Goal: Task Accomplishment & Management: Complete application form

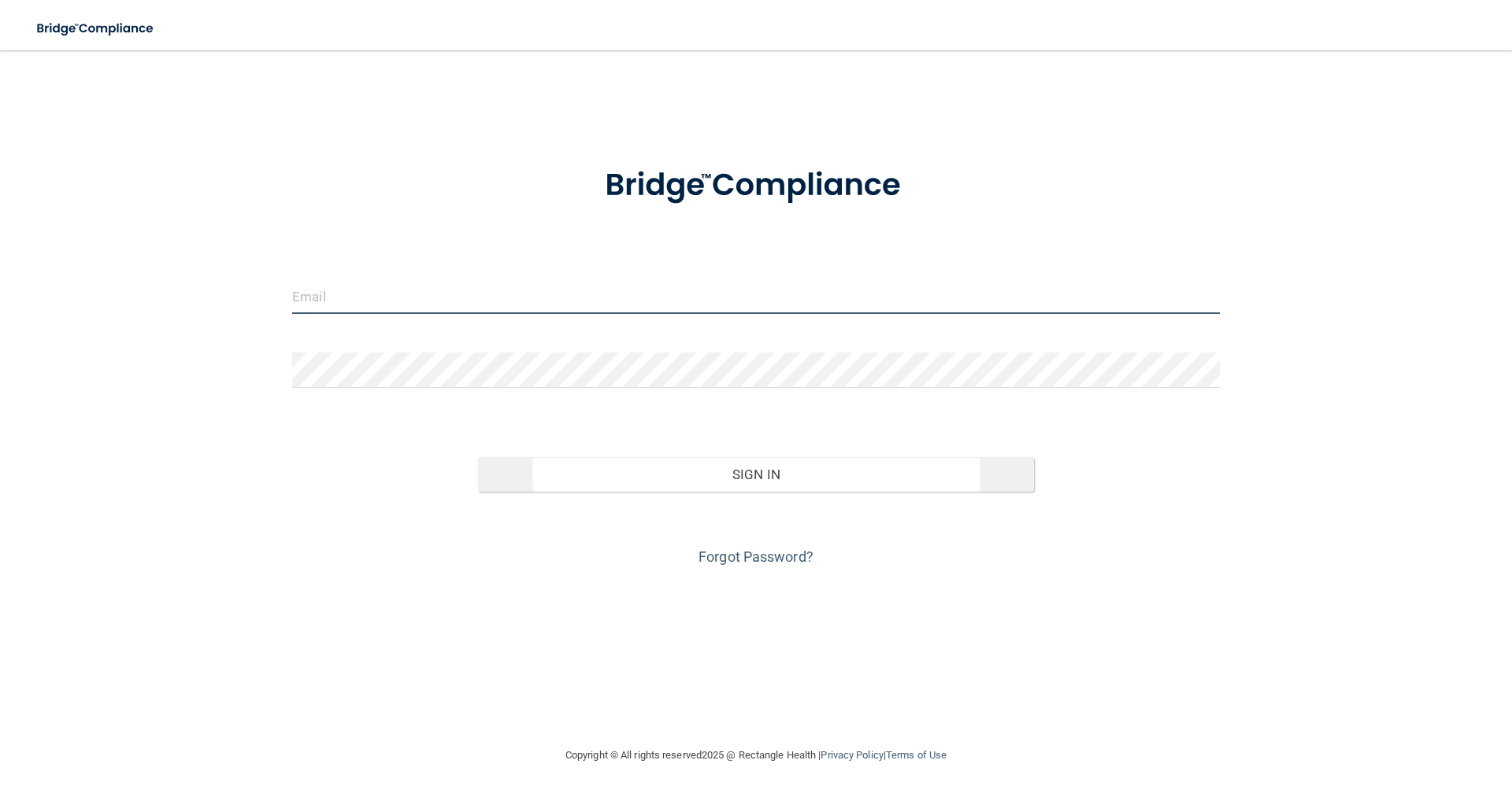
type input "[EMAIL_ADDRESS][DOMAIN_NAME]"
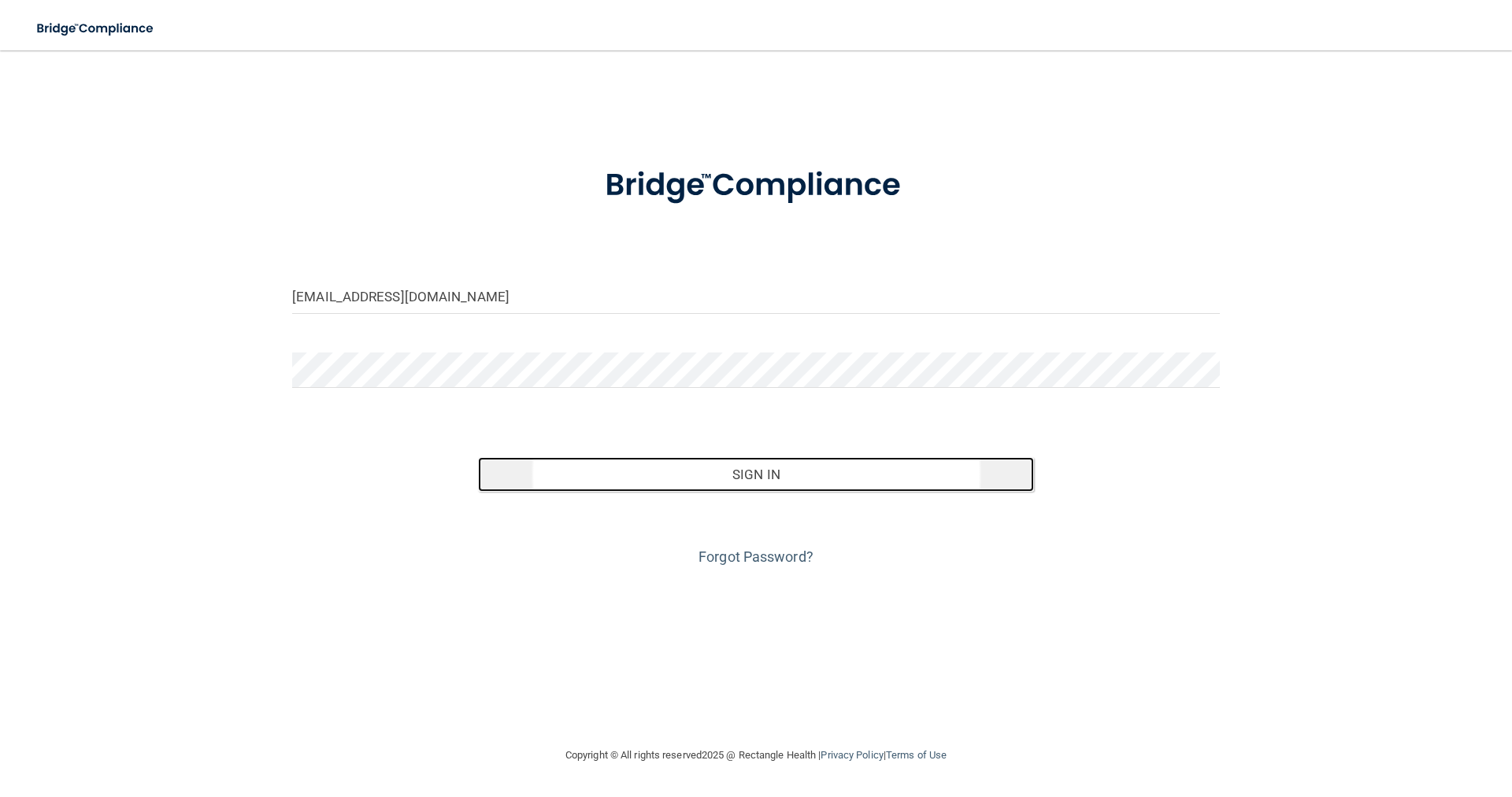
click at [737, 475] on button "Sign In" at bounding box center [756, 474] width 557 height 35
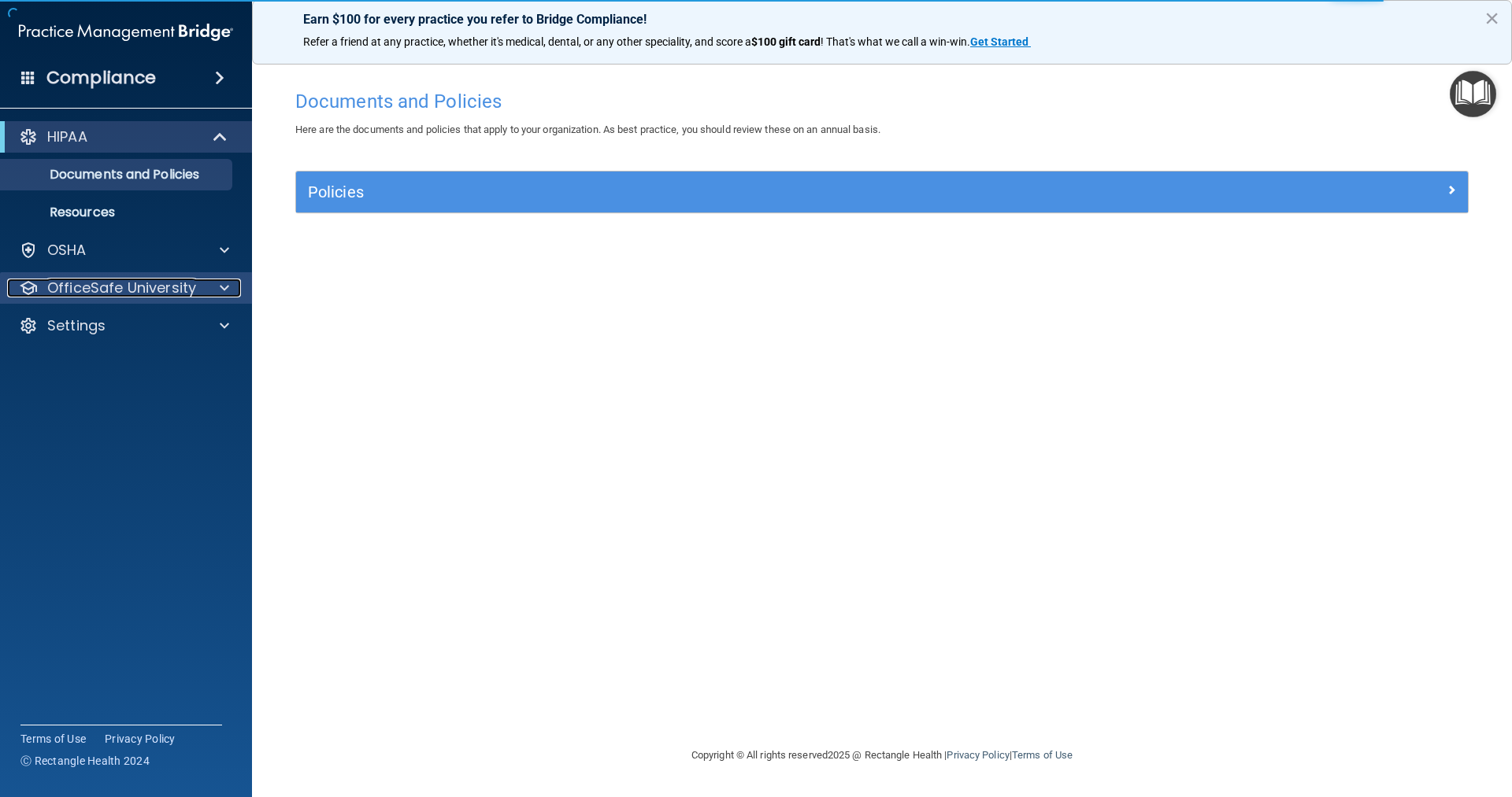
click at [224, 284] on span at bounding box center [224, 288] width 9 height 19
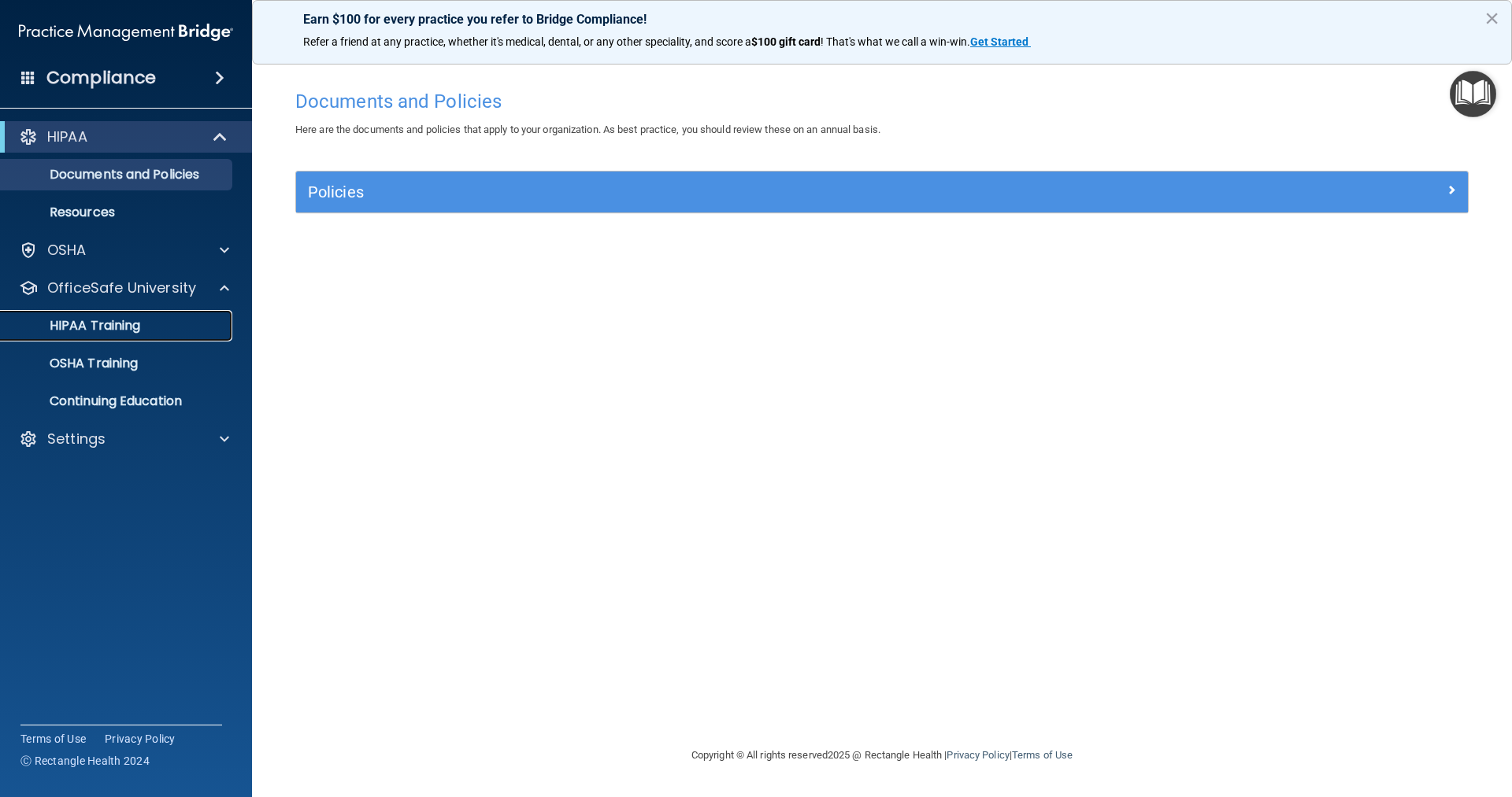
click at [134, 329] on p "HIPAA Training" at bounding box center [75, 326] width 130 height 16
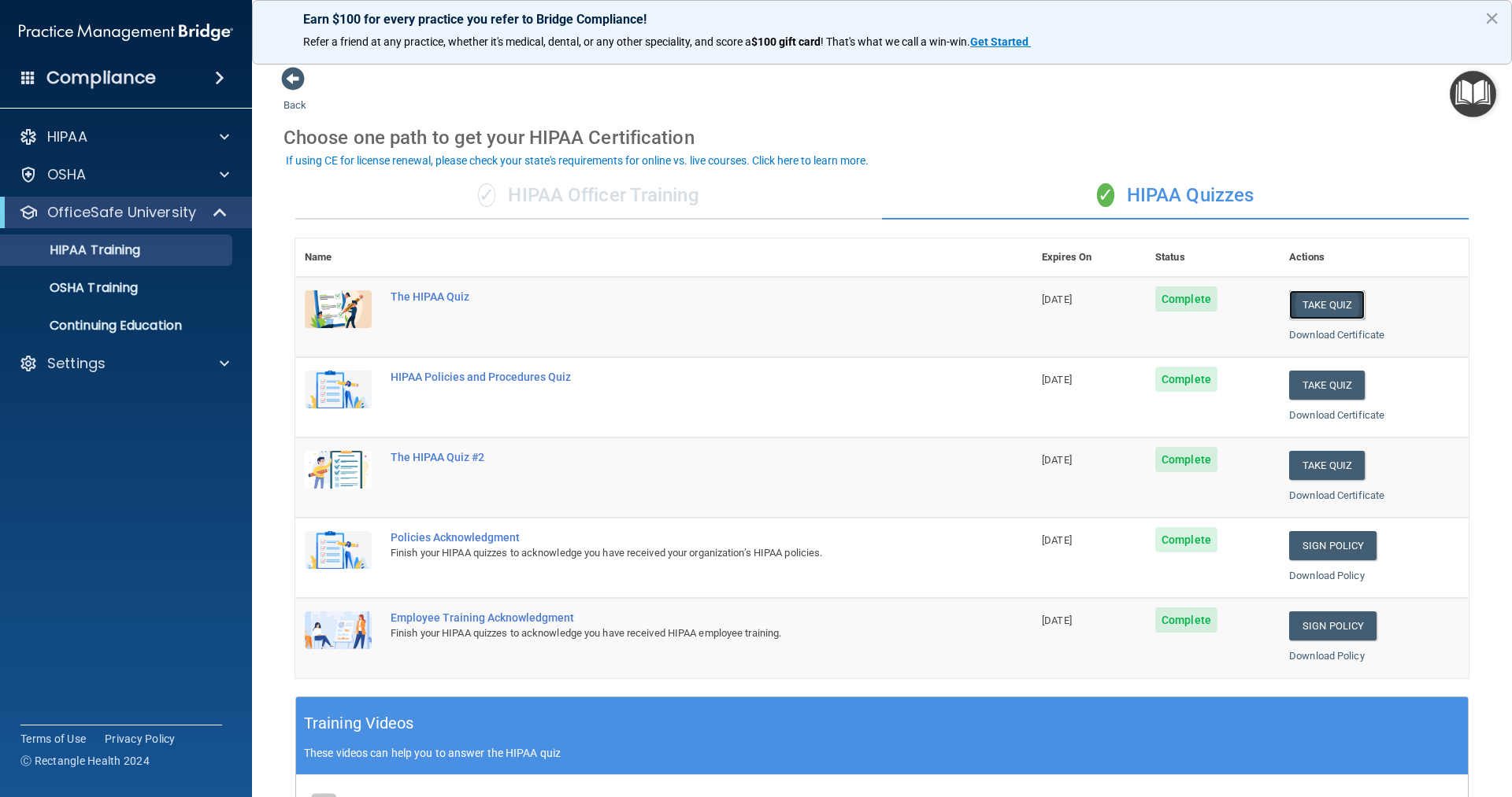
click at [1319, 299] on button "Take Quiz" at bounding box center [1327, 304] width 76 height 29
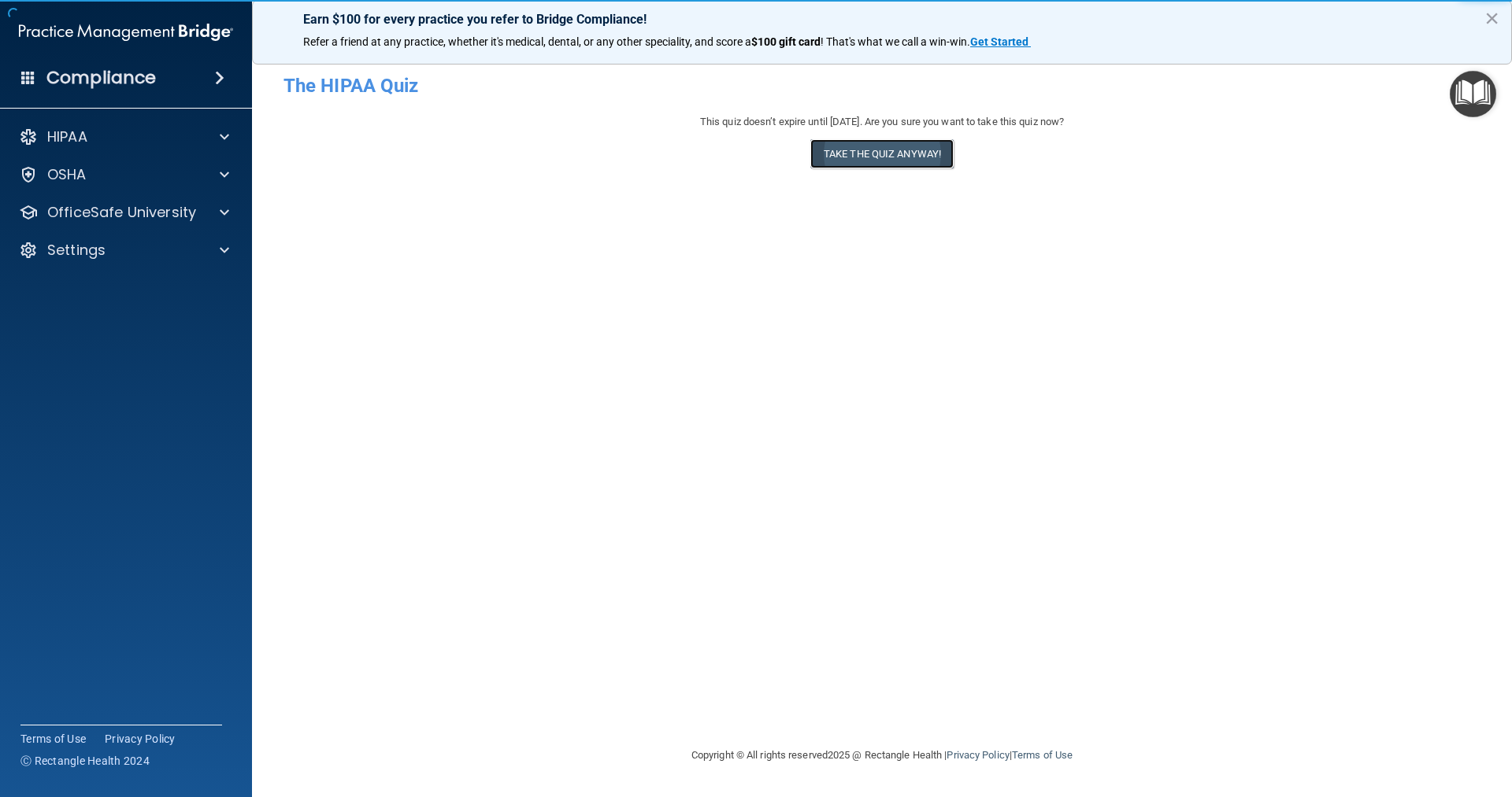
click at [886, 158] on button "Take the quiz anyway!" at bounding box center [882, 153] width 144 height 29
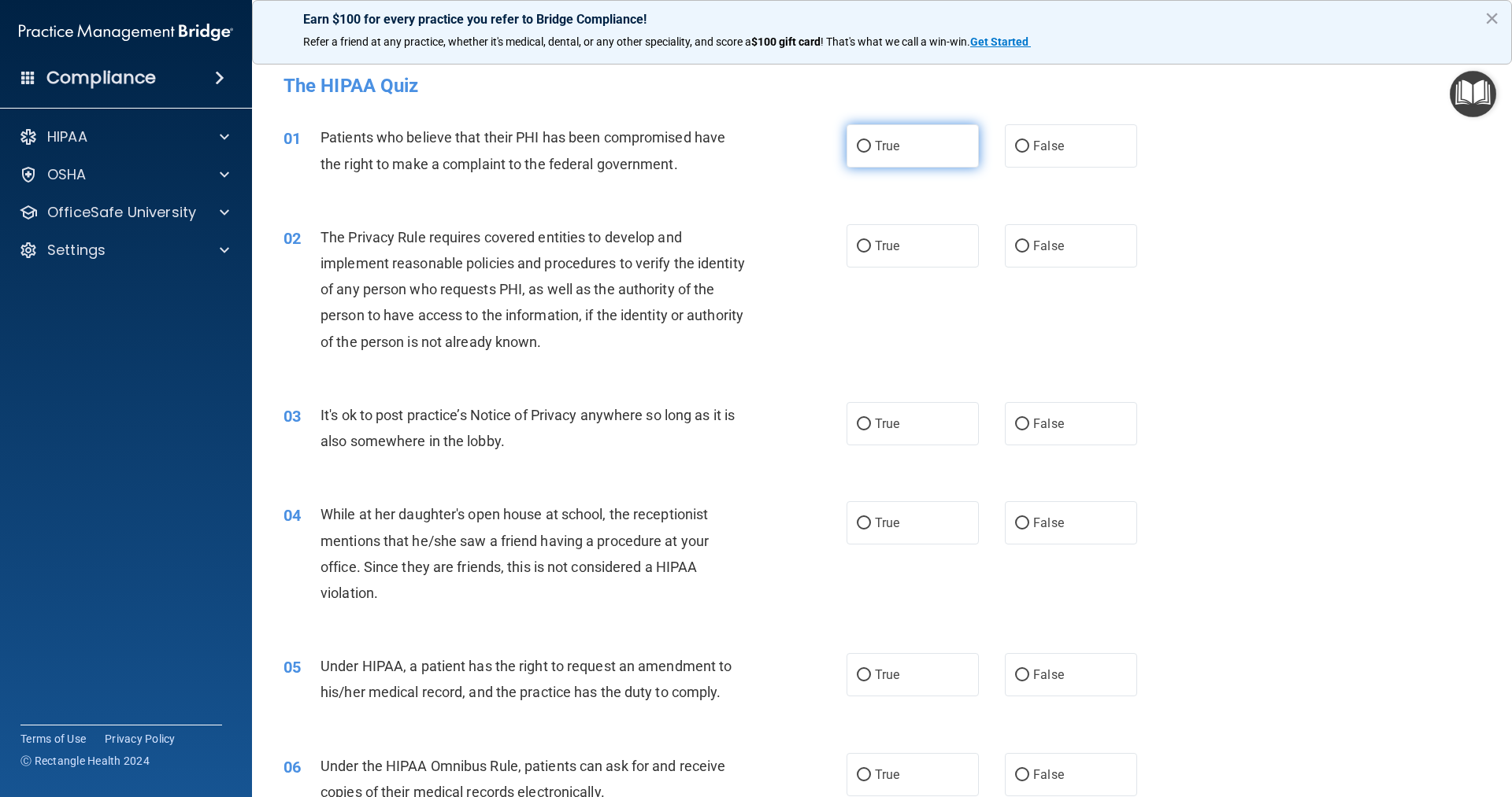
click at [858, 146] on input "True" at bounding box center [863, 146] width 14 height 12
radio input "true"
click at [859, 246] on input "True" at bounding box center [863, 247] width 14 height 12
radio input "true"
click at [1020, 430] on input "False" at bounding box center [1022, 424] width 14 height 12
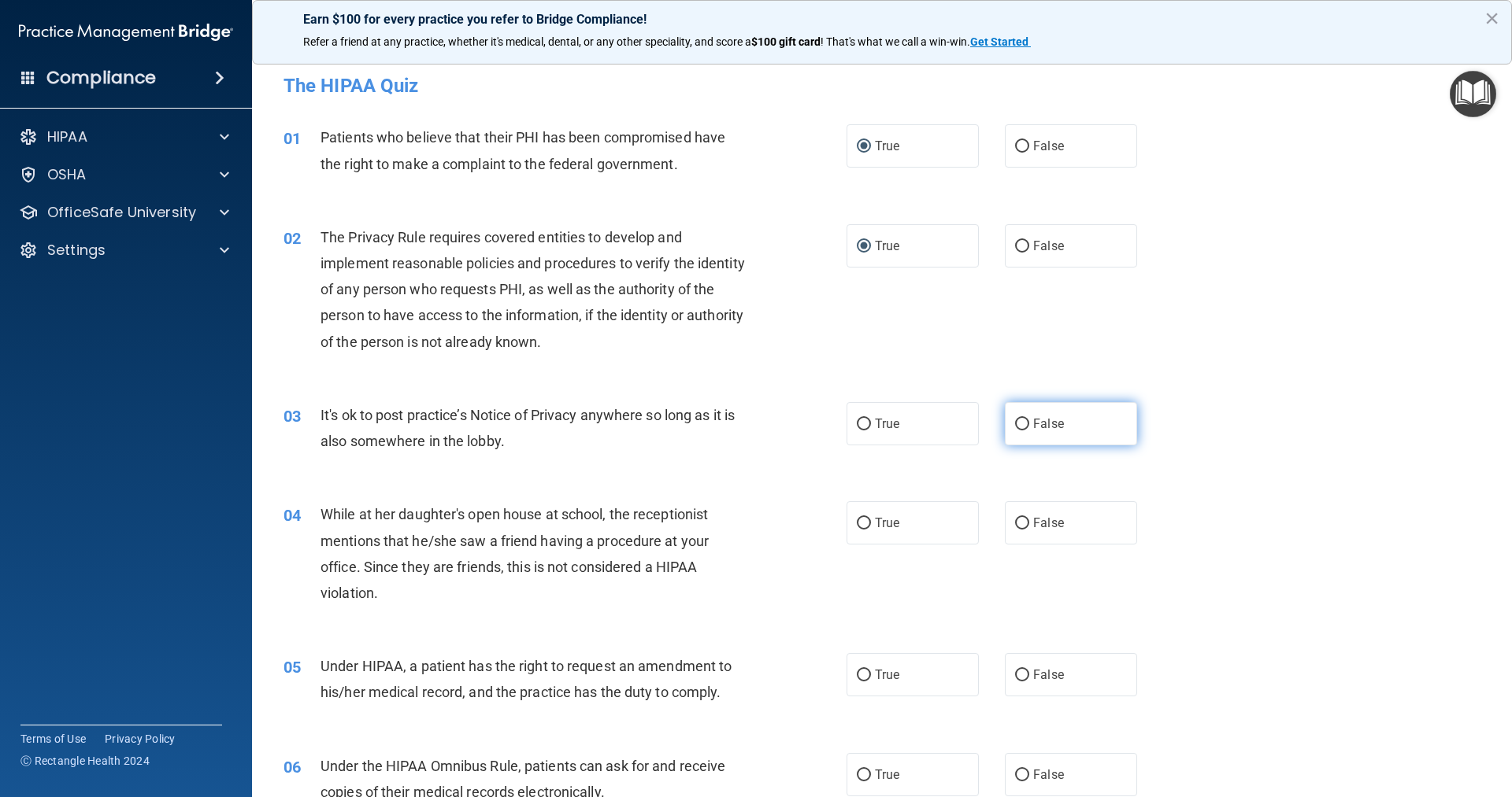
radio input "true"
click at [1019, 526] on input "False" at bounding box center [1022, 524] width 14 height 12
radio input "true"
click at [1018, 678] on input "False" at bounding box center [1022, 676] width 14 height 12
radio input "true"
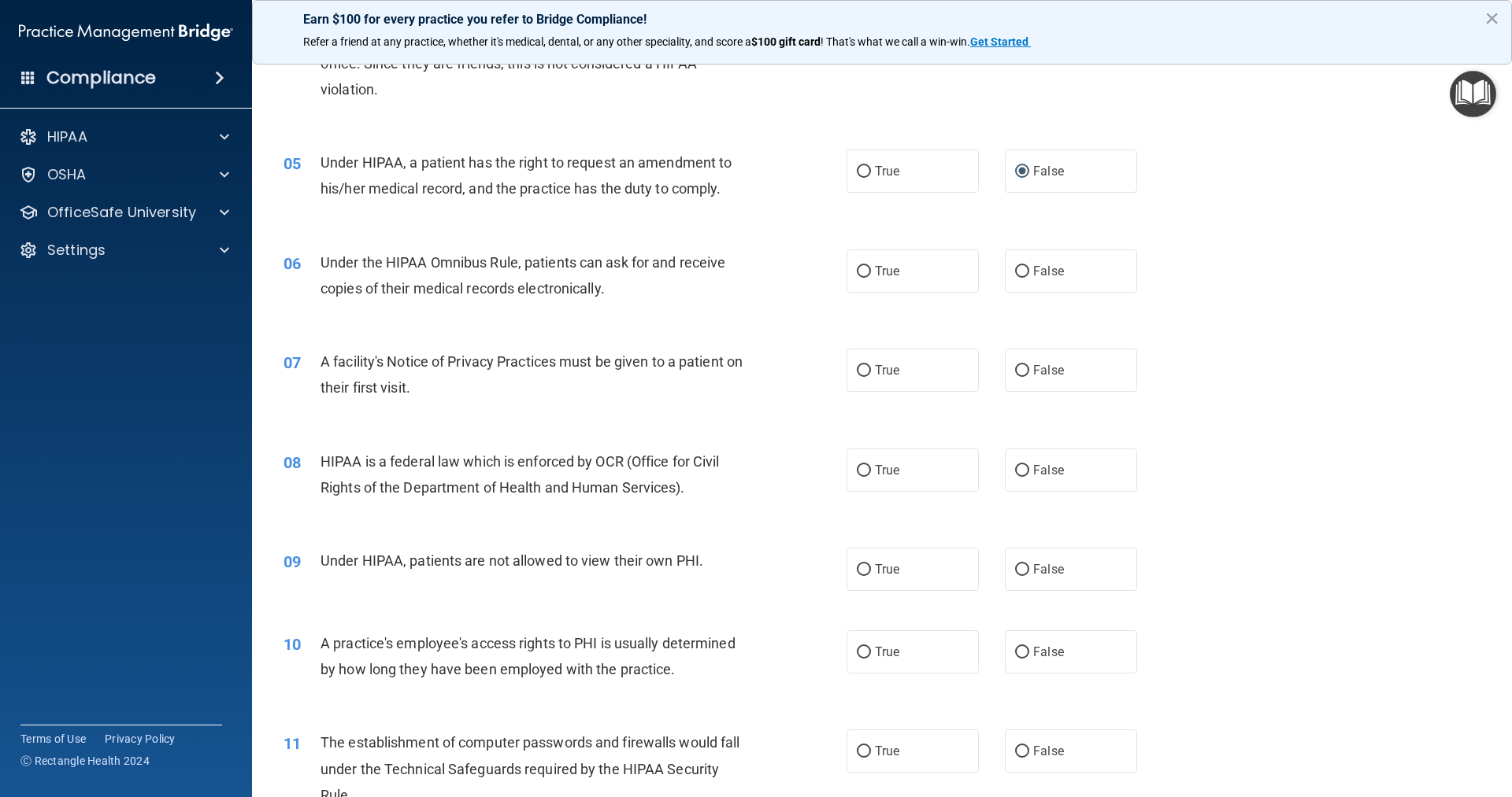
scroll to position [630, 0]
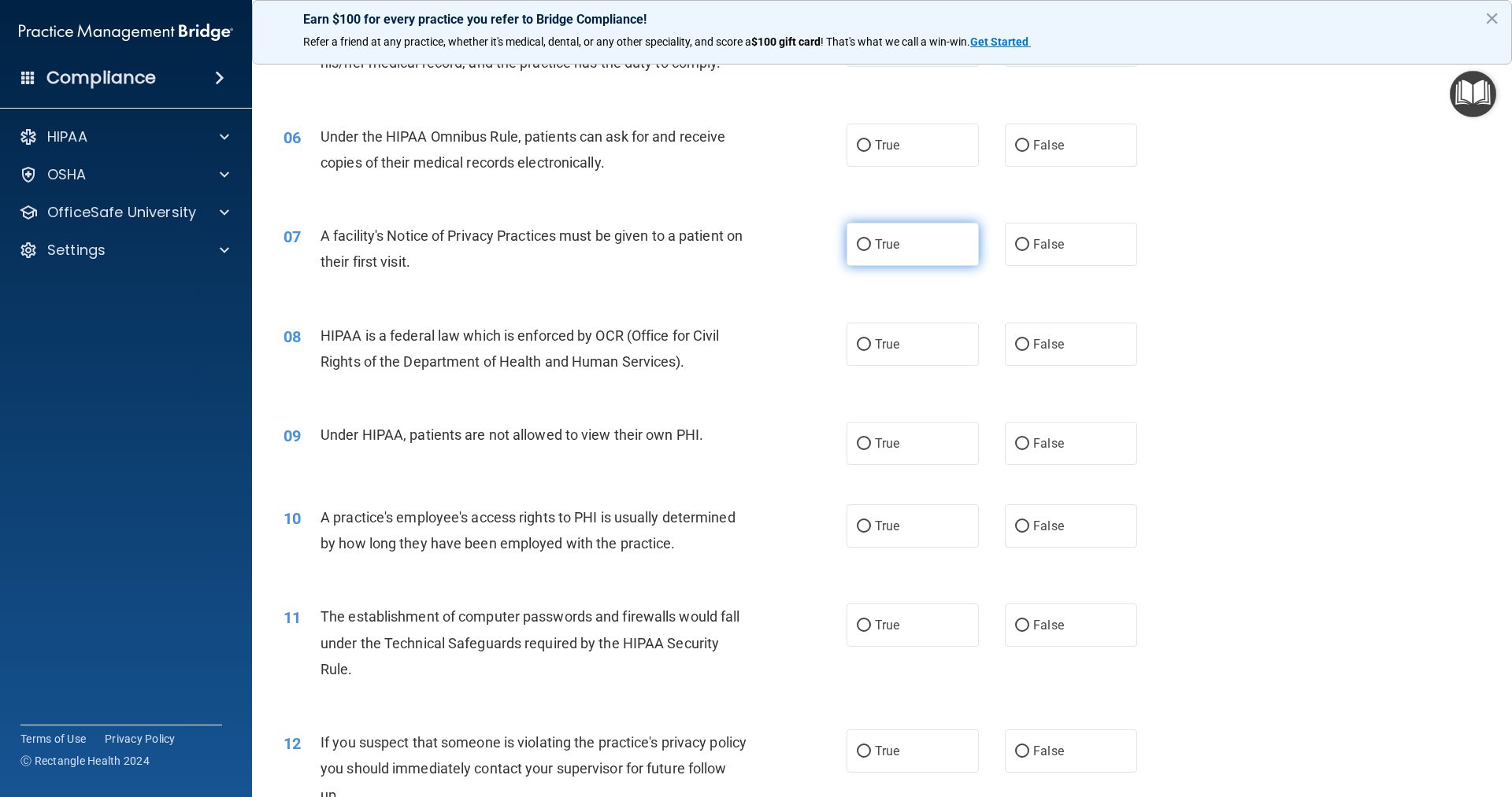
click at [859, 246] on input "True" at bounding box center [863, 245] width 14 height 12
radio input "true"
click at [856, 346] on input "True" at bounding box center [863, 345] width 14 height 12
radio input "true"
click at [857, 439] on input "True" at bounding box center [863, 444] width 14 height 12
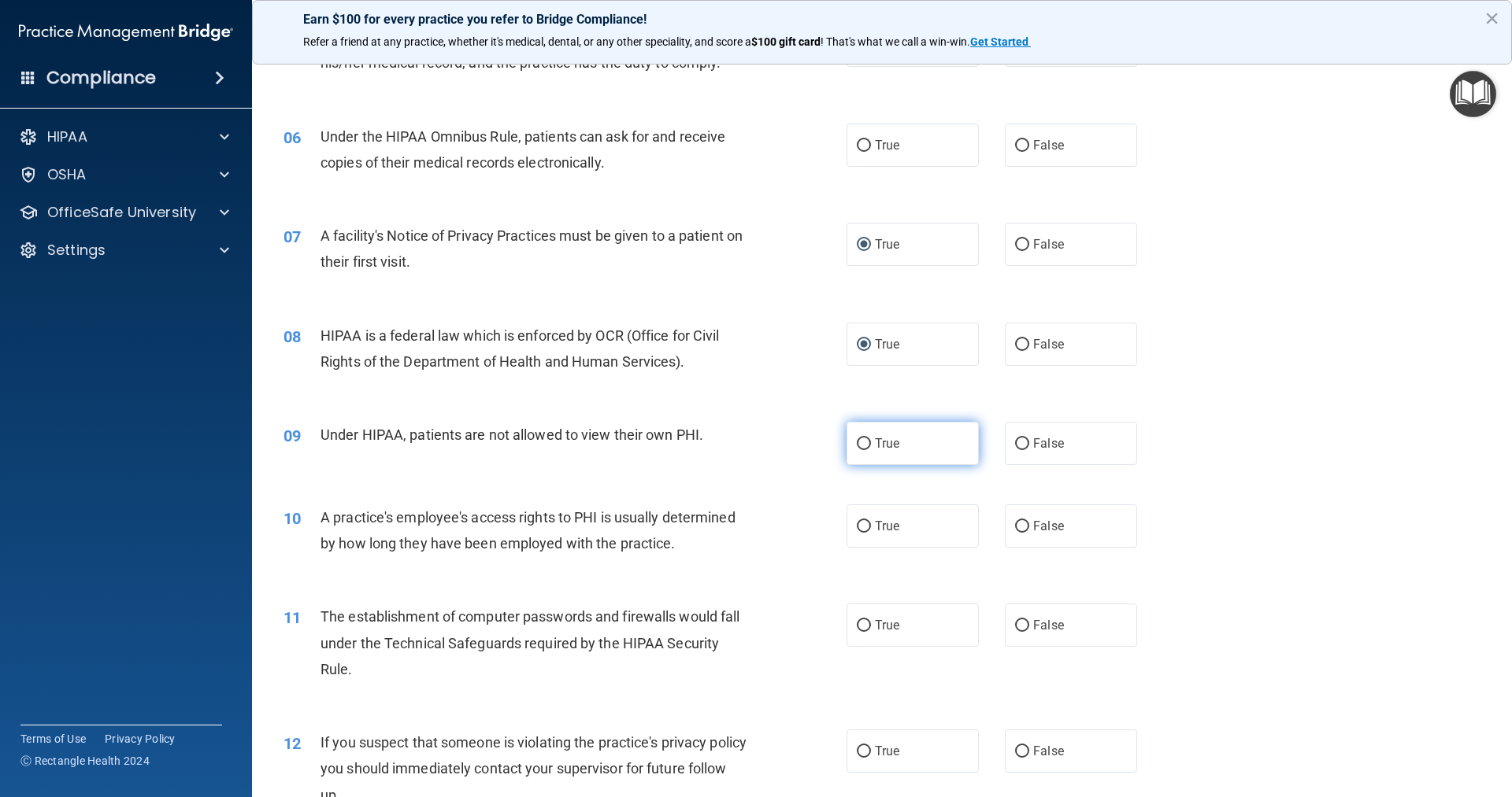
radio input "true"
click at [860, 527] on input "True" at bounding box center [863, 527] width 14 height 12
radio input "true"
click at [862, 148] on input "True" at bounding box center [863, 146] width 14 height 12
radio input "true"
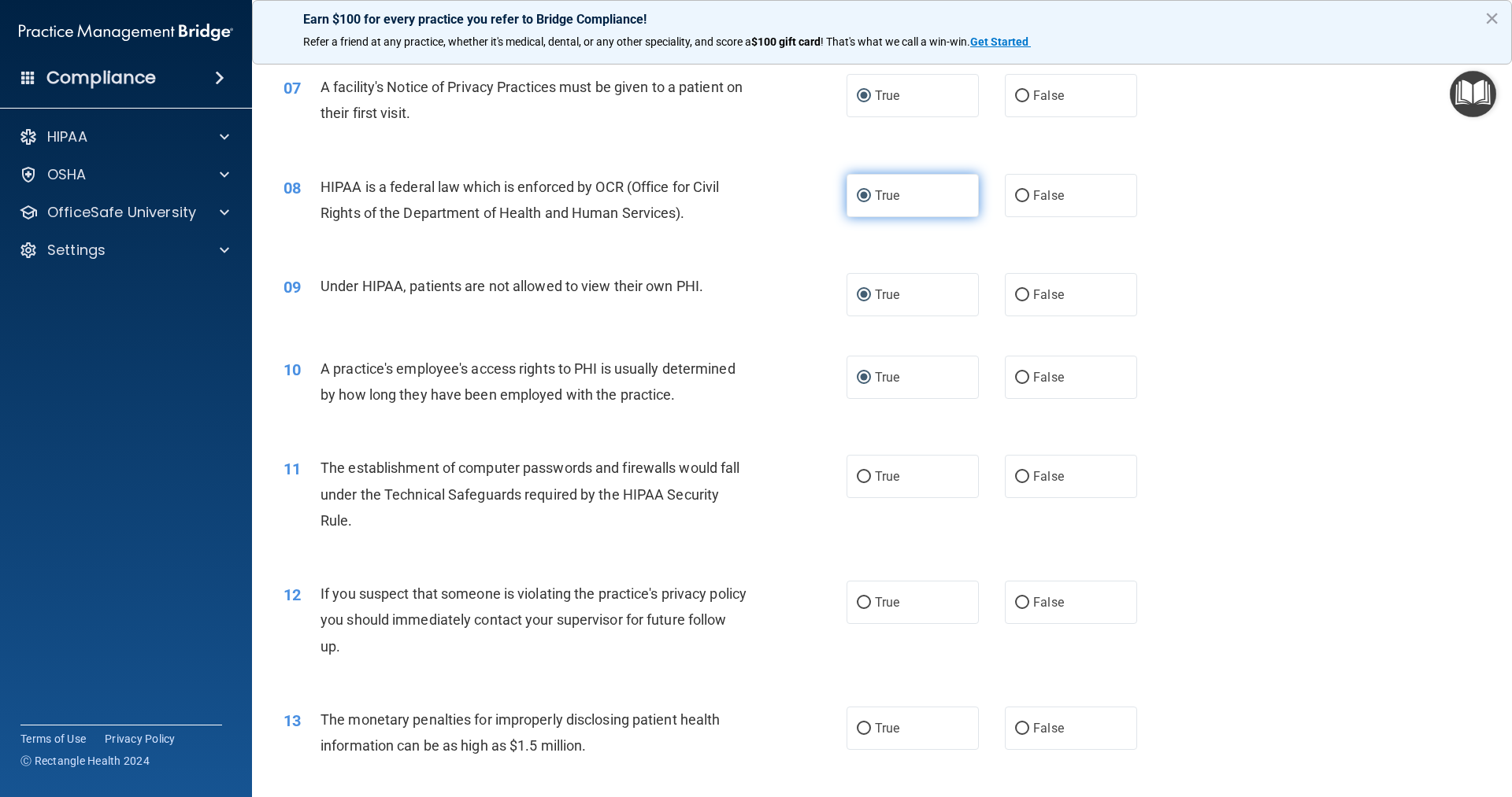
scroll to position [788, 0]
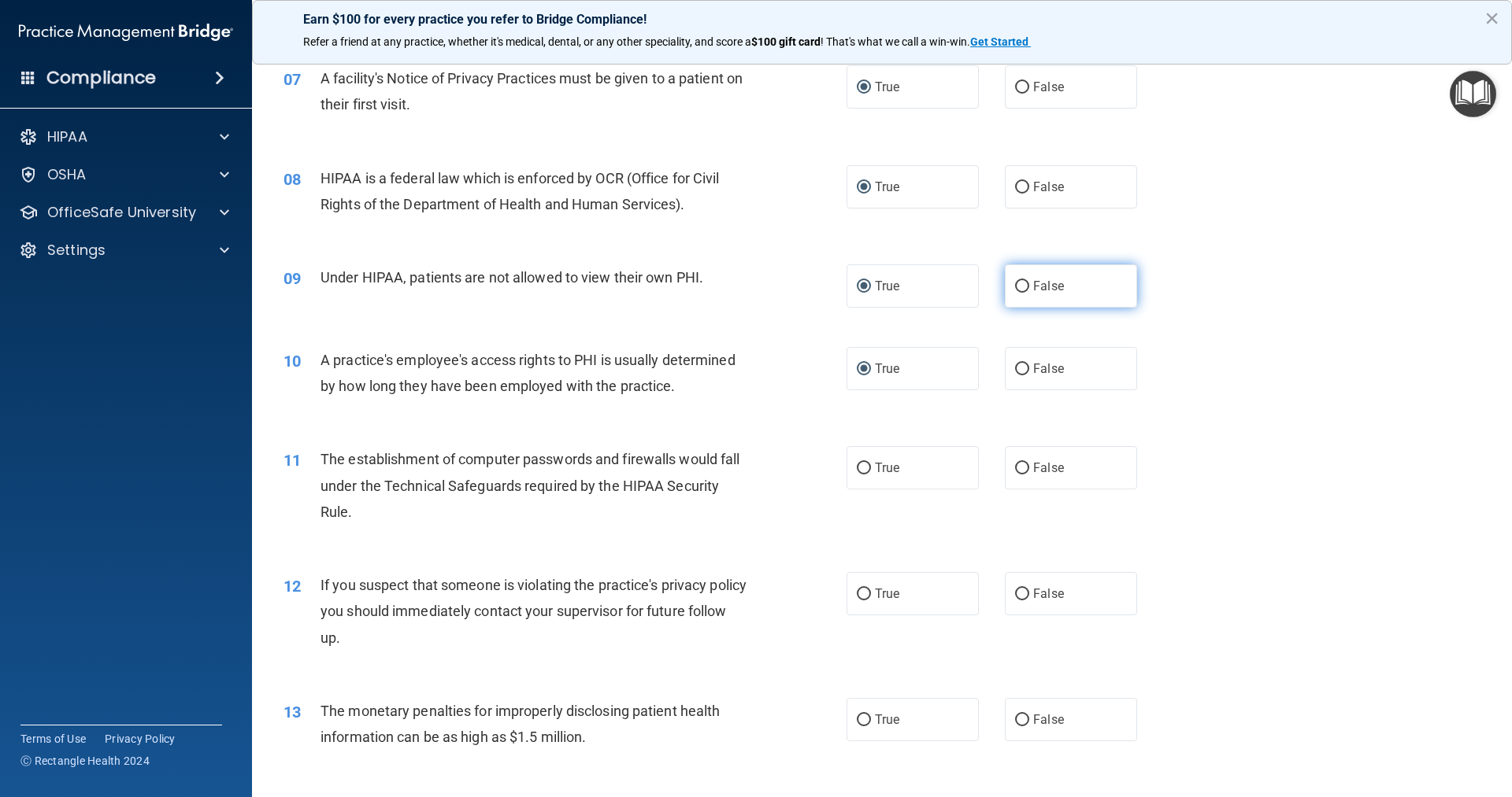
click at [1020, 285] on input "False" at bounding box center [1022, 286] width 14 height 12
radio input "true"
radio input "false"
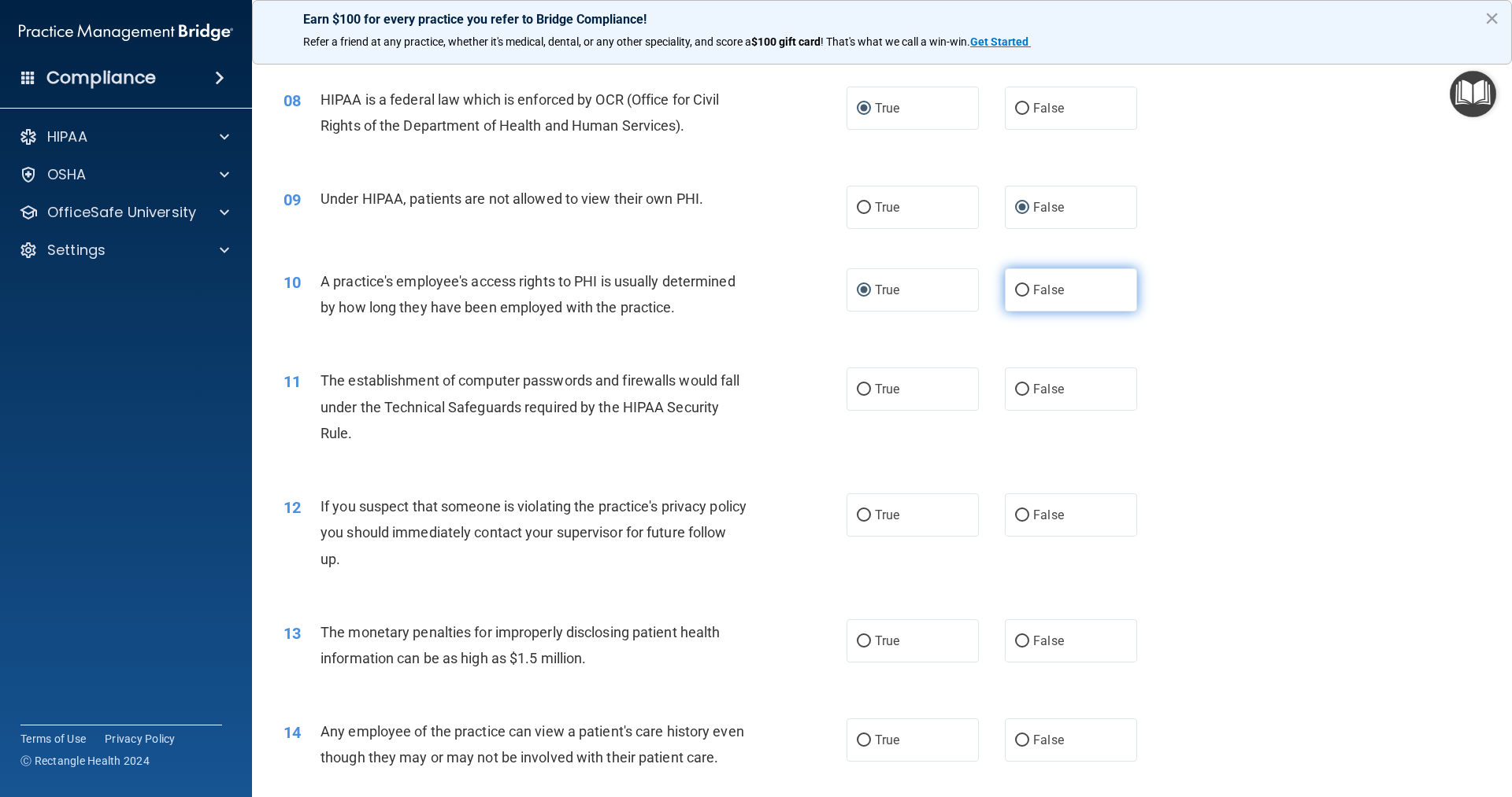
click at [1018, 291] on input "False" at bounding box center [1022, 291] width 14 height 12
radio input "true"
radio input "false"
click at [857, 392] on input "True" at bounding box center [863, 390] width 14 height 12
radio input "true"
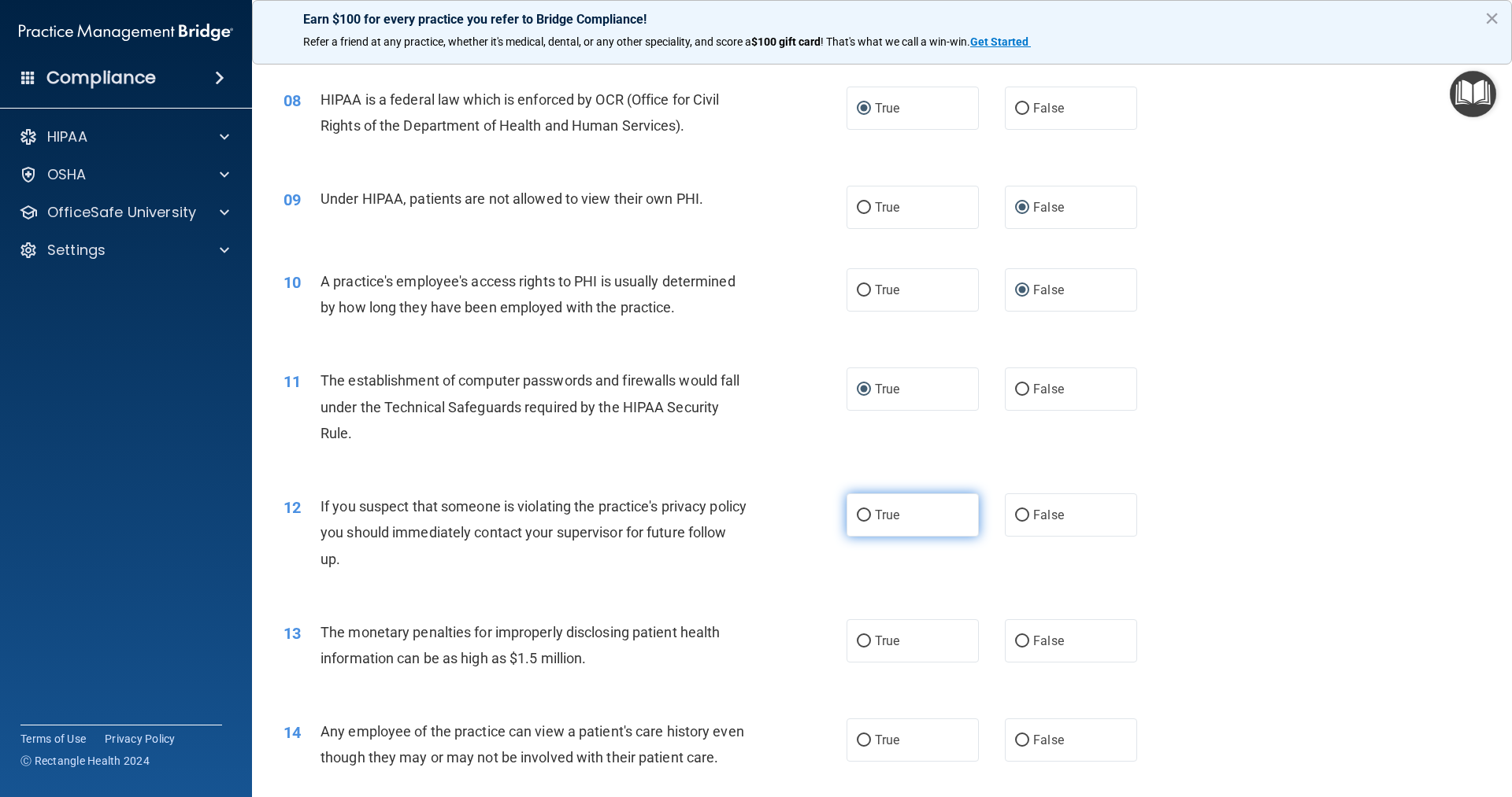
click at [858, 517] on input "True" at bounding box center [863, 515] width 14 height 12
radio input "true"
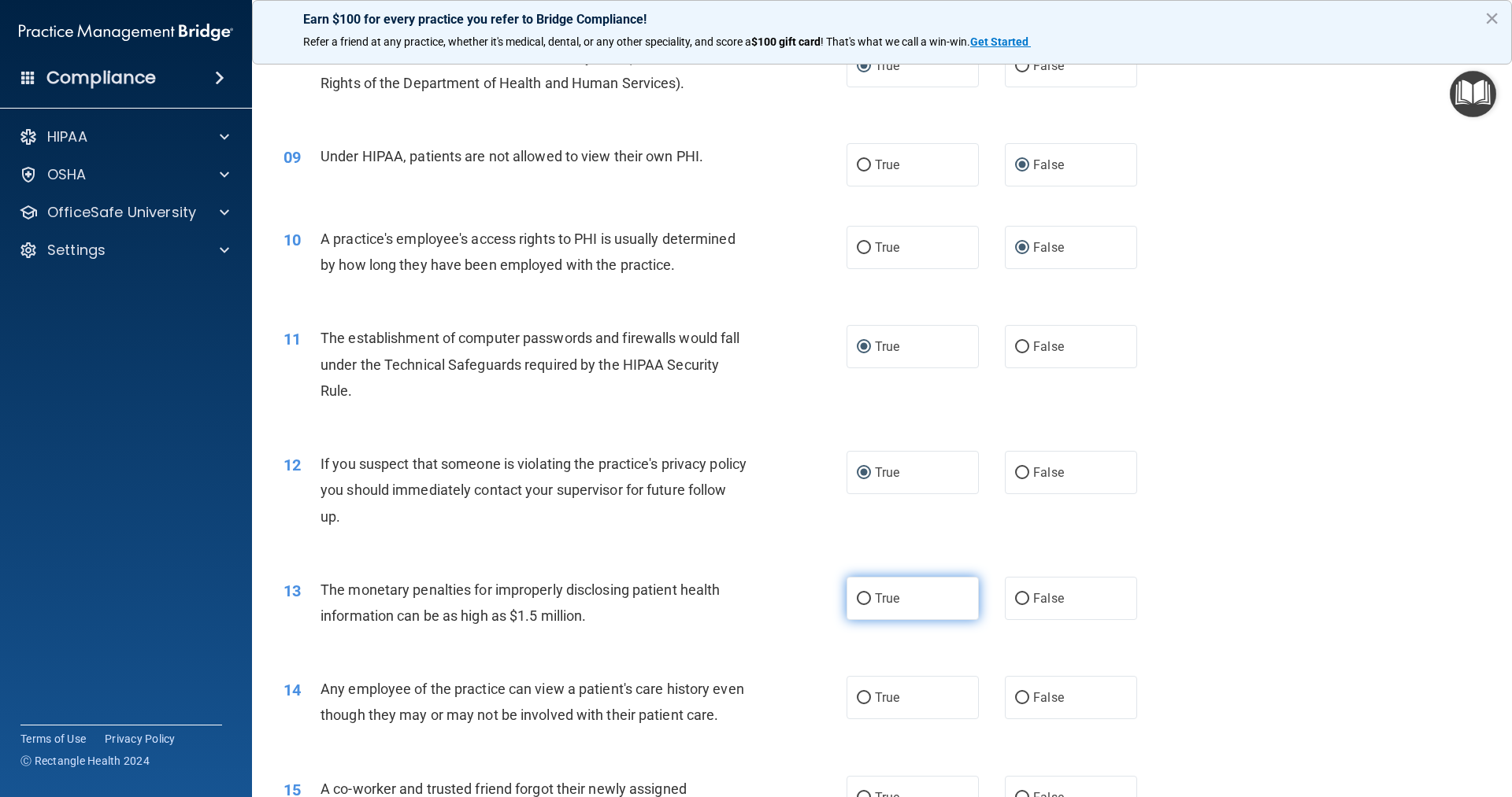
scroll to position [1102, 0]
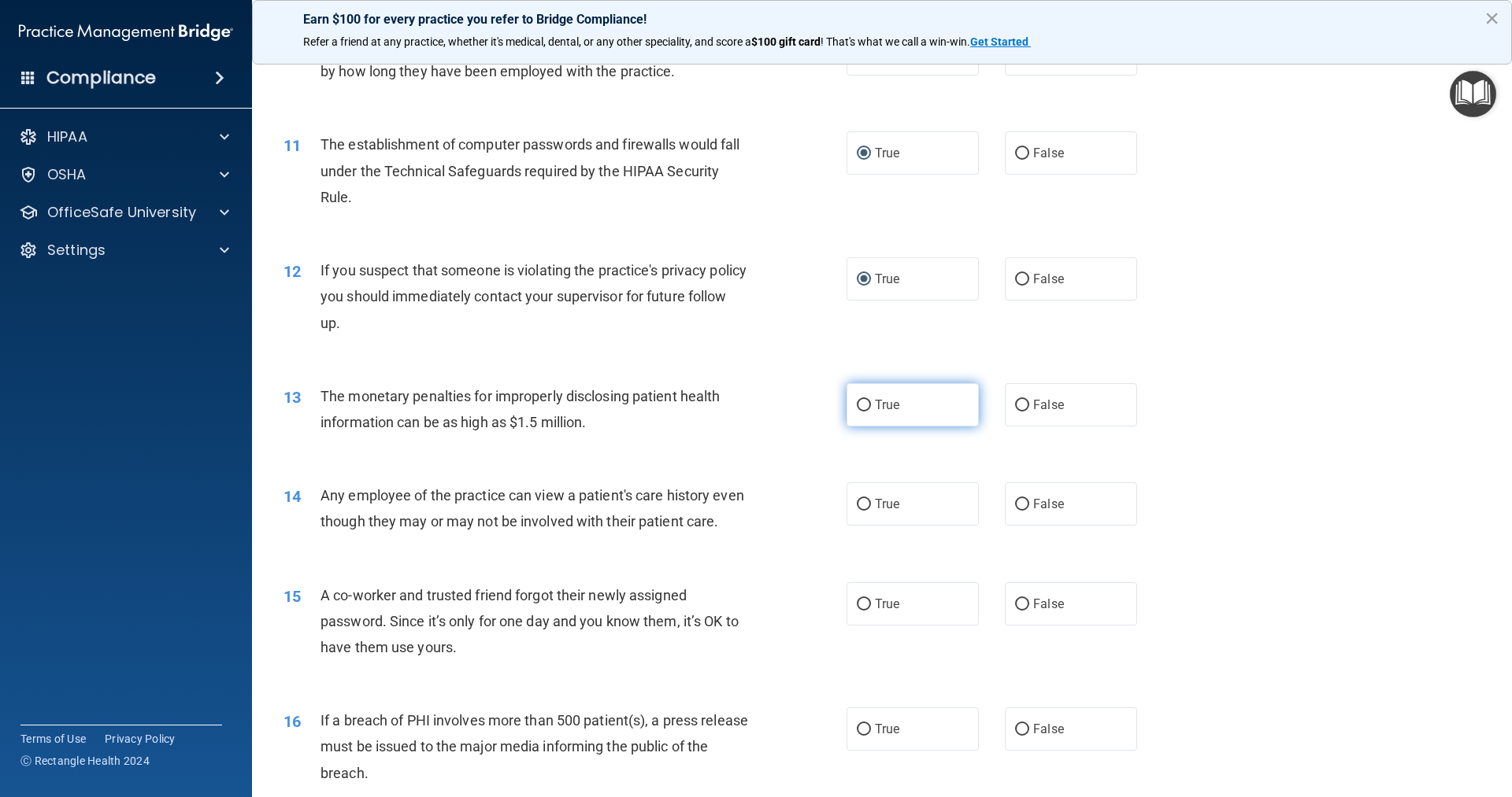
click at [861, 406] on input "True" at bounding box center [863, 406] width 14 height 12
radio input "true"
click at [1016, 503] on input "False" at bounding box center [1022, 505] width 14 height 12
radio input "true"
click at [1016, 611] on input "False" at bounding box center [1022, 605] width 14 height 12
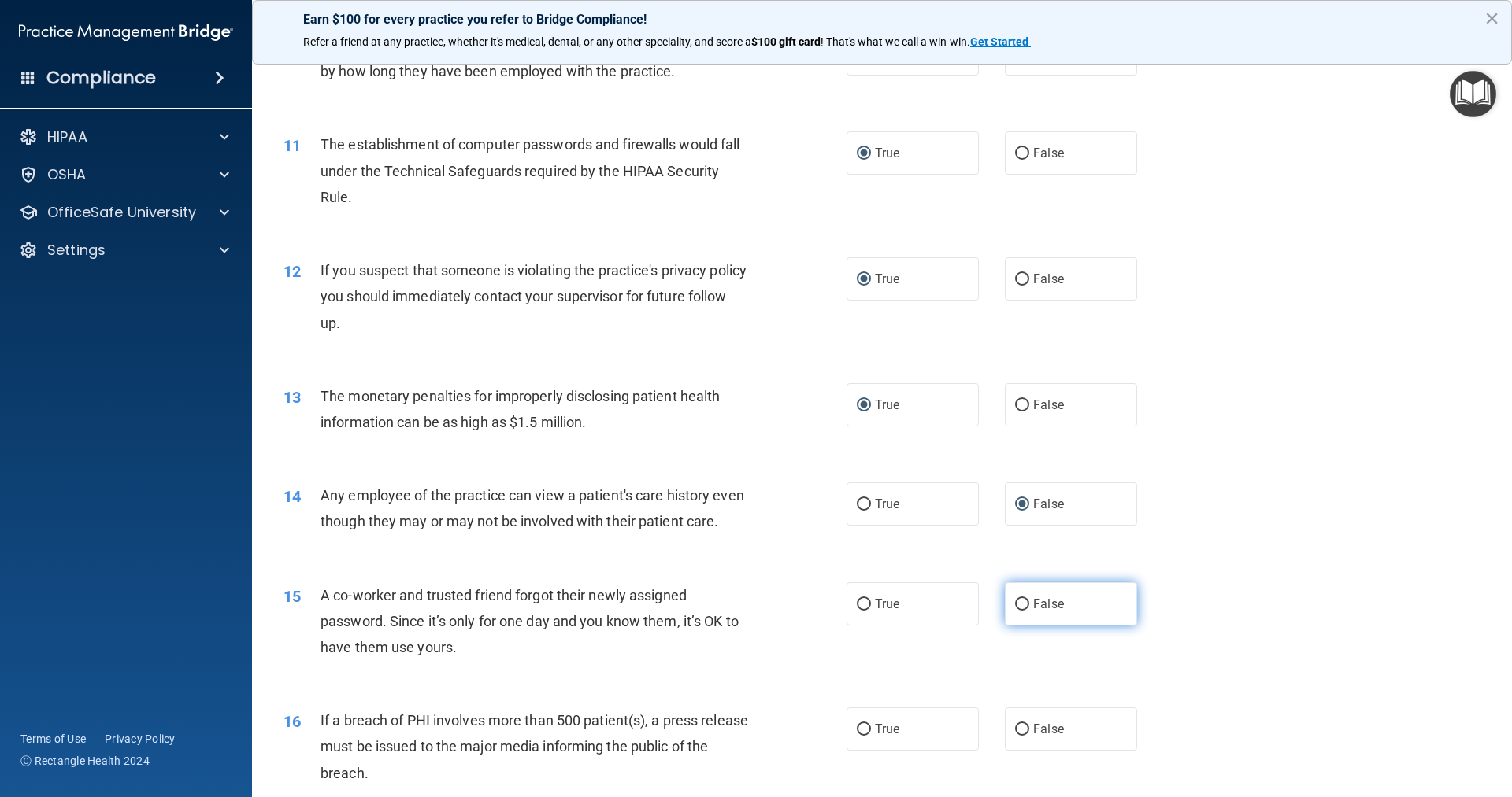
radio input "true"
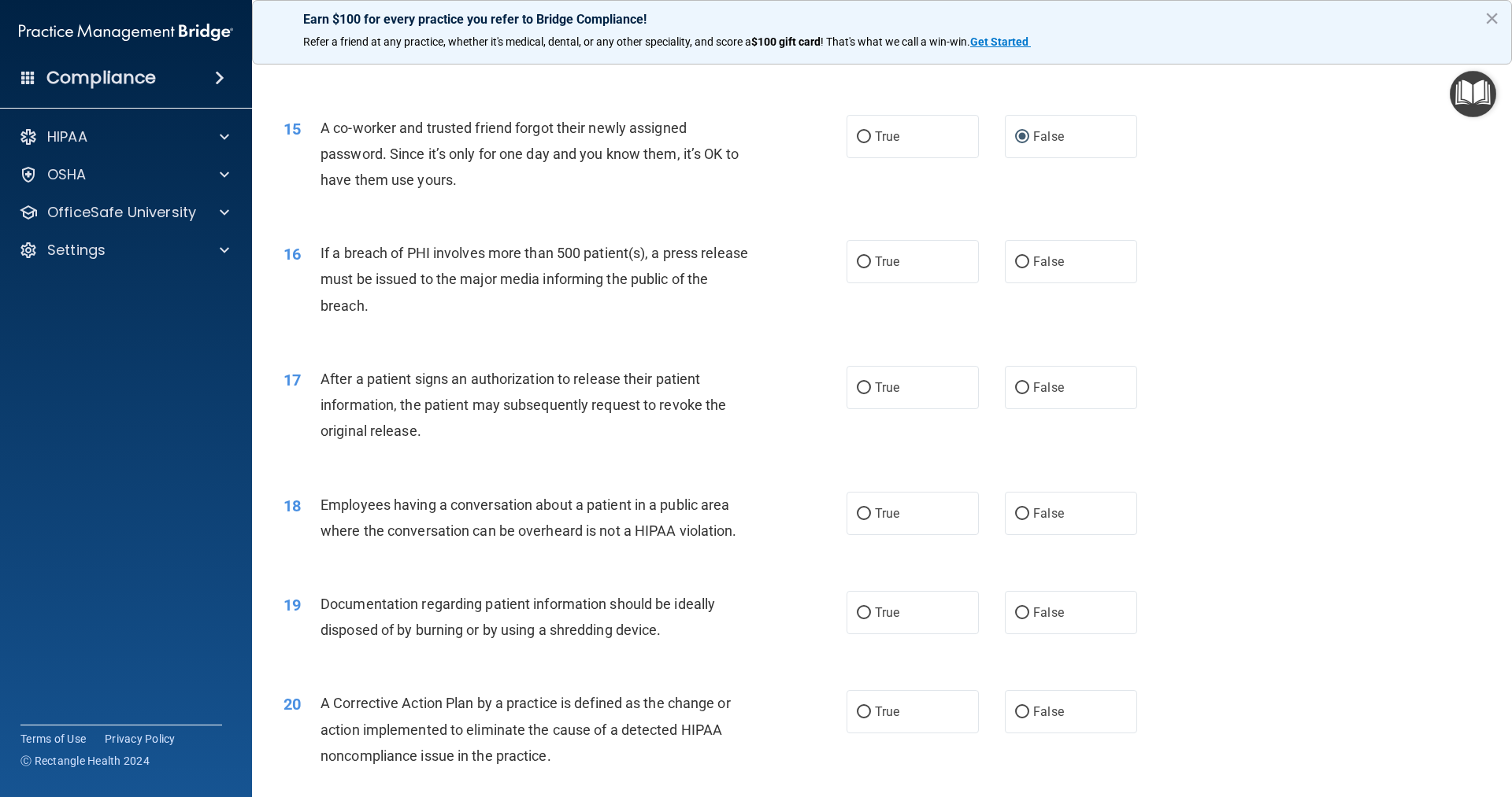
scroll to position [1574, 0]
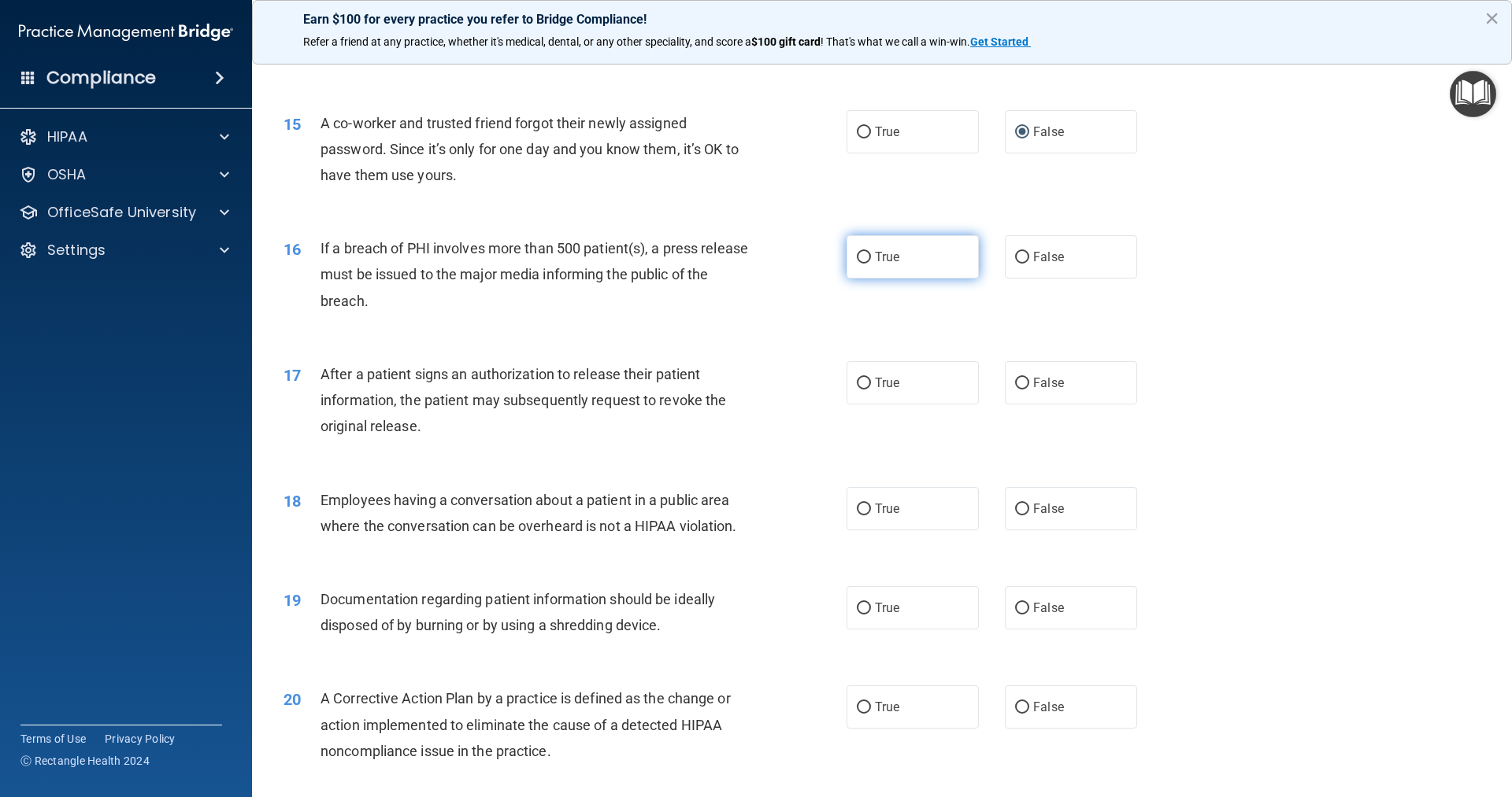
click at [861, 264] on input "True" at bounding box center [863, 257] width 14 height 12
radio input "true"
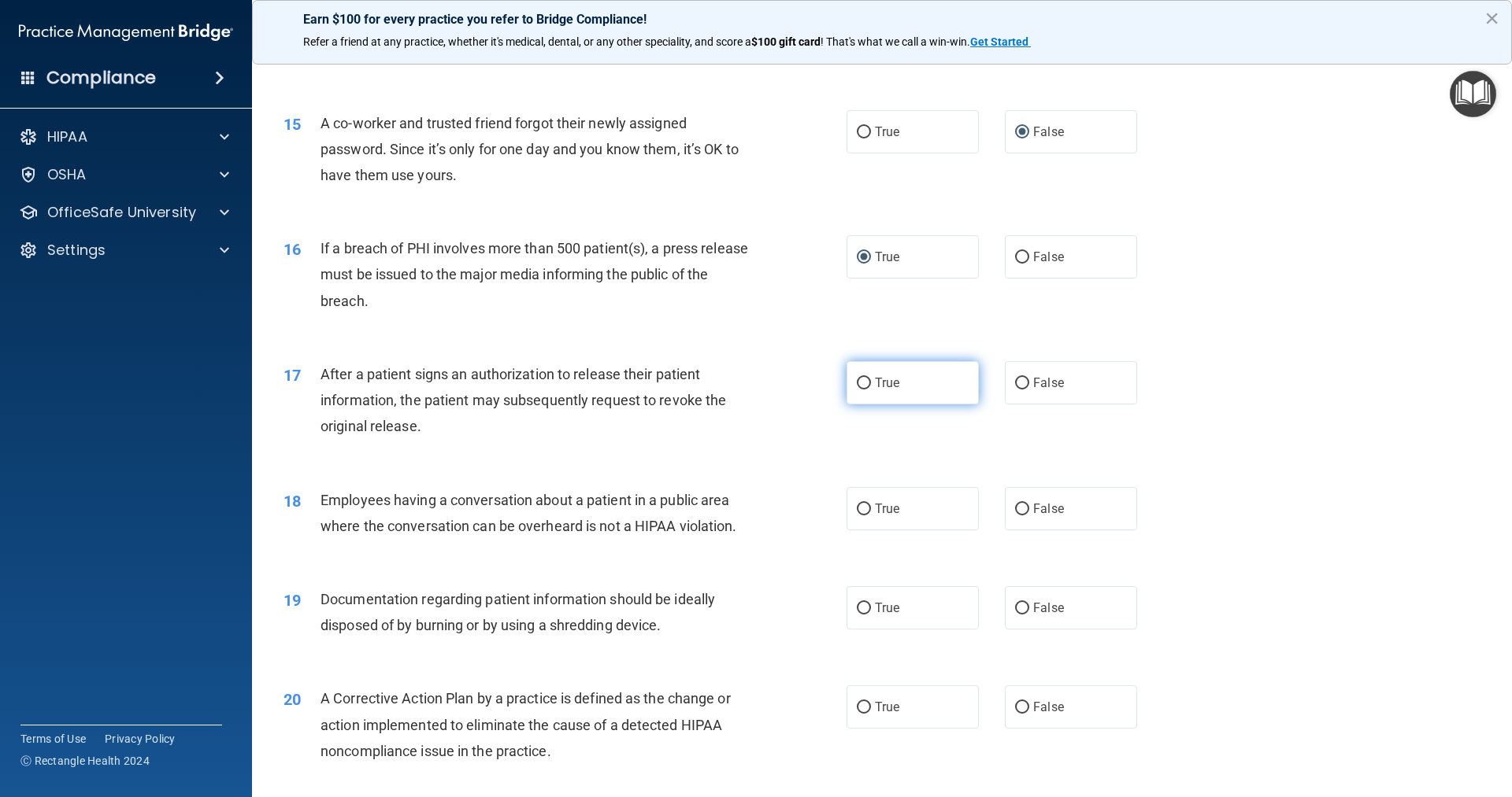
click at [861, 390] on input "True" at bounding box center [863, 384] width 14 height 12
radio input "true"
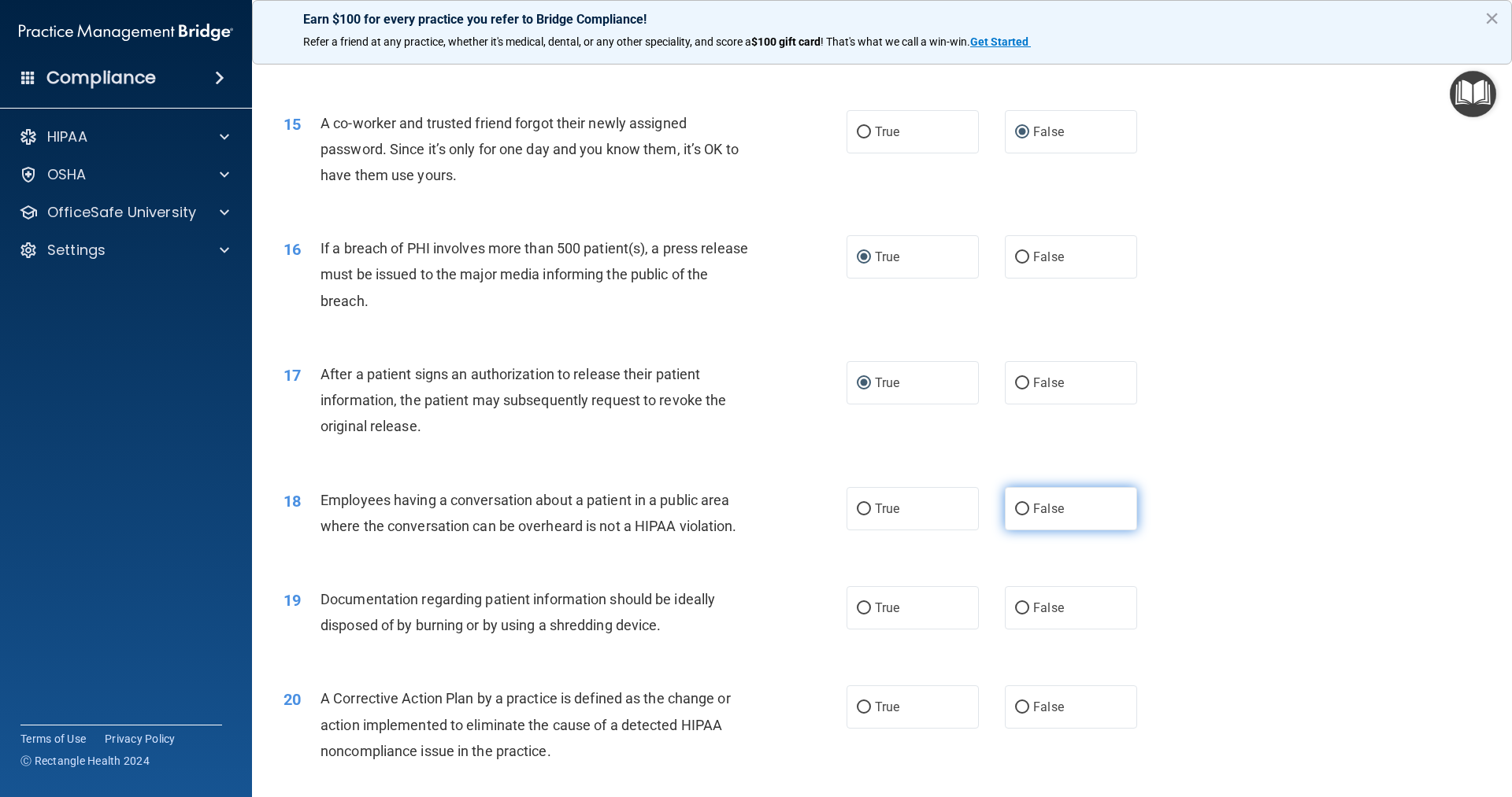
click at [1018, 515] on input "False" at bounding box center [1022, 510] width 14 height 12
radio input "true"
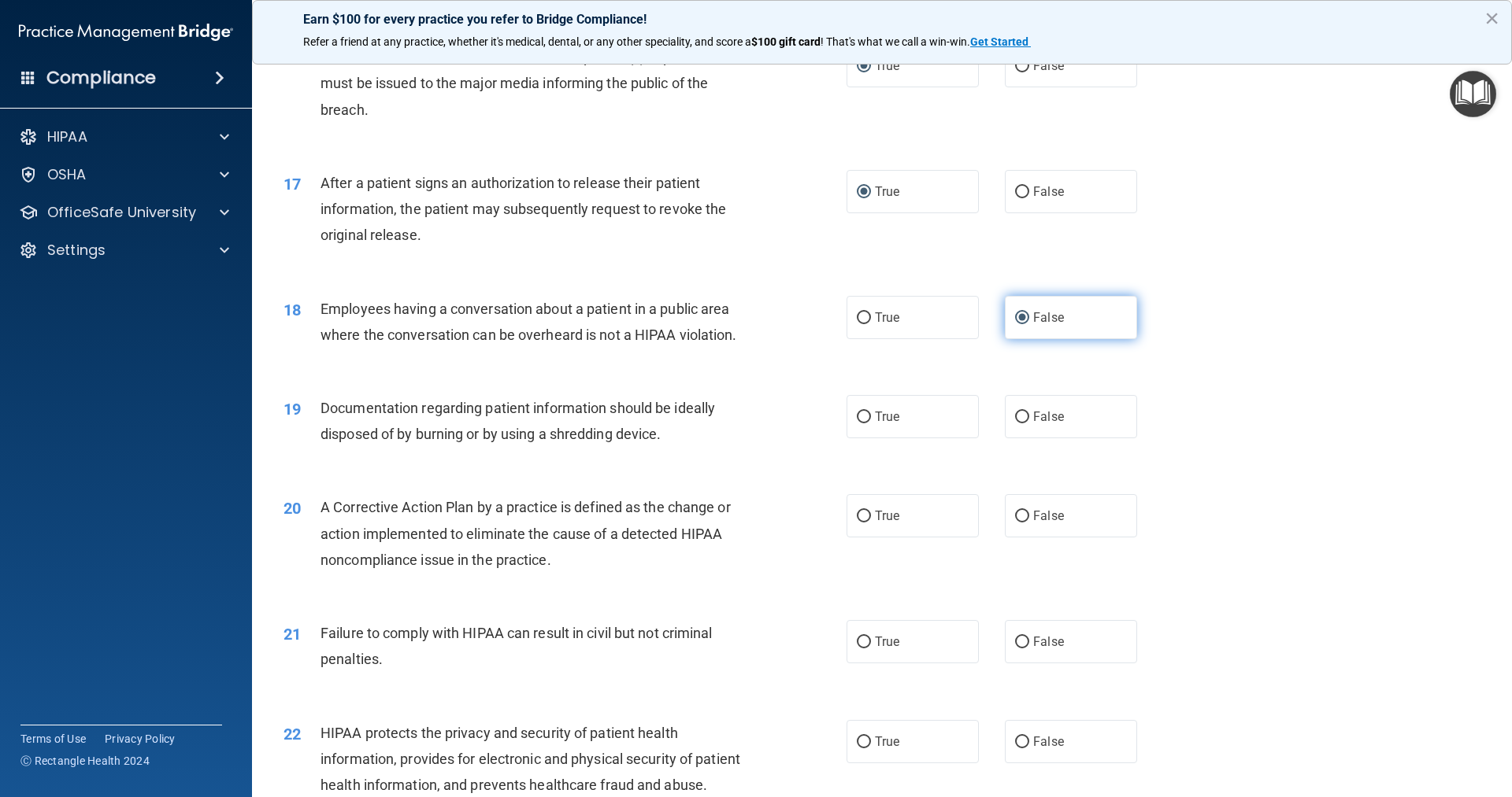
scroll to position [1811, 0]
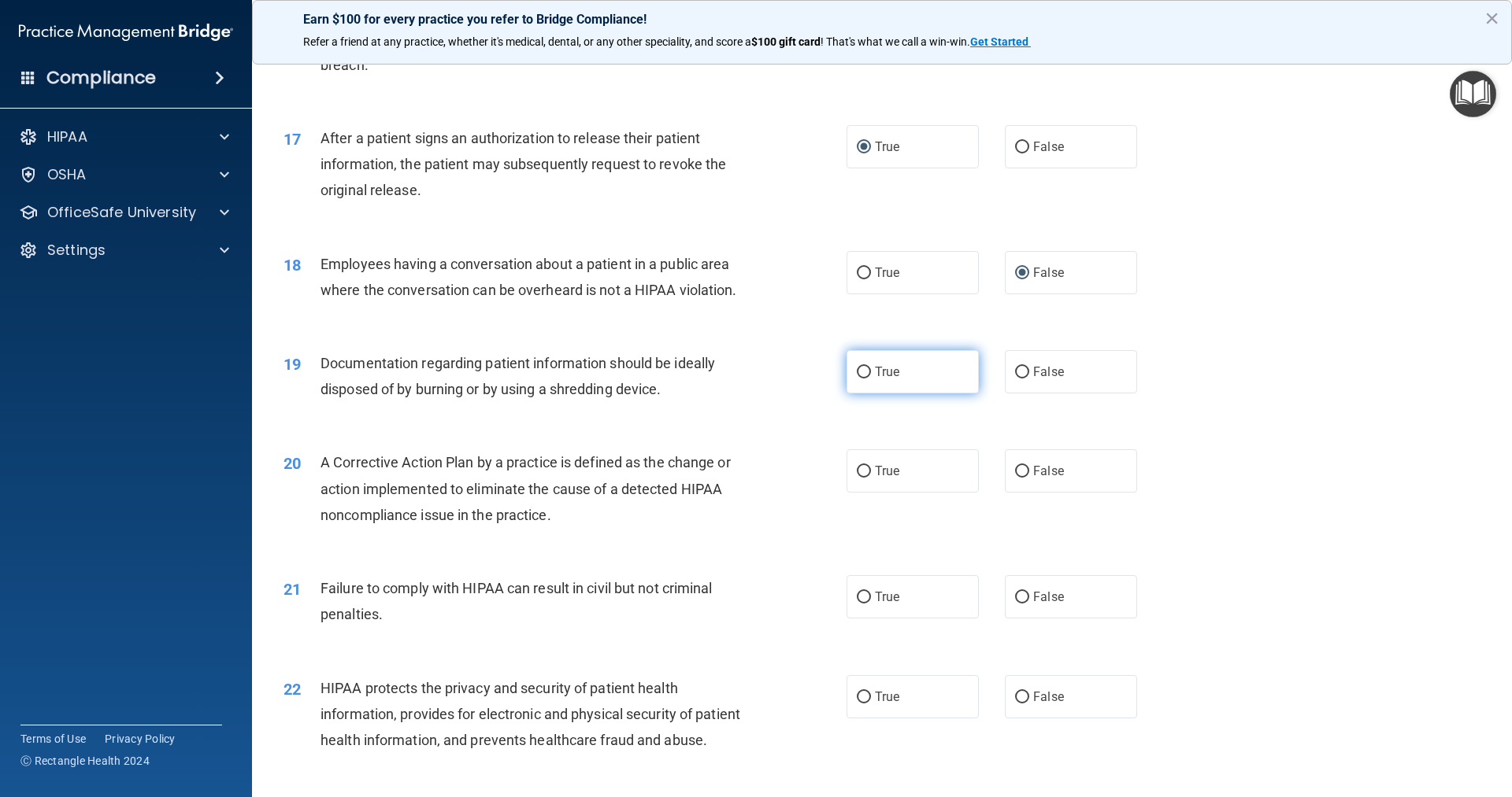
click at [856, 378] on input "True" at bounding box center [863, 373] width 14 height 12
radio input "true"
click at [861, 478] on input "True" at bounding box center [863, 471] width 14 height 12
radio input "true"
click at [1015, 604] on input "False" at bounding box center [1022, 598] width 14 height 12
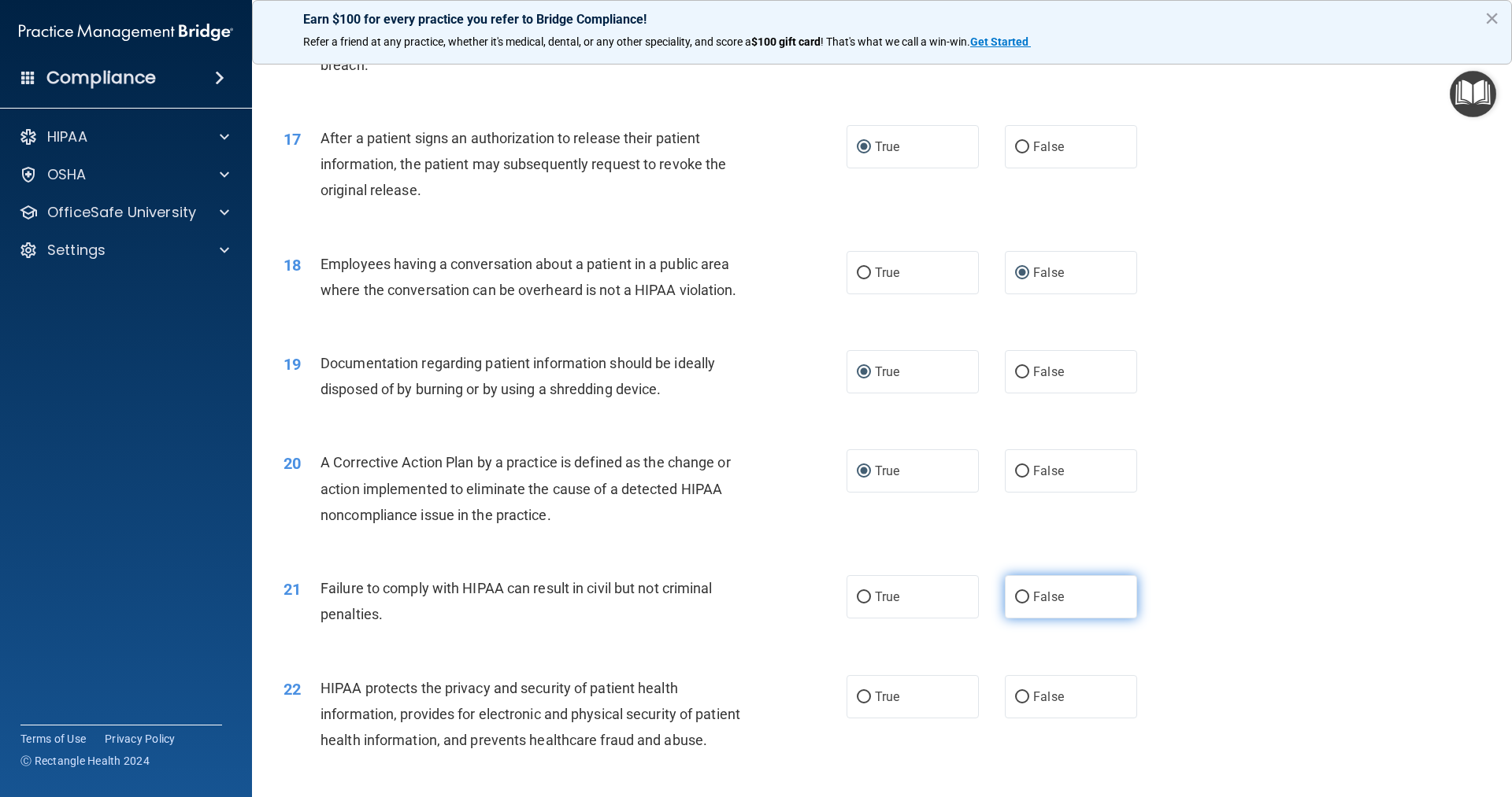
radio input "true"
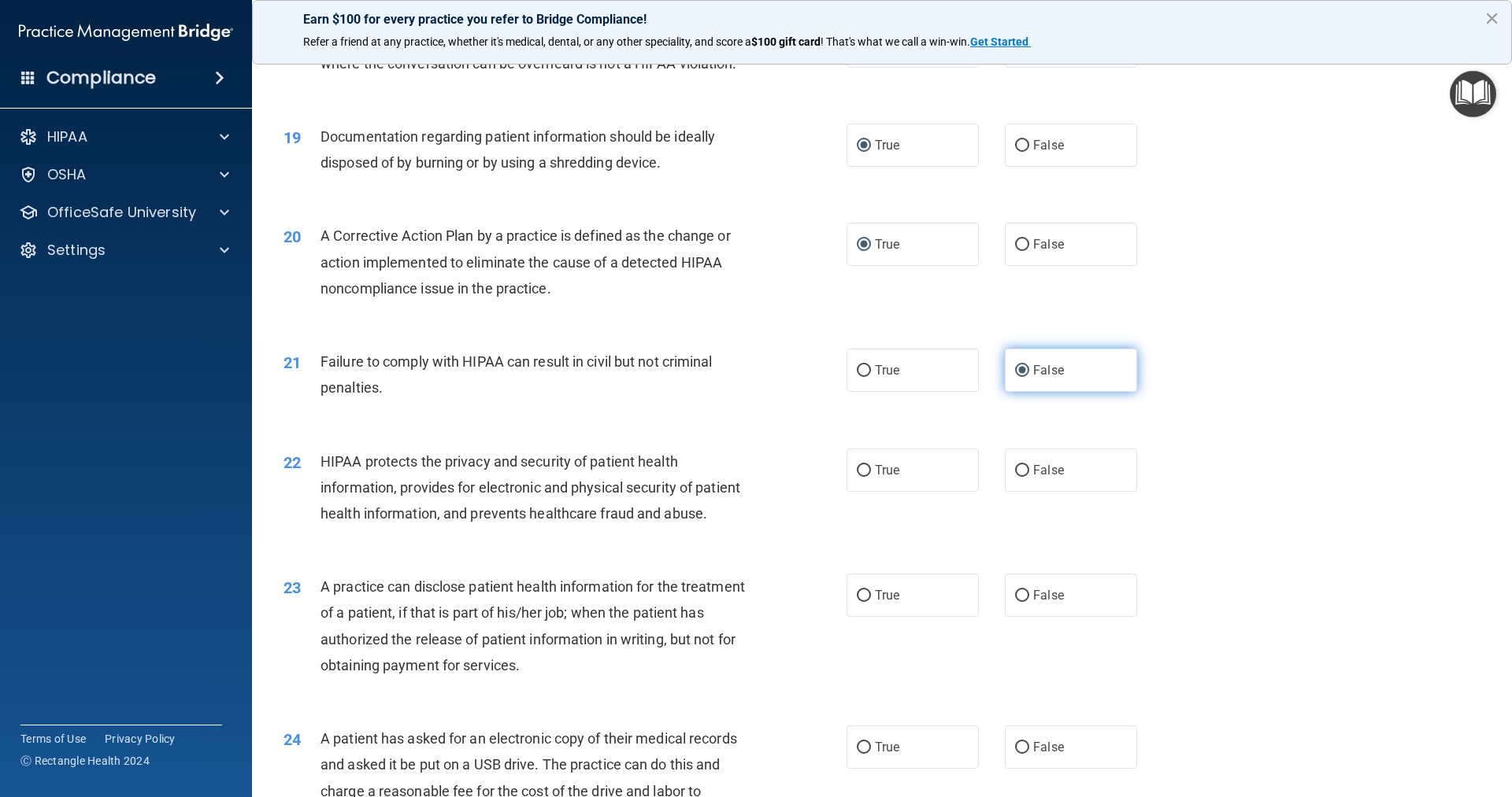
scroll to position [2046, 0]
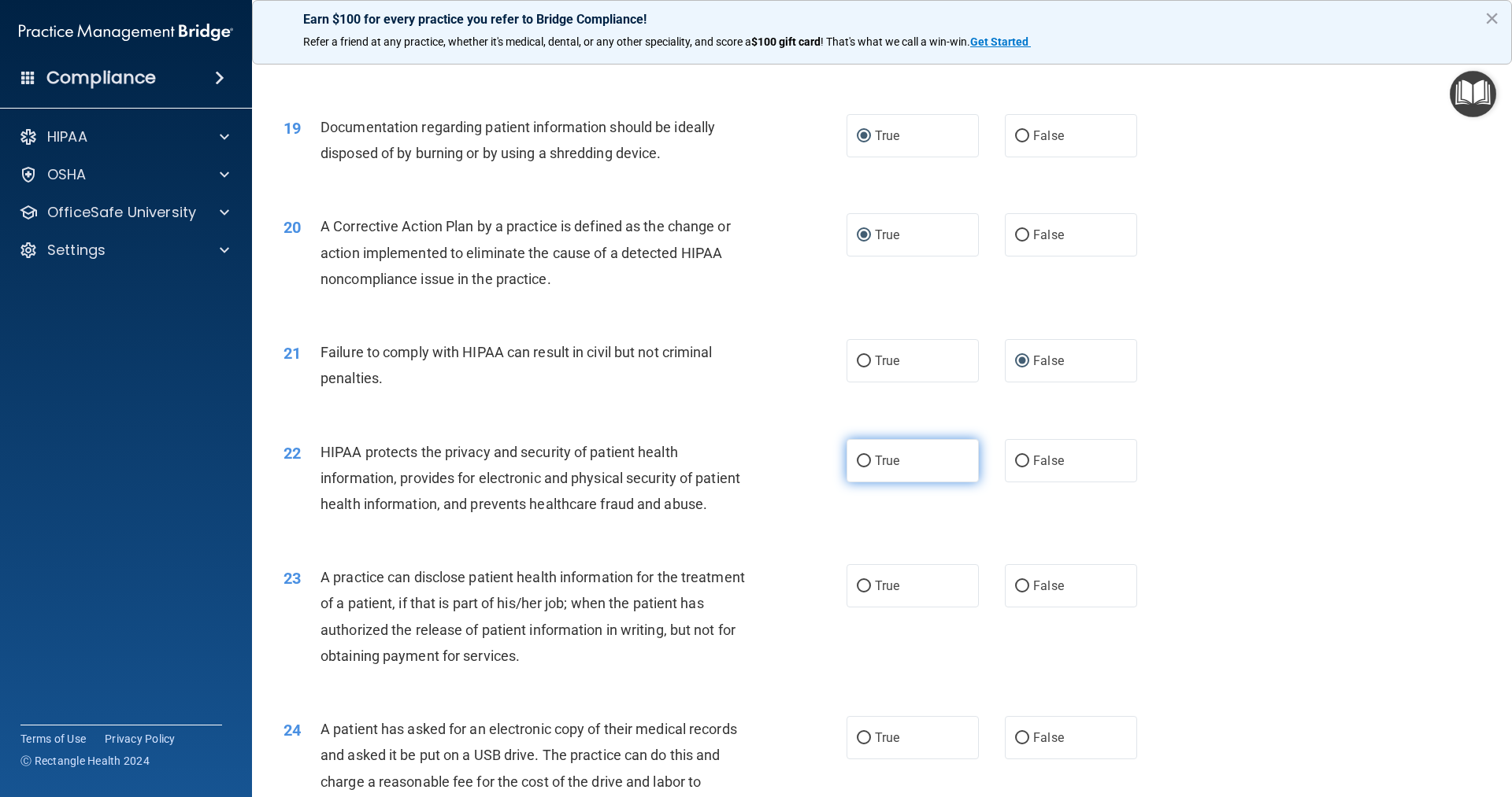
click at [860, 467] on input "True" at bounding box center [863, 462] width 14 height 12
radio input "true"
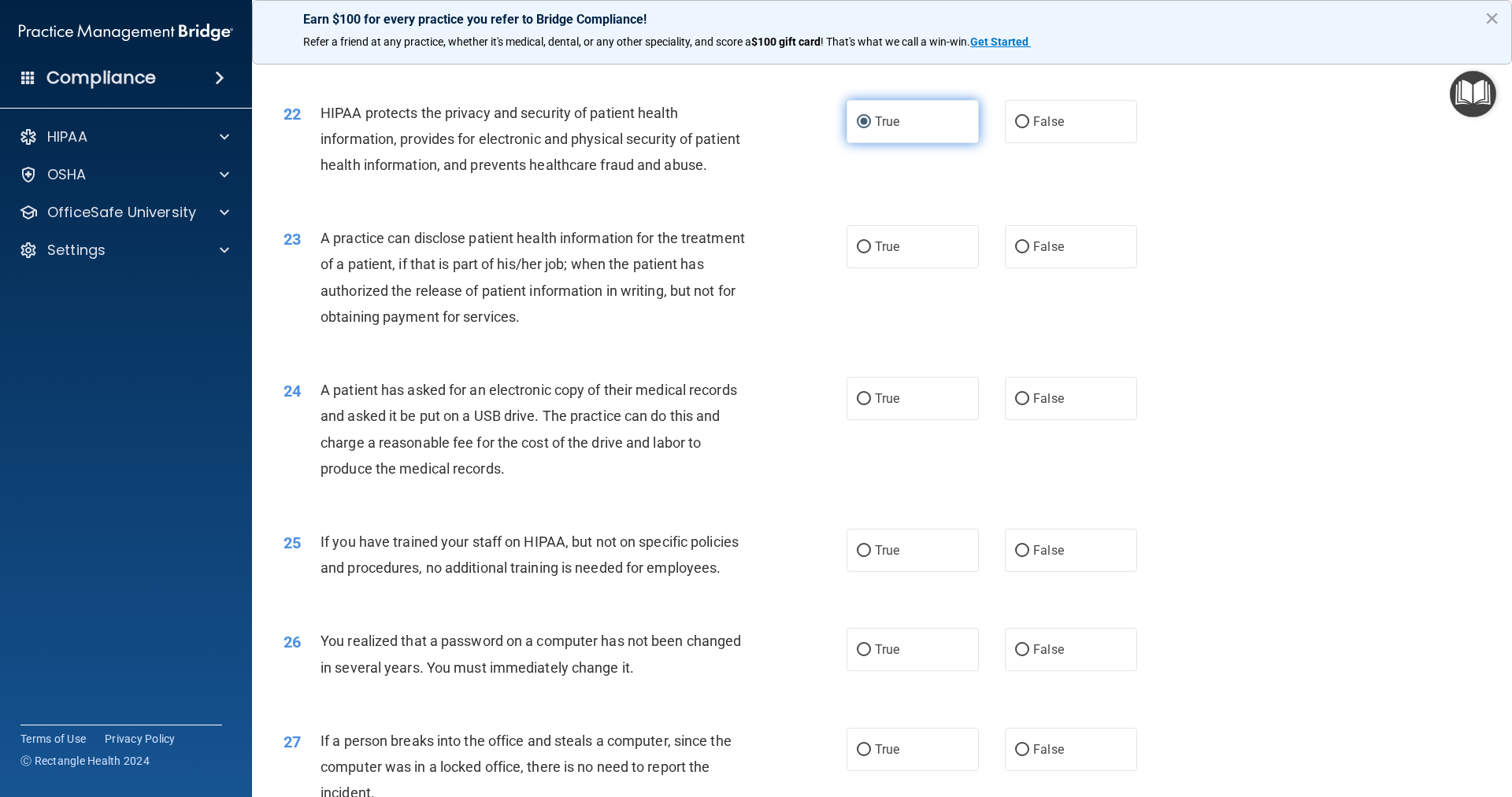
scroll to position [2441, 0]
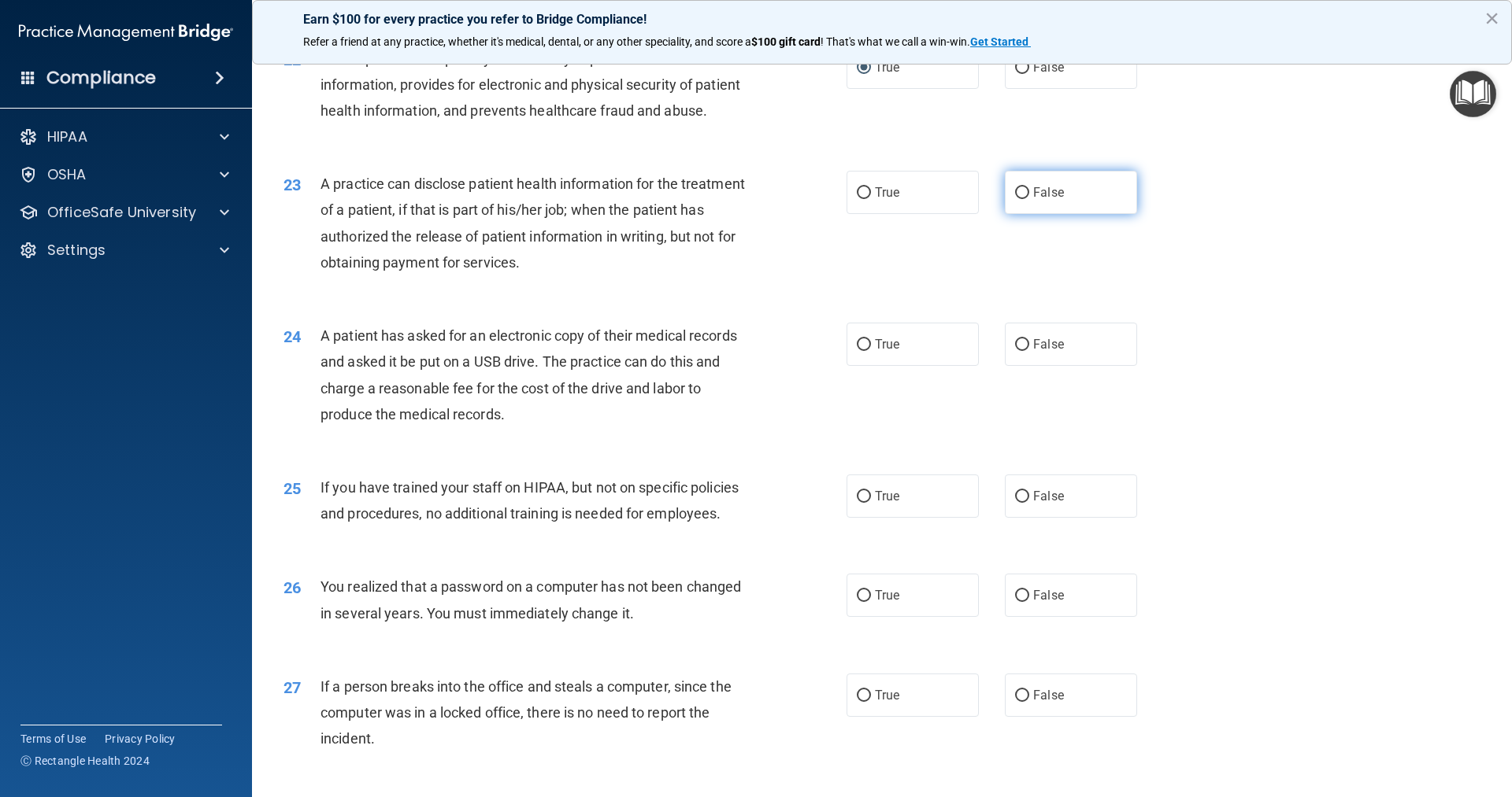
click at [1015, 199] on input "False" at bounding box center [1022, 193] width 14 height 12
radio input "true"
click at [861, 351] on input "True" at bounding box center [863, 345] width 14 height 12
radio input "true"
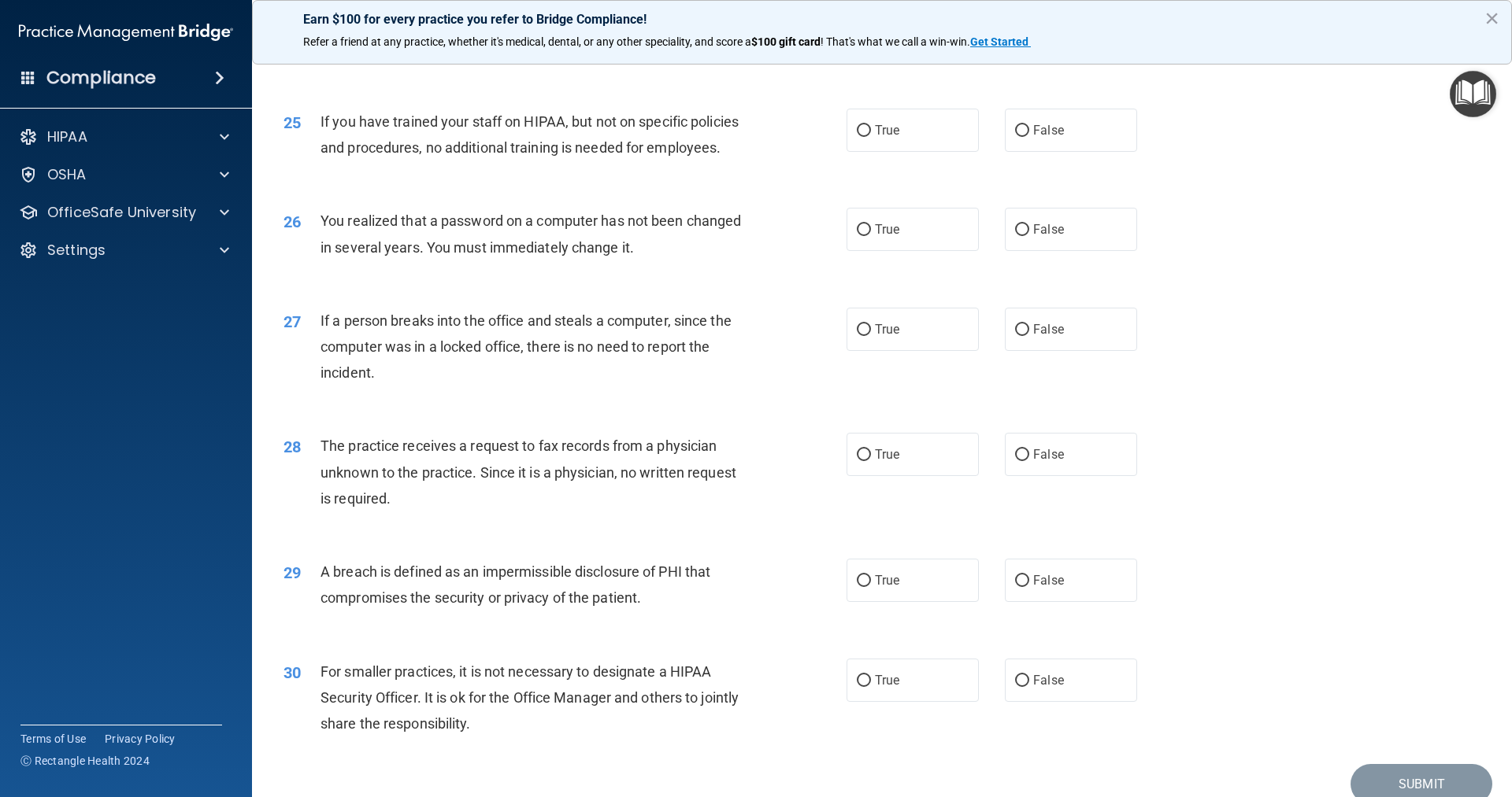
scroll to position [2834, 0]
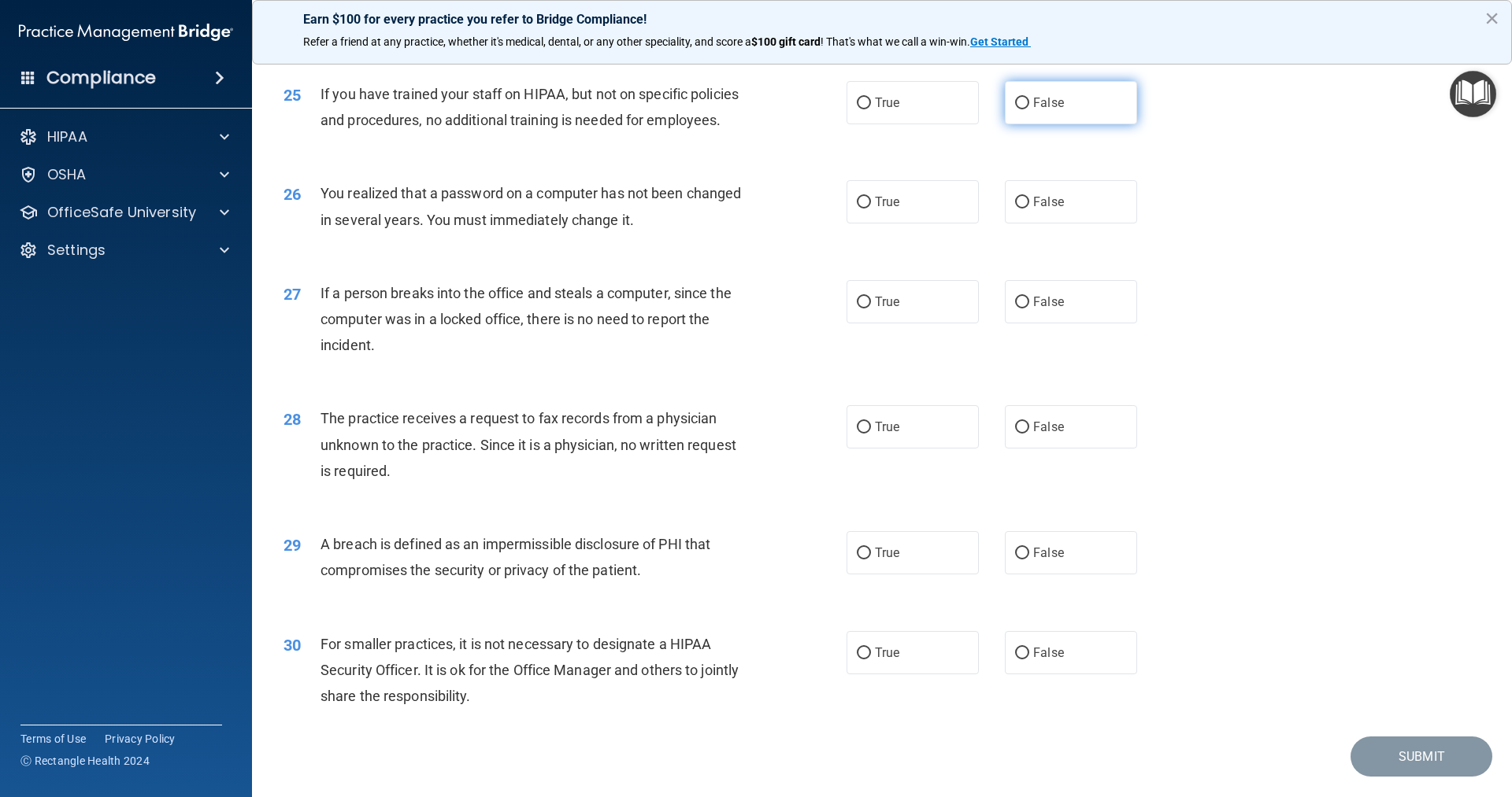
click at [1015, 110] on input "False" at bounding box center [1022, 103] width 14 height 12
radio input "true"
click at [856, 208] on input "True" at bounding box center [863, 203] width 14 height 12
radio input "true"
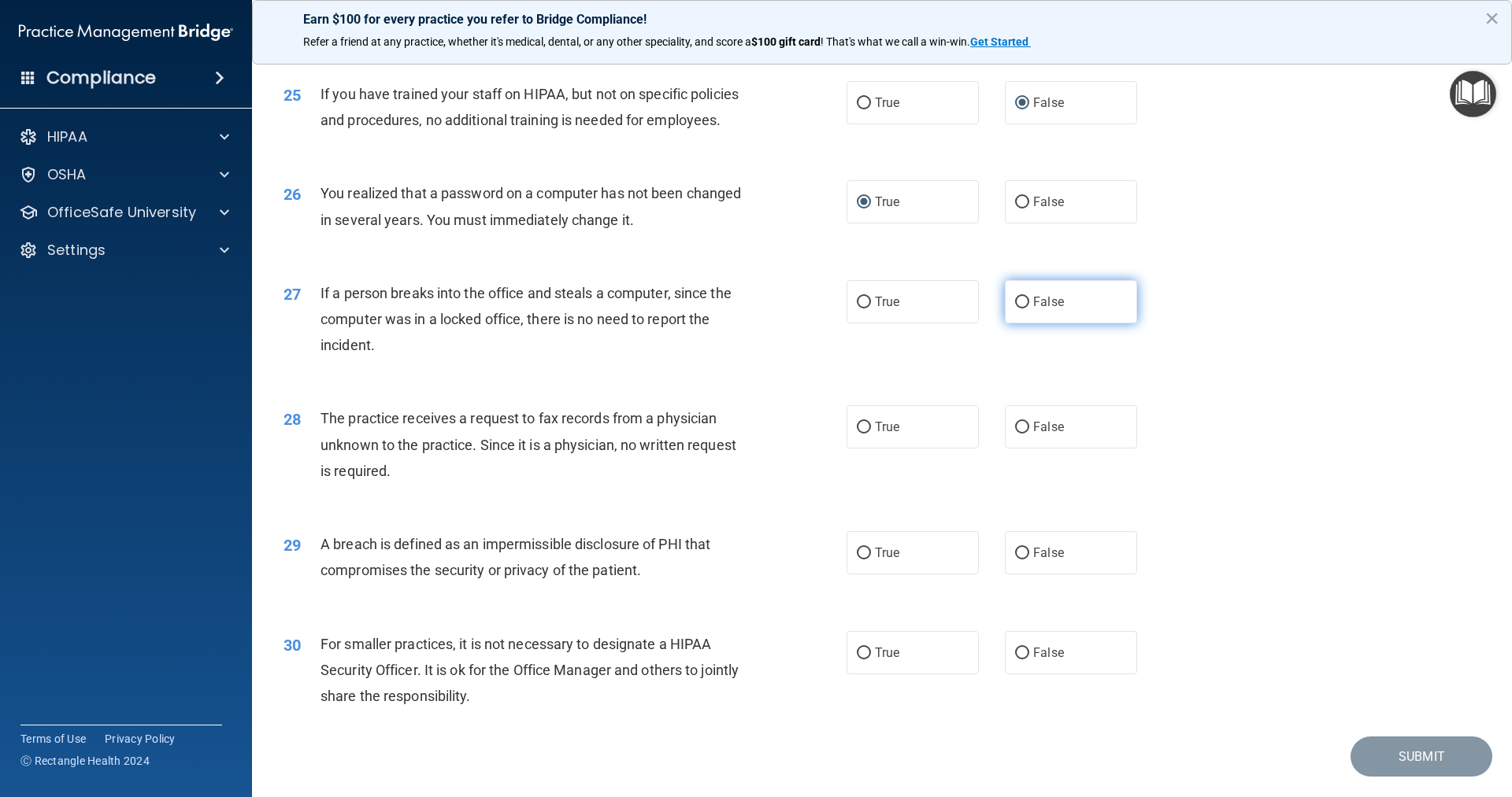
click at [1020, 309] on input "False" at bounding box center [1022, 302] width 14 height 12
radio input "true"
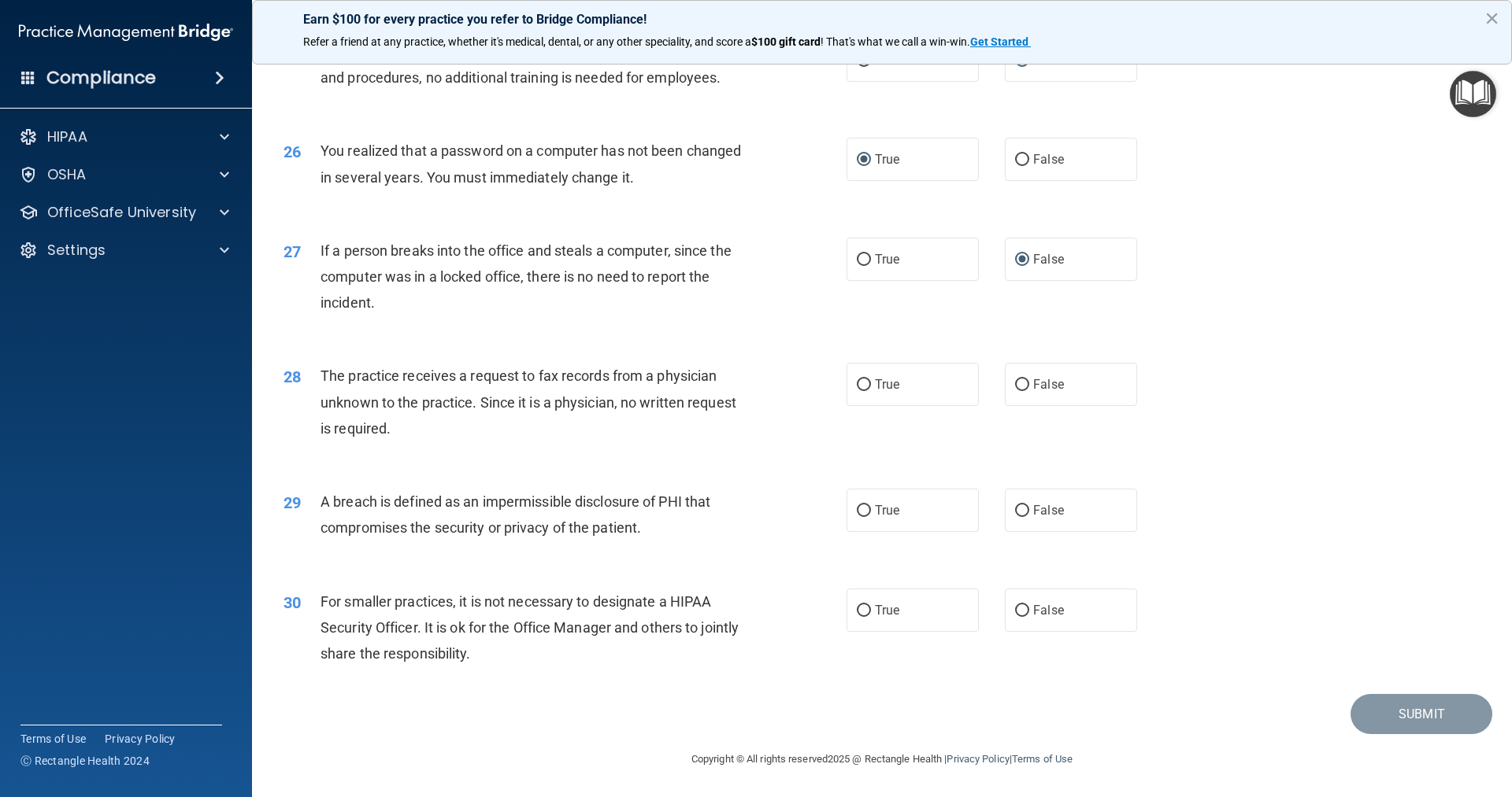
scroll to position [2928, 0]
click at [1015, 385] on input "False" at bounding box center [1022, 385] width 14 height 12
radio input "true"
click at [856, 508] on input "True" at bounding box center [863, 511] width 14 height 12
radio input "true"
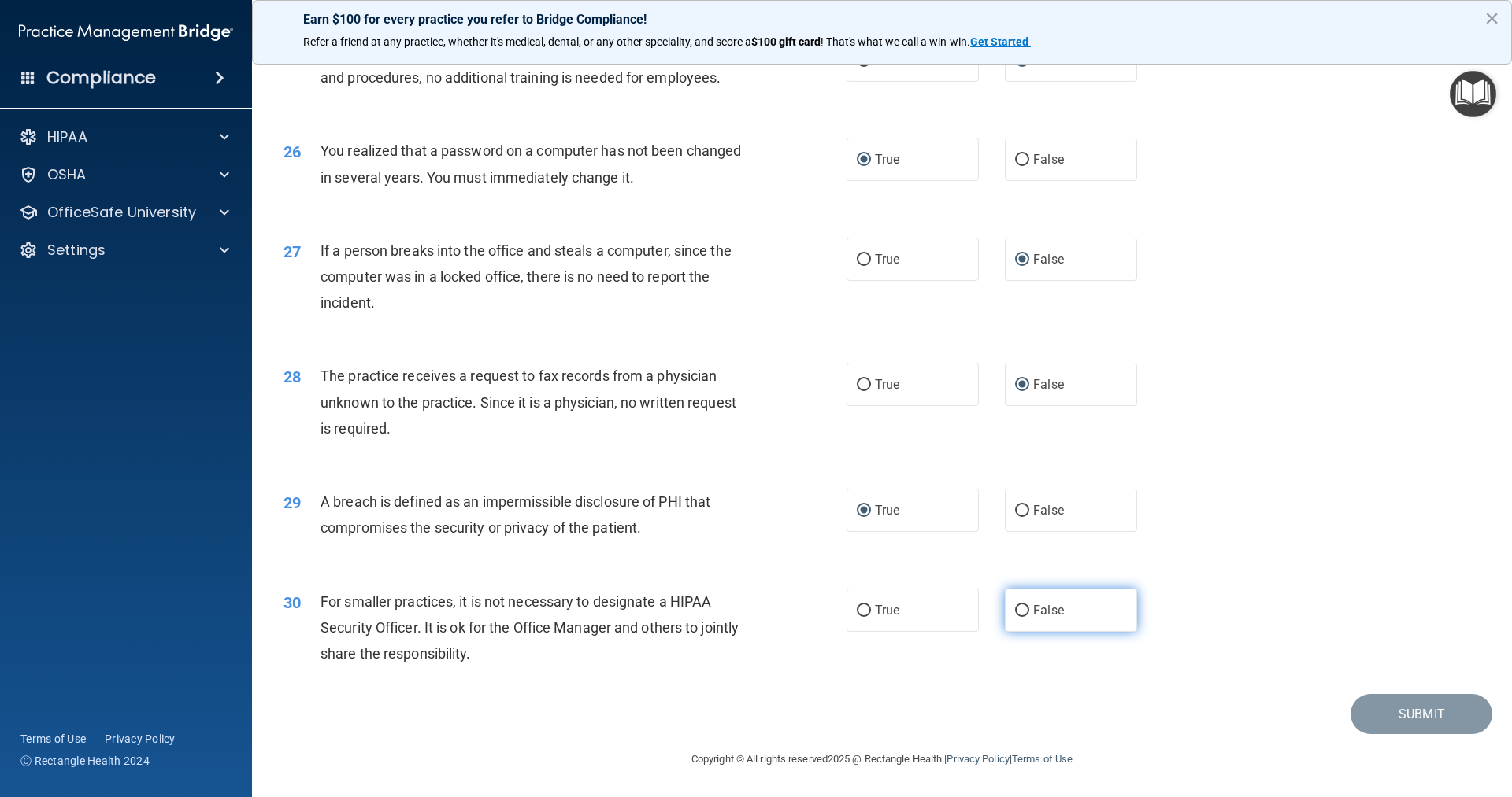
click at [1015, 605] on input "False" at bounding box center [1022, 611] width 14 height 12
radio input "true"
click at [1418, 713] on button "Submit" at bounding box center [1421, 714] width 142 height 40
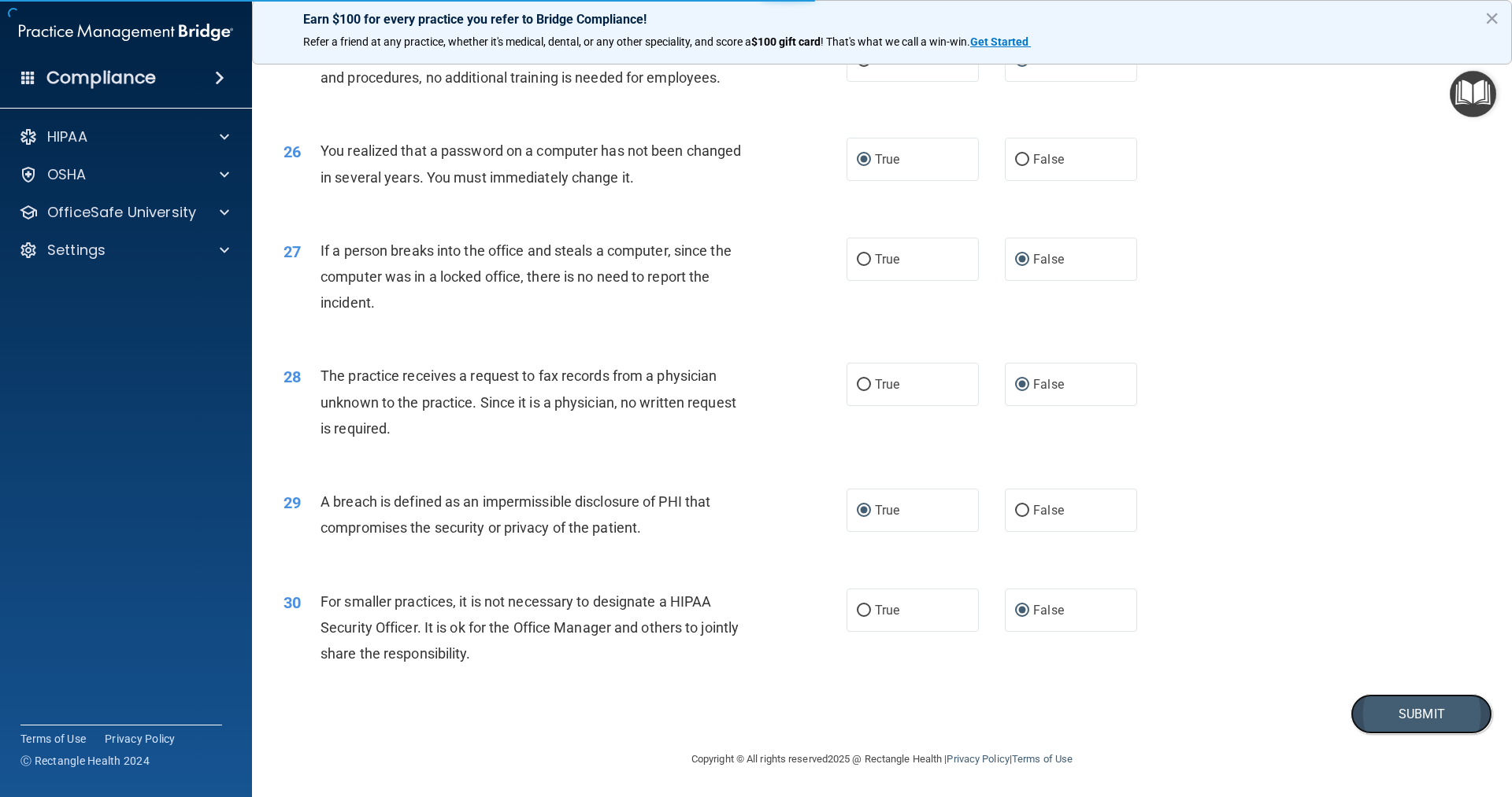
click at [1394, 709] on button "Submit" at bounding box center [1421, 714] width 142 height 40
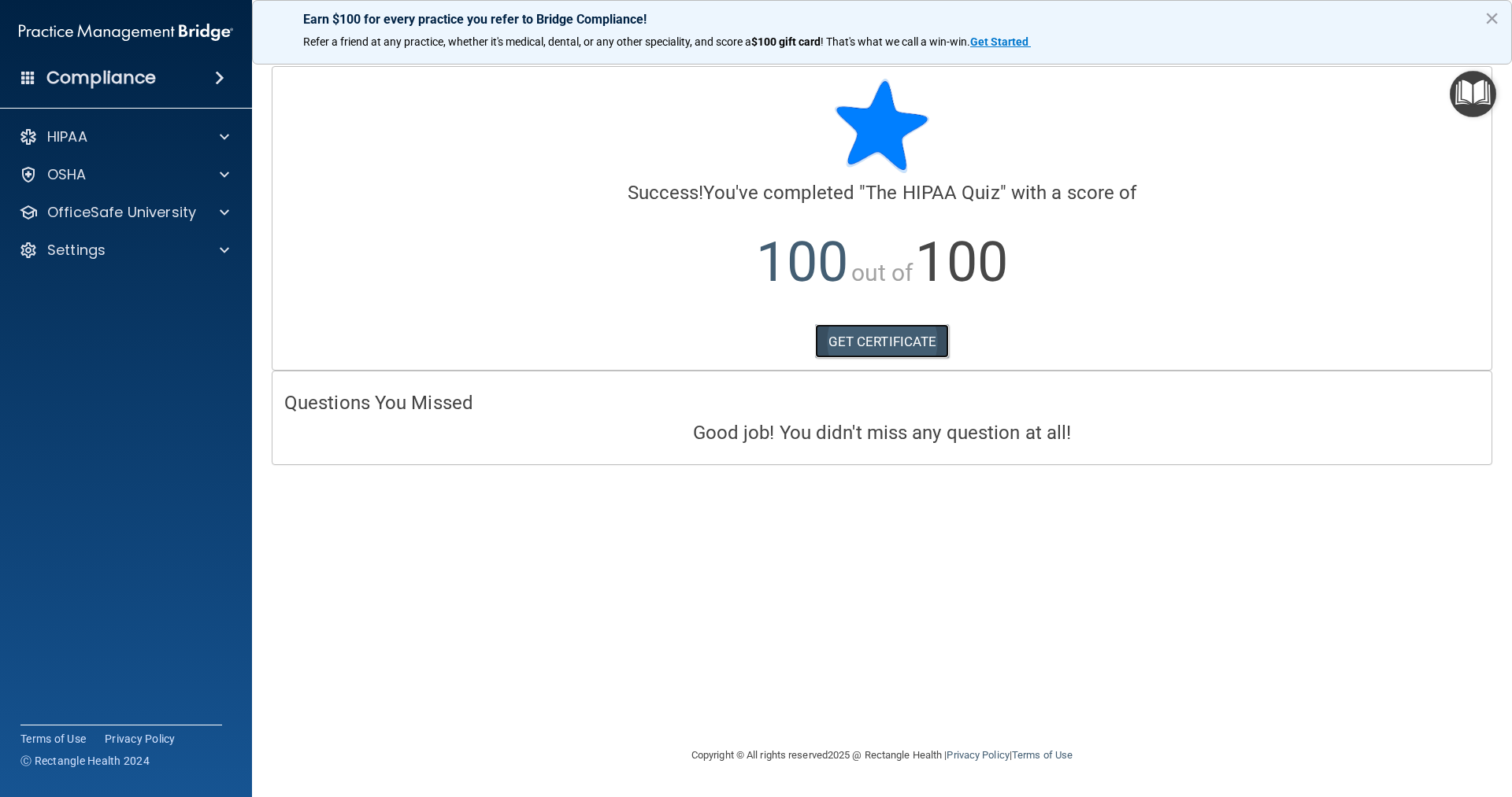
click at [863, 340] on link "GET CERTIFICATE" at bounding box center [882, 341] width 134 height 35
click at [226, 212] on span at bounding box center [224, 212] width 9 height 19
click at [121, 249] on p "HIPAA Training" at bounding box center [75, 250] width 130 height 16
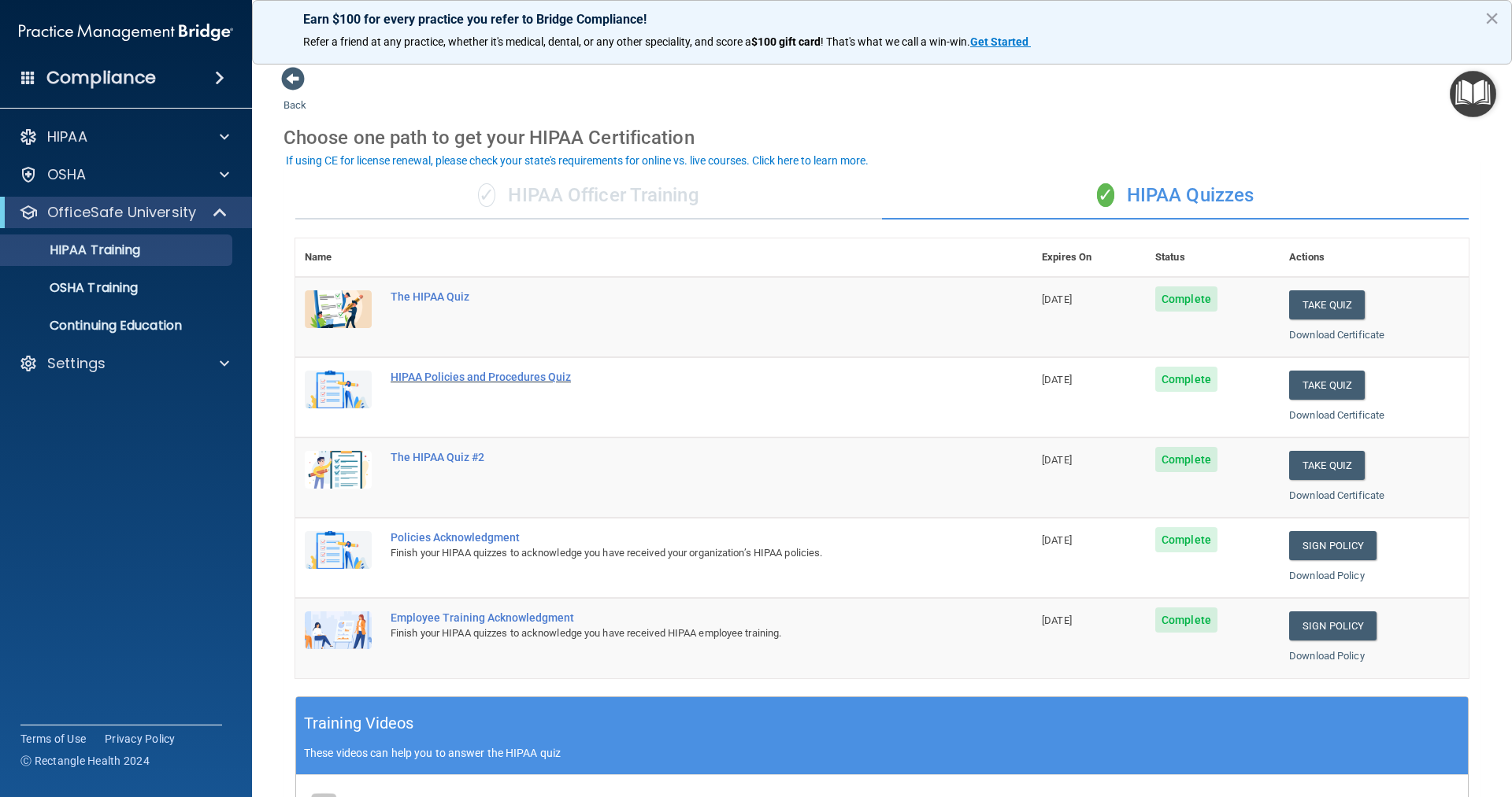
click at [450, 376] on div "HIPAA Policies and Procedures Quiz" at bounding box center [672, 376] width 563 height 12
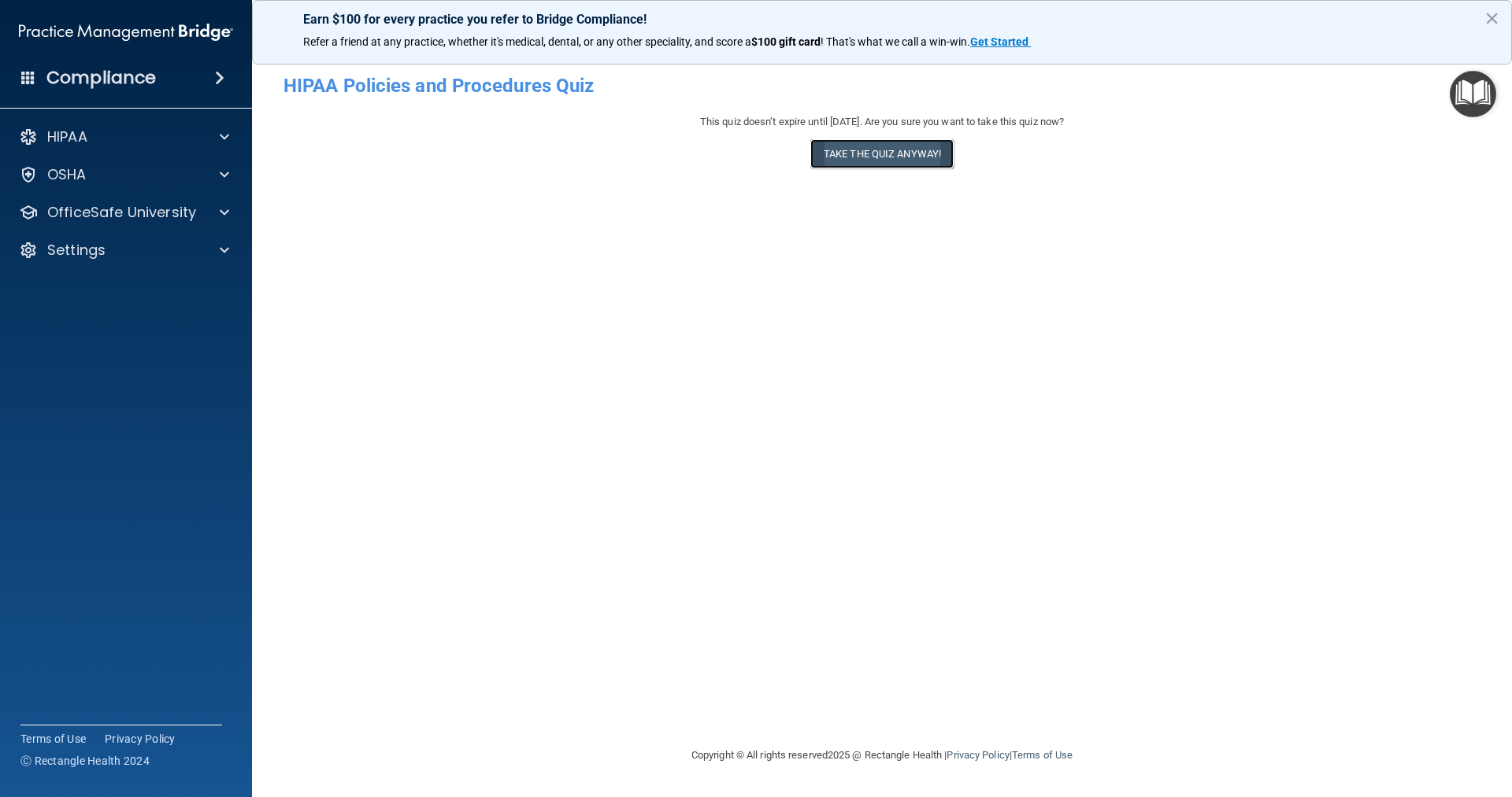
click at [904, 148] on button "Take the quiz anyway!" at bounding box center [882, 153] width 144 height 29
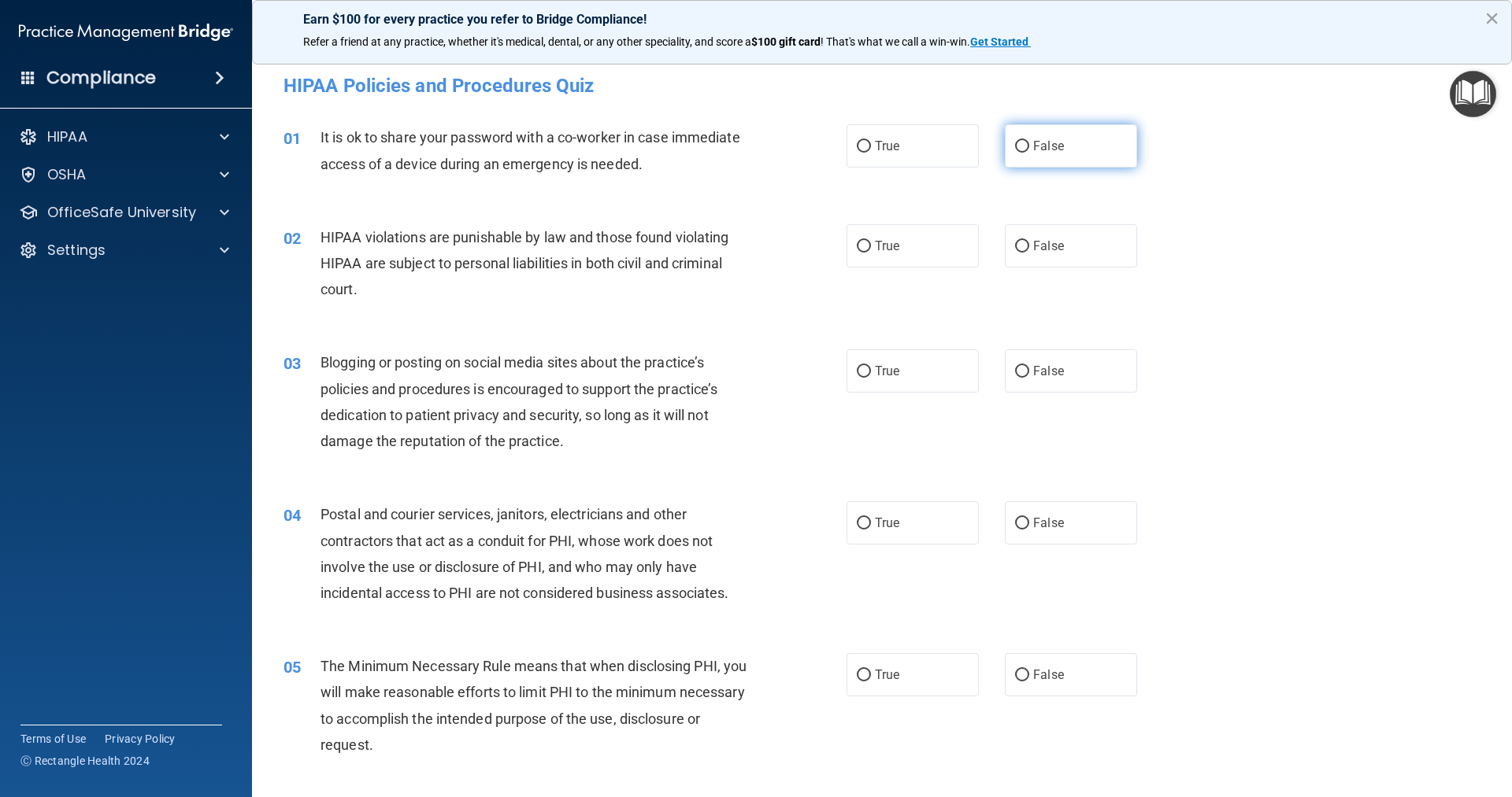
click at [1015, 146] on input "False" at bounding box center [1022, 146] width 14 height 12
radio input "true"
click at [861, 246] on input "True" at bounding box center [863, 247] width 14 height 12
radio input "true"
click at [1015, 372] on input "False" at bounding box center [1022, 372] width 14 height 12
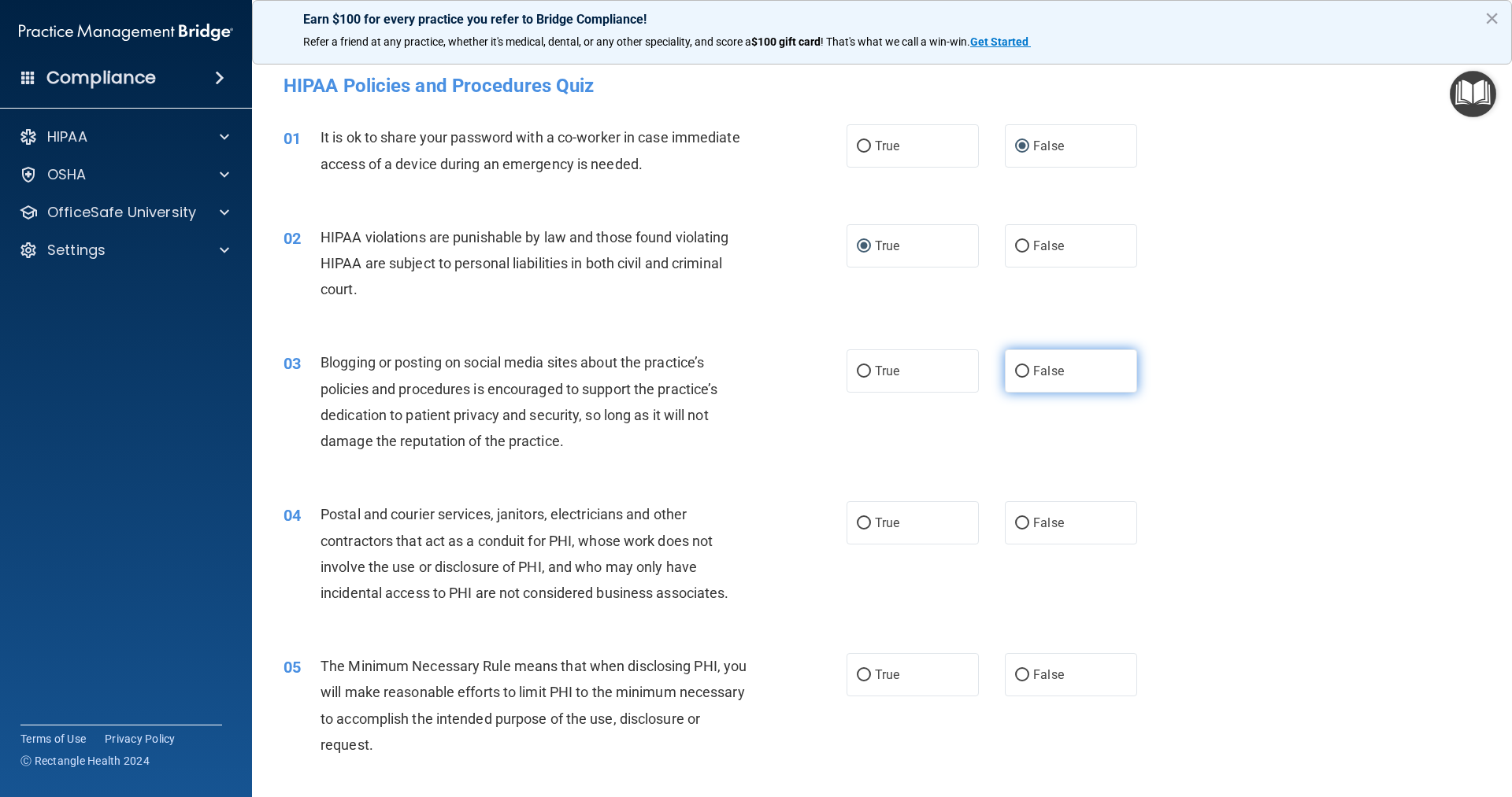
radio input "true"
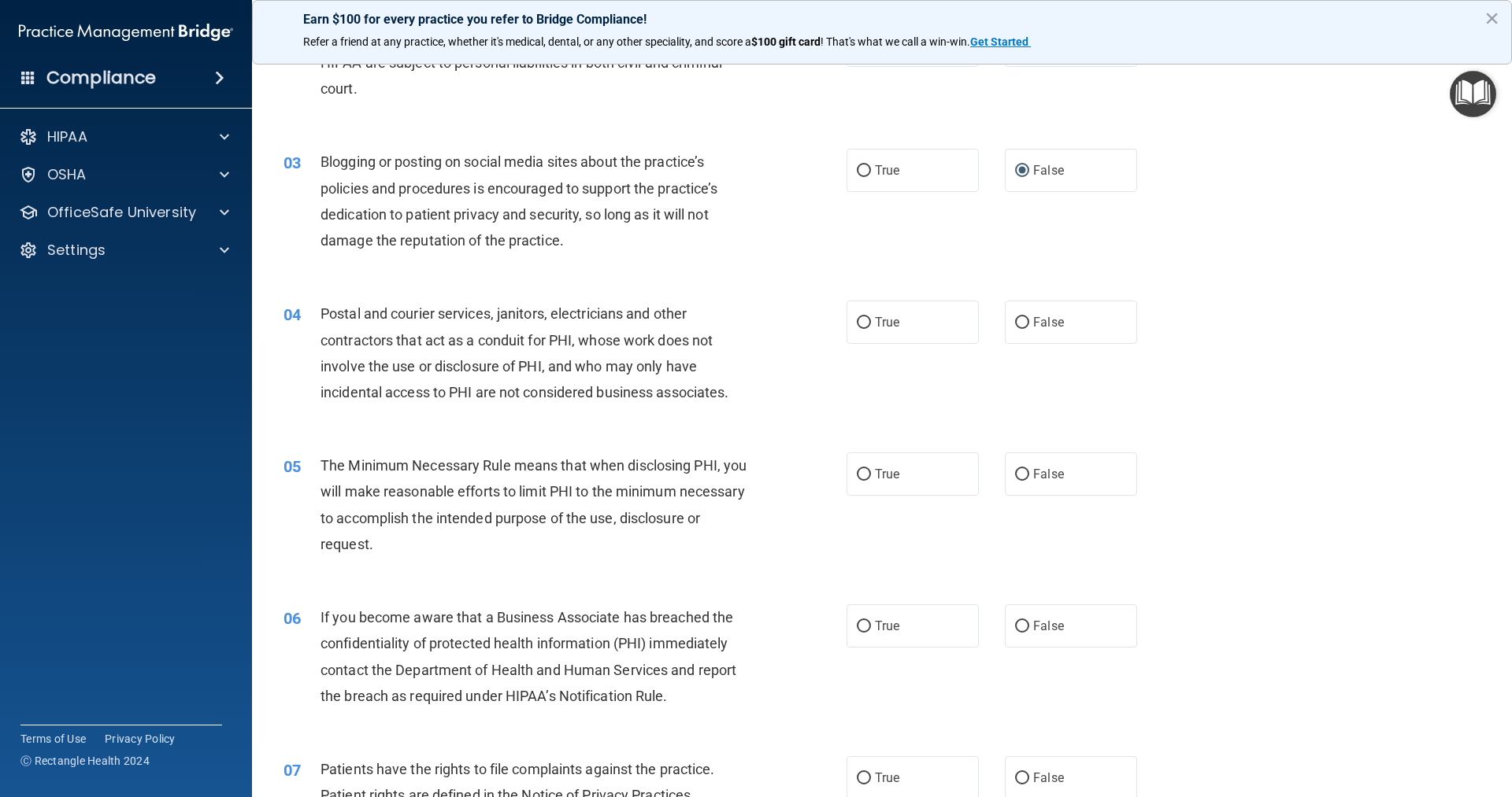
scroll to position [237, 0]
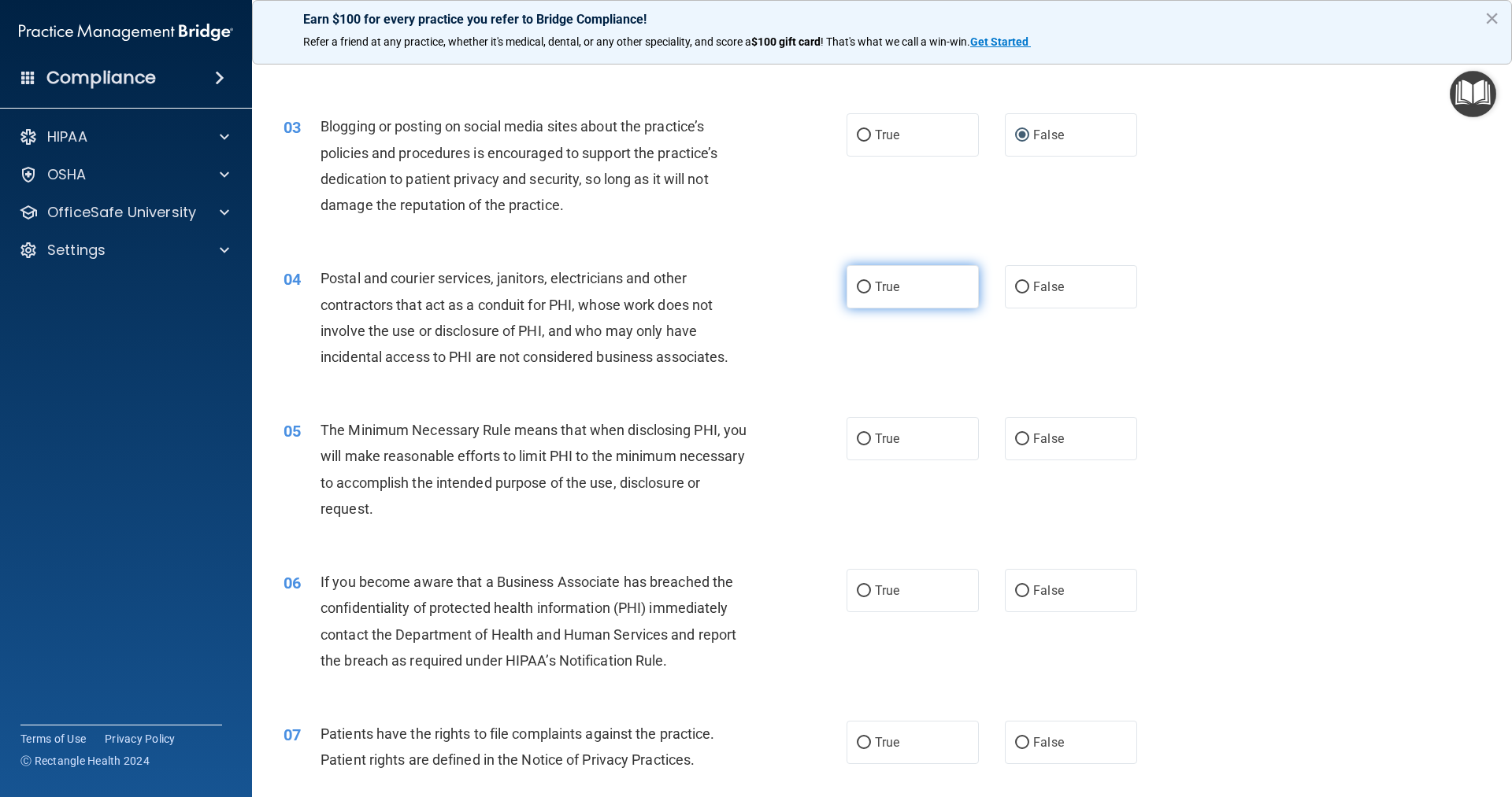
click at [856, 289] on input "True" at bounding box center [863, 287] width 14 height 12
radio input "true"
click at [861, 444] on input "True" at bounding box center [863, 439] width 14 height 12
radio input "true"
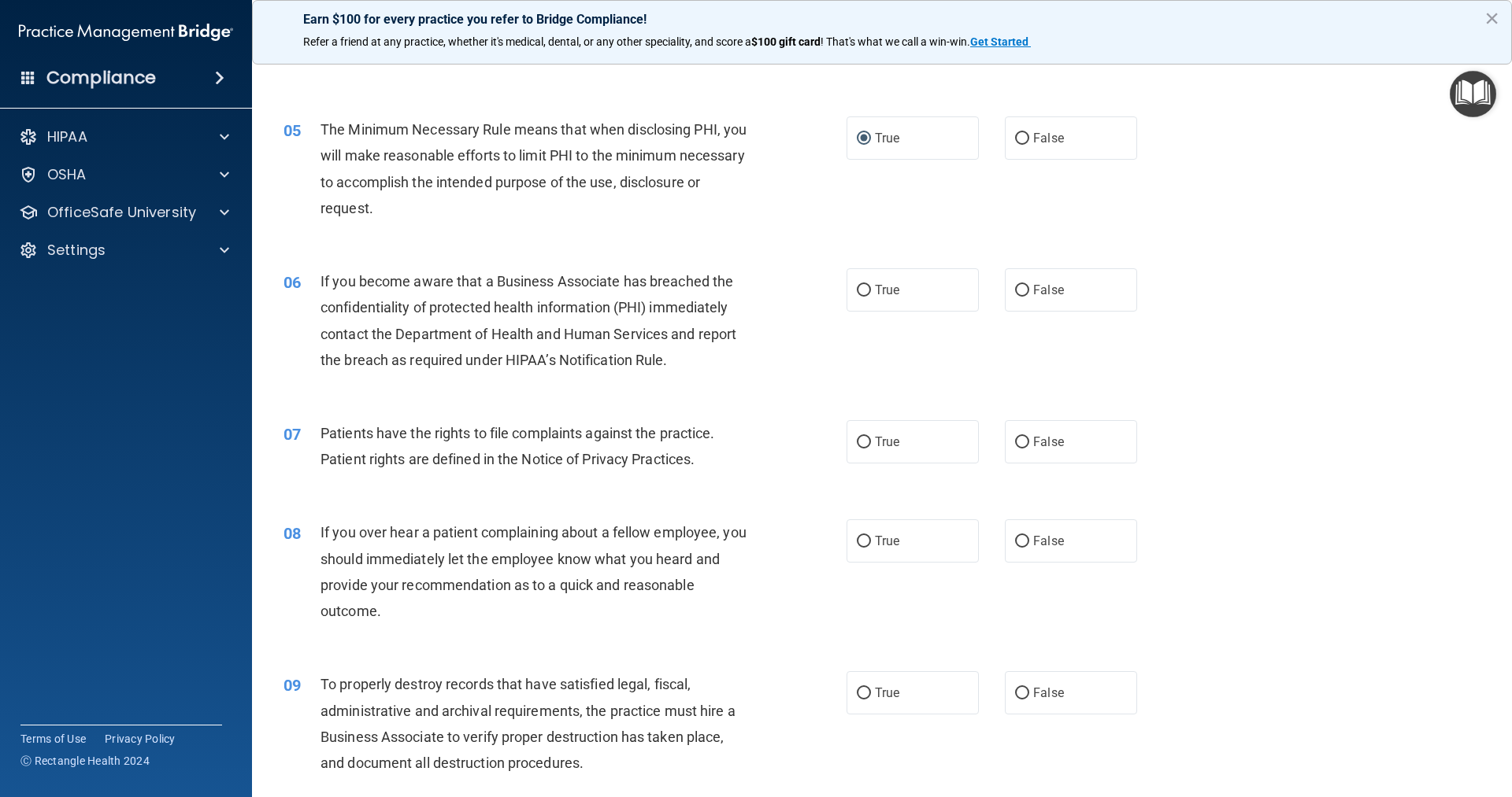
scroll to position [551, 0]
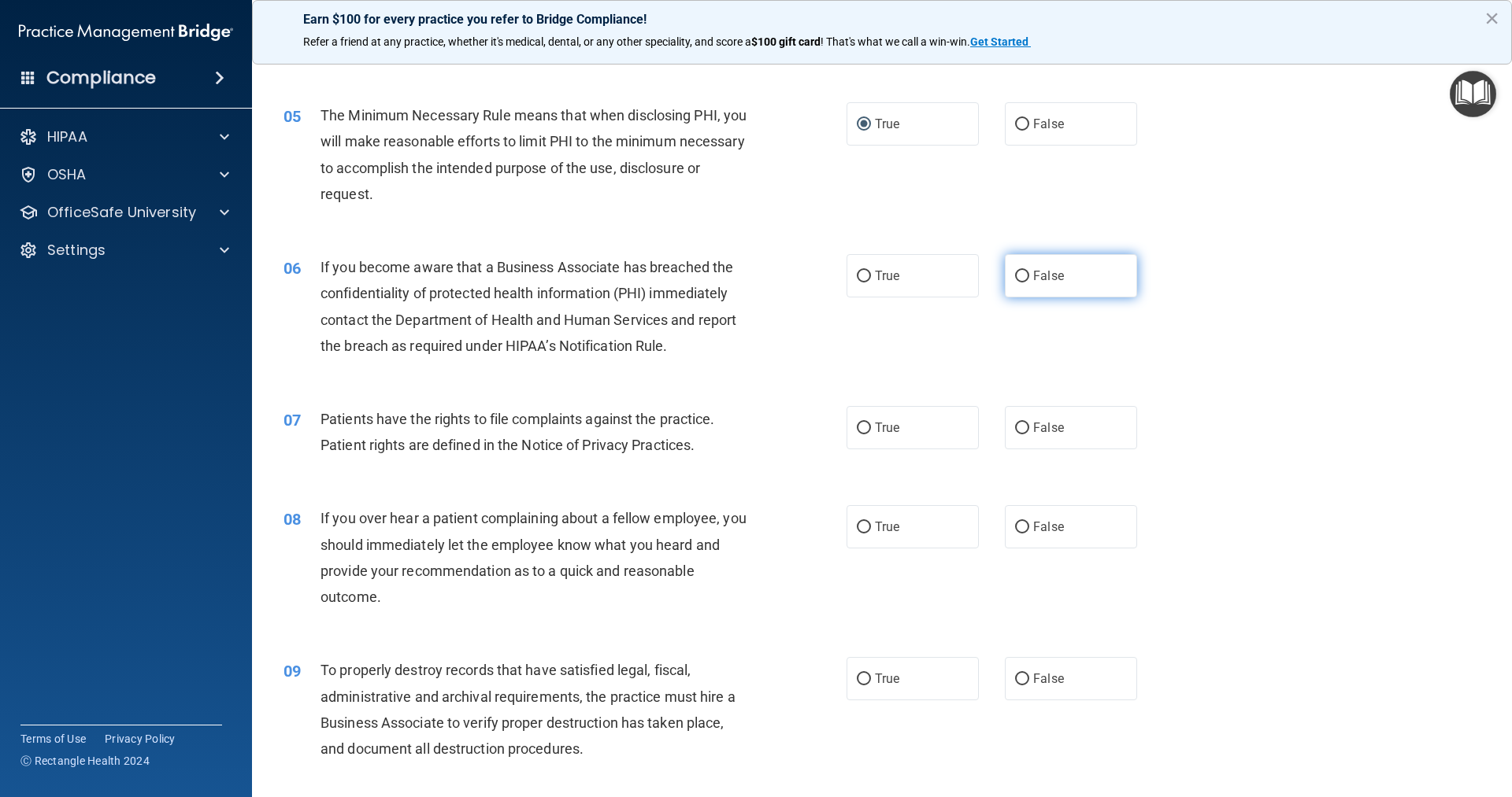
click at [1017, 277] on input "False" at bounding box center [1022, 276] width 14 height 12
radio input "true"
click at [856, 427] on input "True" at bounding box center [863, 428] width 14 height 12
radio input "true"
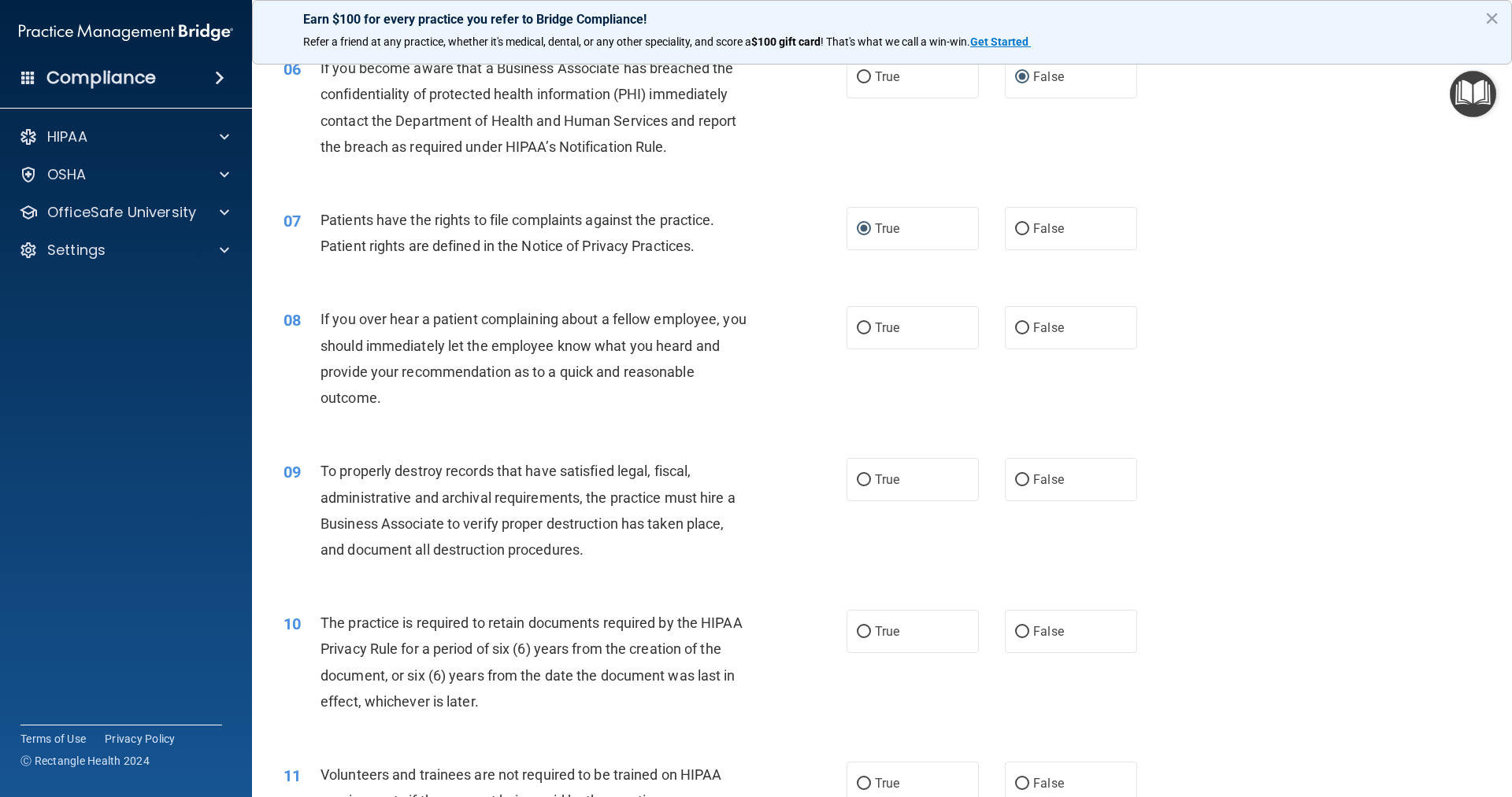
scroll to position [788, 0]
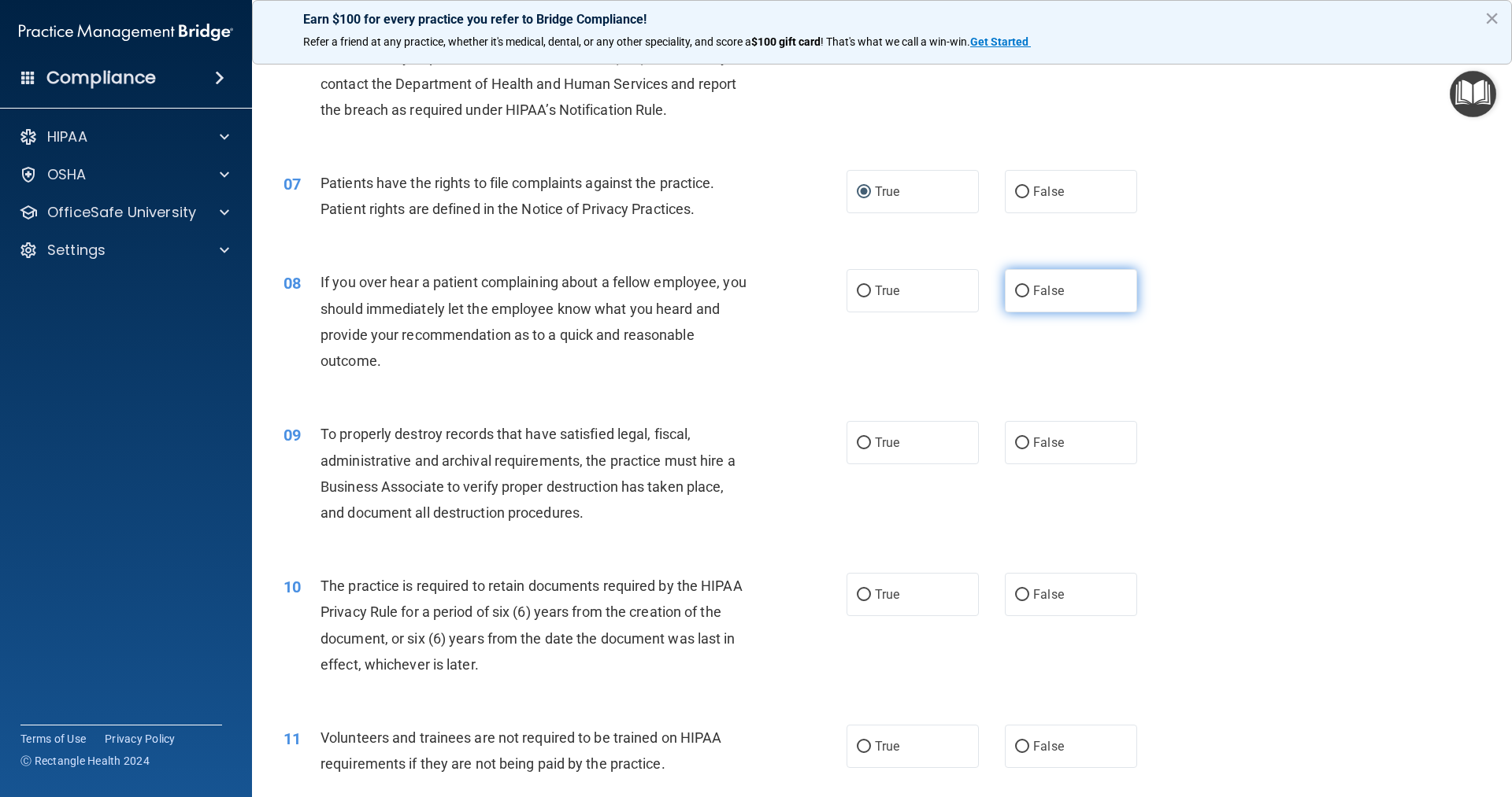
click at [1017, 289] on input "False" at bounding box center [1022, 291] width 14 height 12
radio input "true"
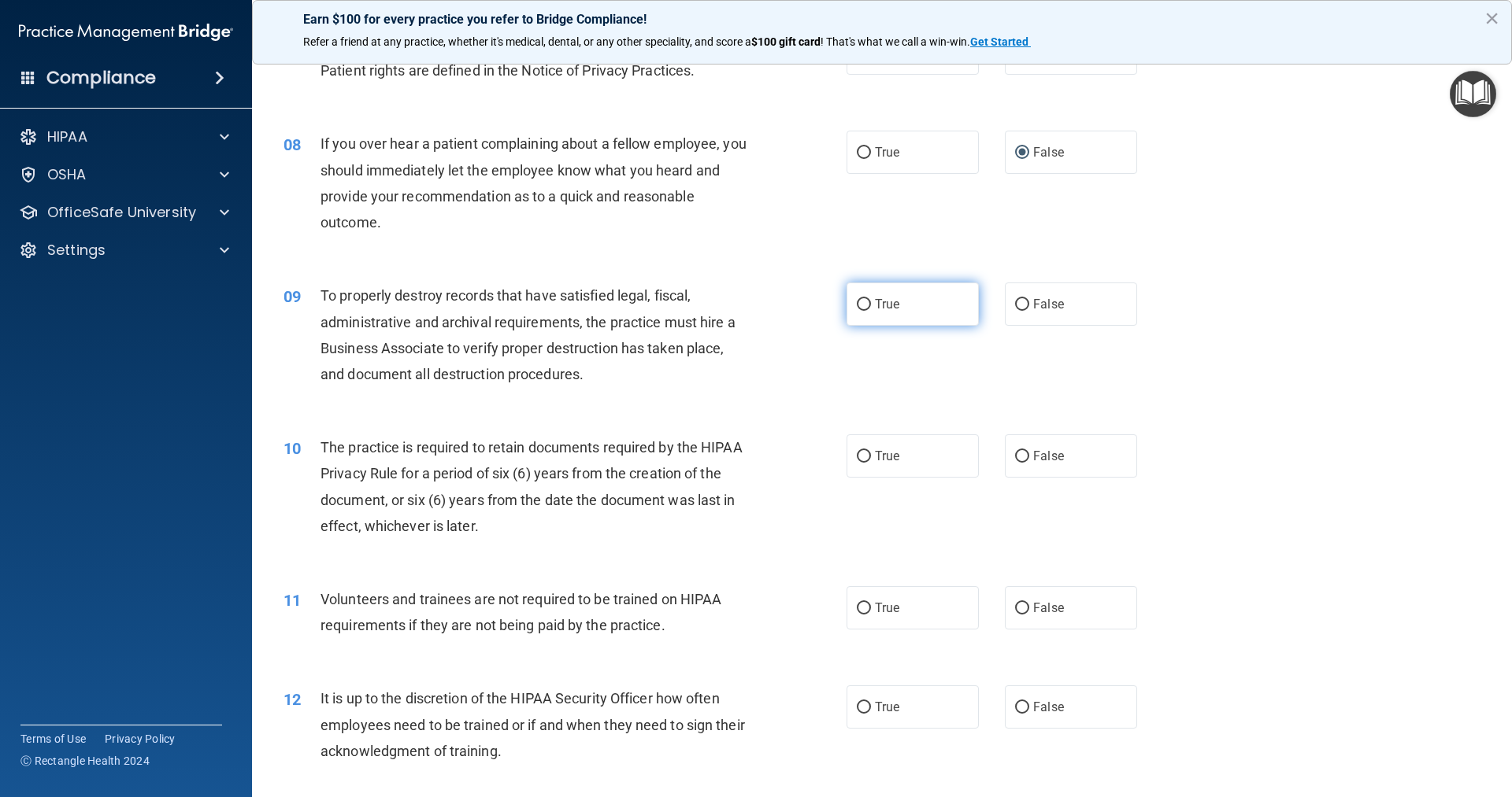
scroll to position [944, 0]
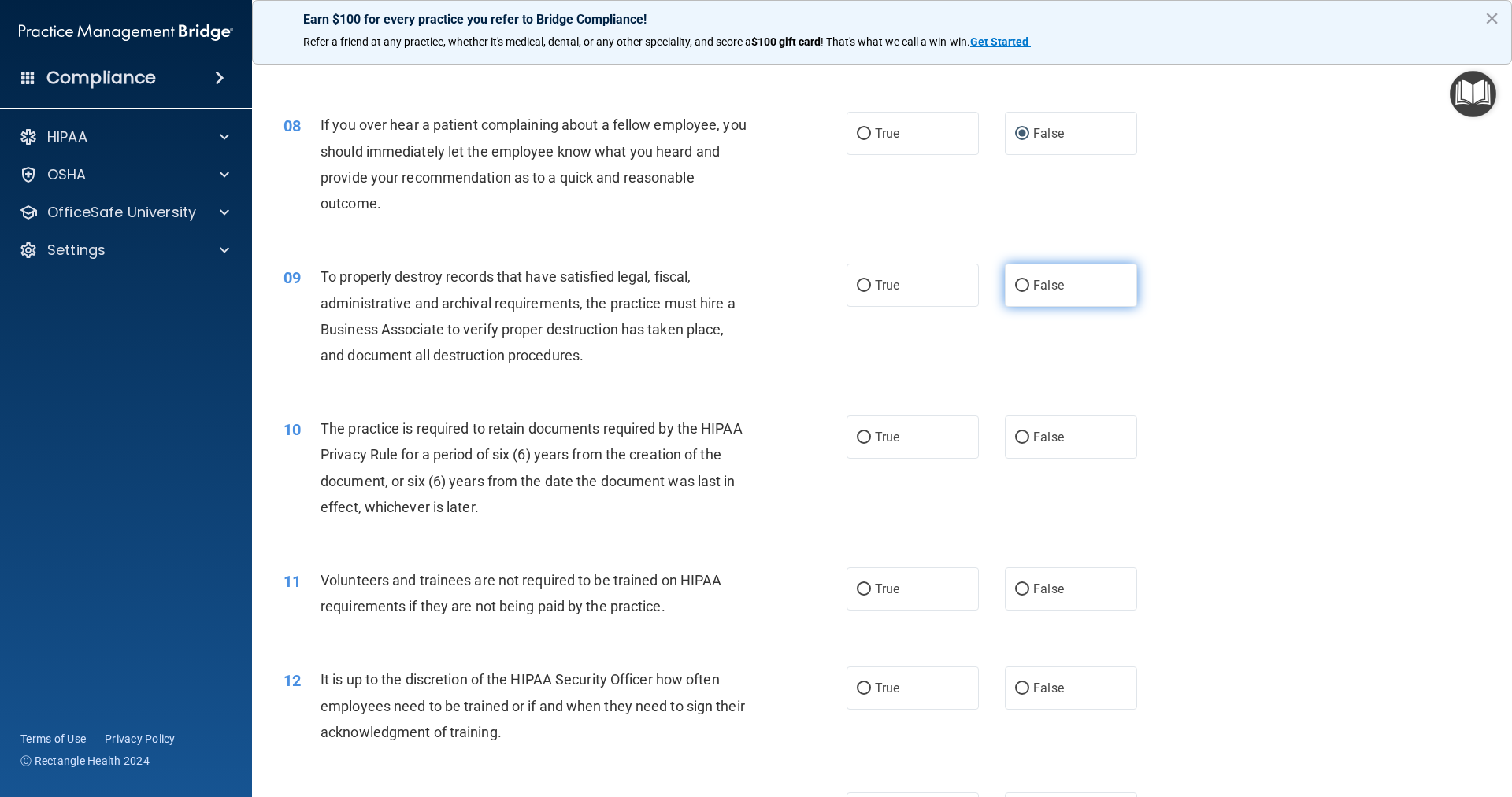
click at [1019, 281] on input "False" at bounding box center [1022, 286] width 14 height 12
radio input "true"
click at [862, 438] on input "True" at bounding box center [863, 437] width 14 height 12
radio input "true"
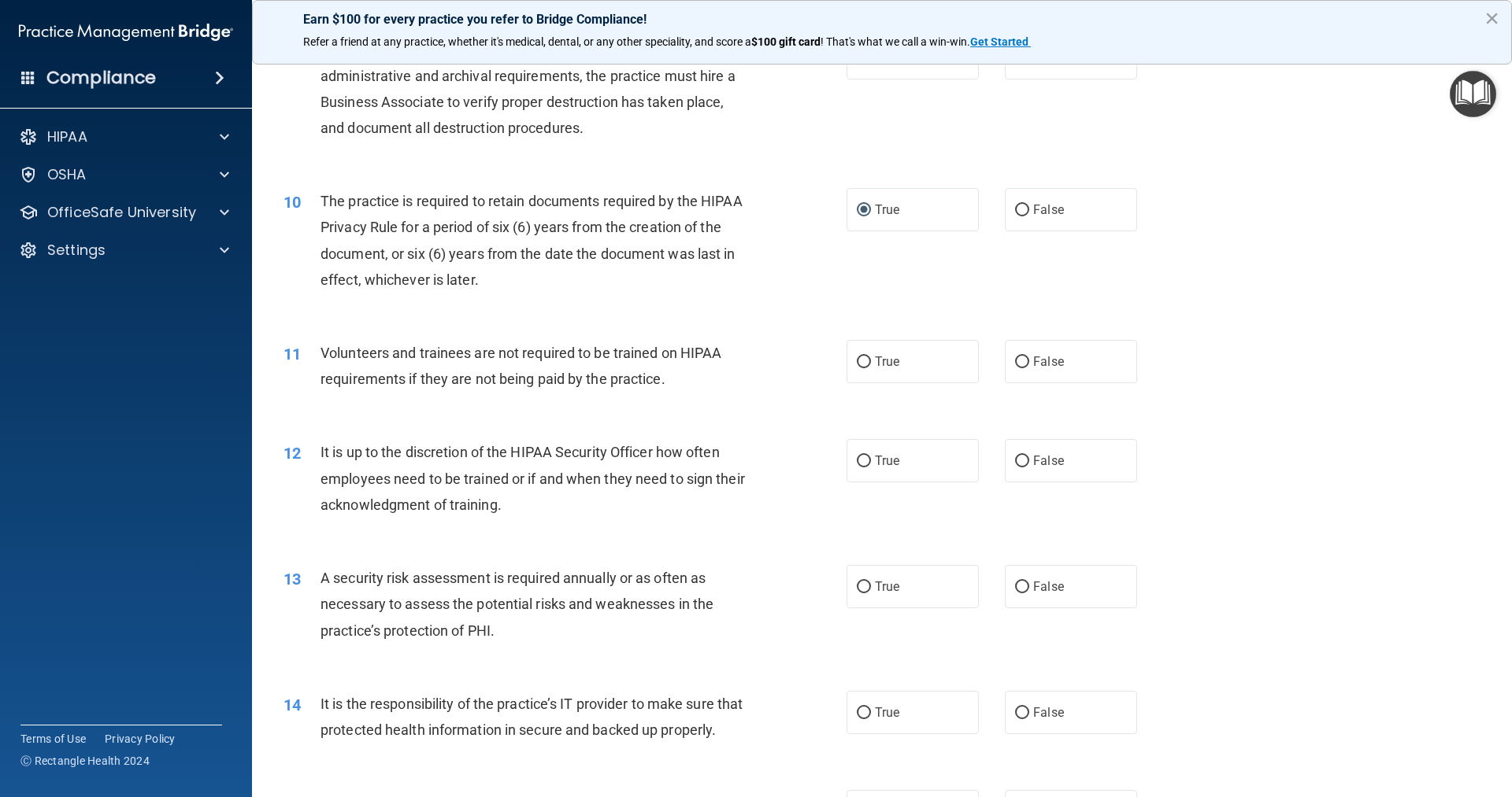
scroll to position [1181, 0]
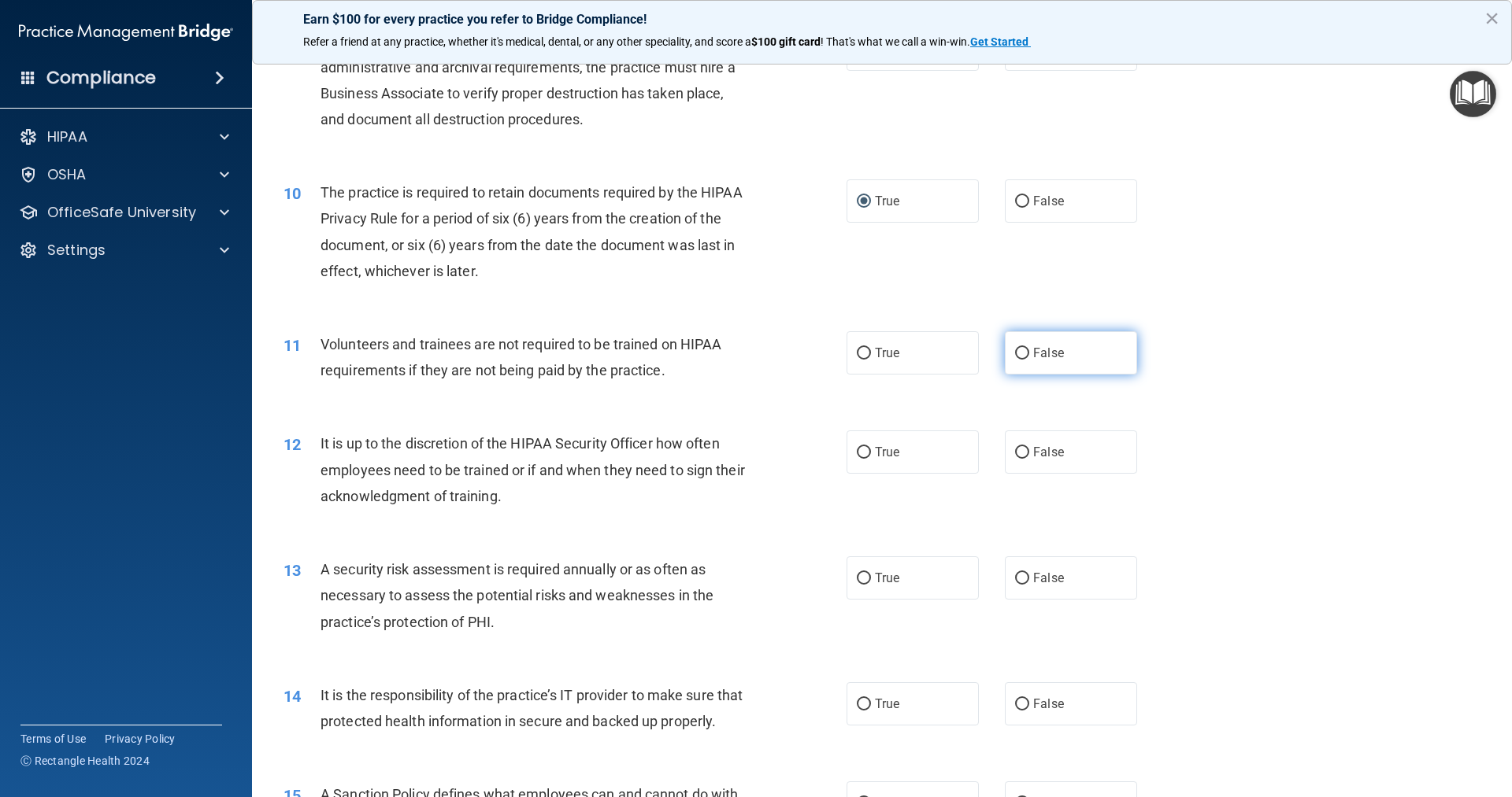
click at [1015, 352] on input "False" at bounding box center [1022, 354] width 14 height 12
radio input "true"
click at [1015, 452] on input "False" at bounding box center [1022, 452] width 14 height 12
radio input "true"
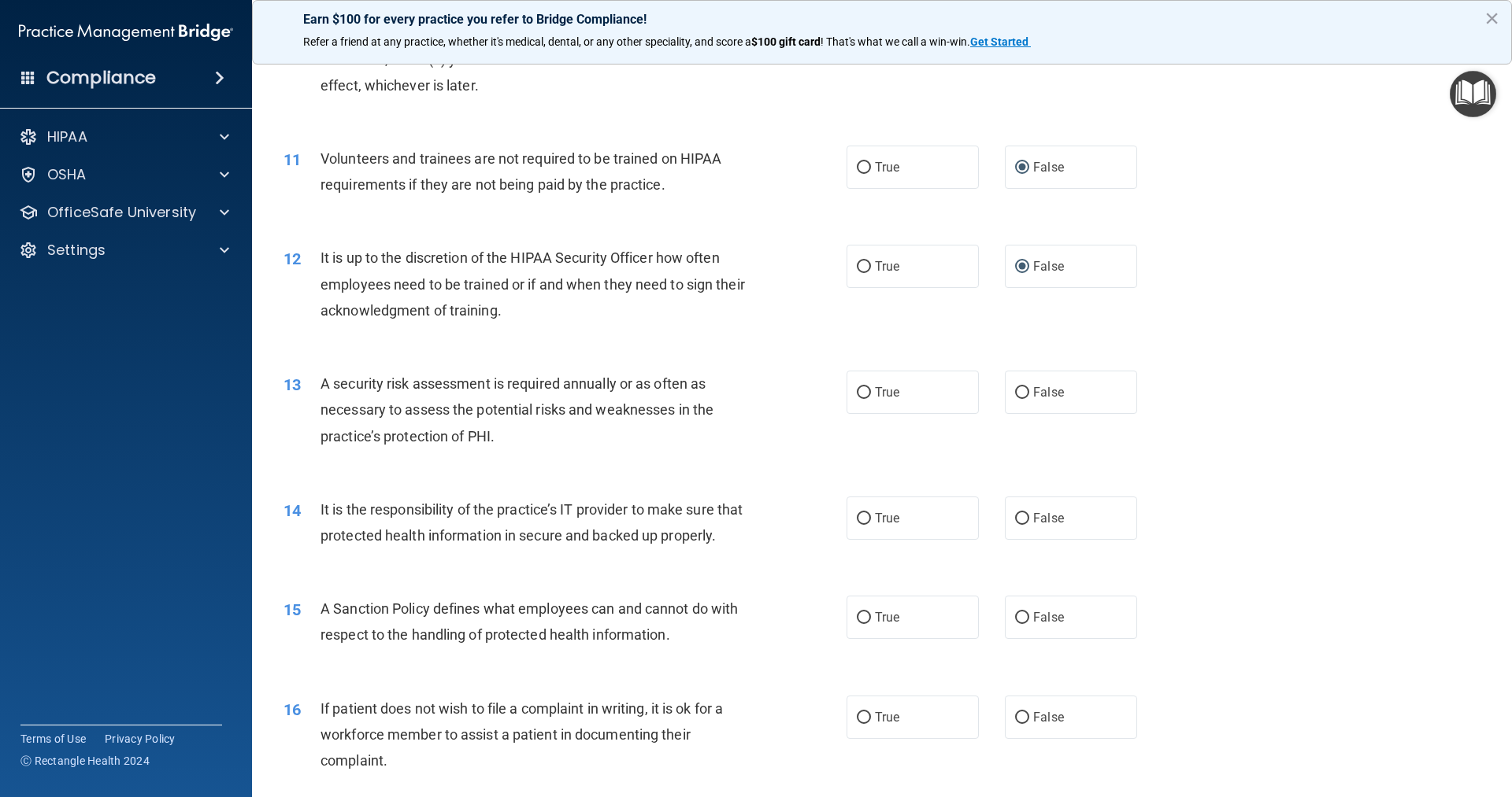
scroll to position [1417, 0]
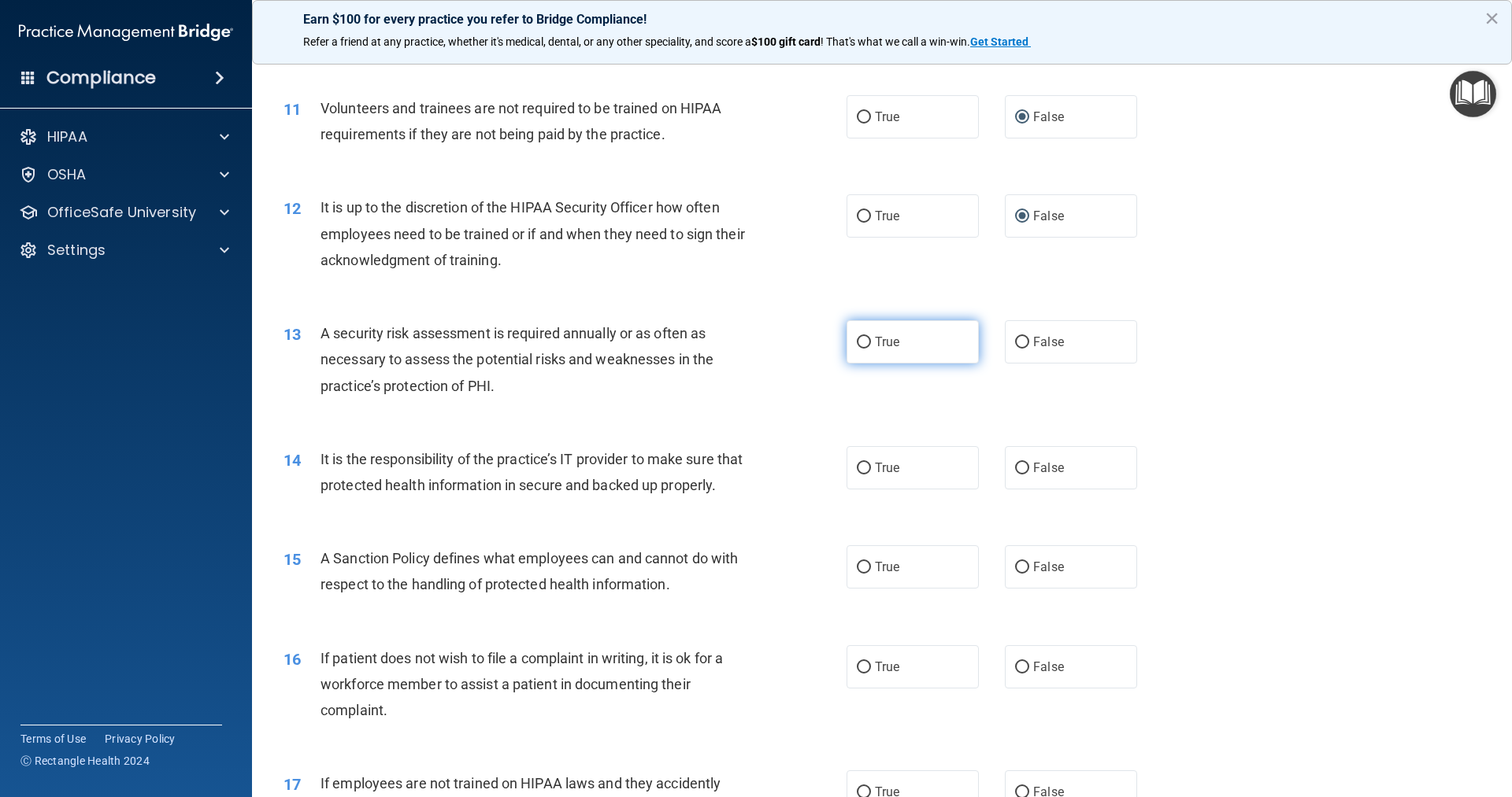
click at [856, 344] on input "True" at bounding box center [863, 343] width 14 height 12
radio input "true"
click at [1015, 466] on input "False" at bounding box center [1022, 468] width 14 height 12
radio input "true"
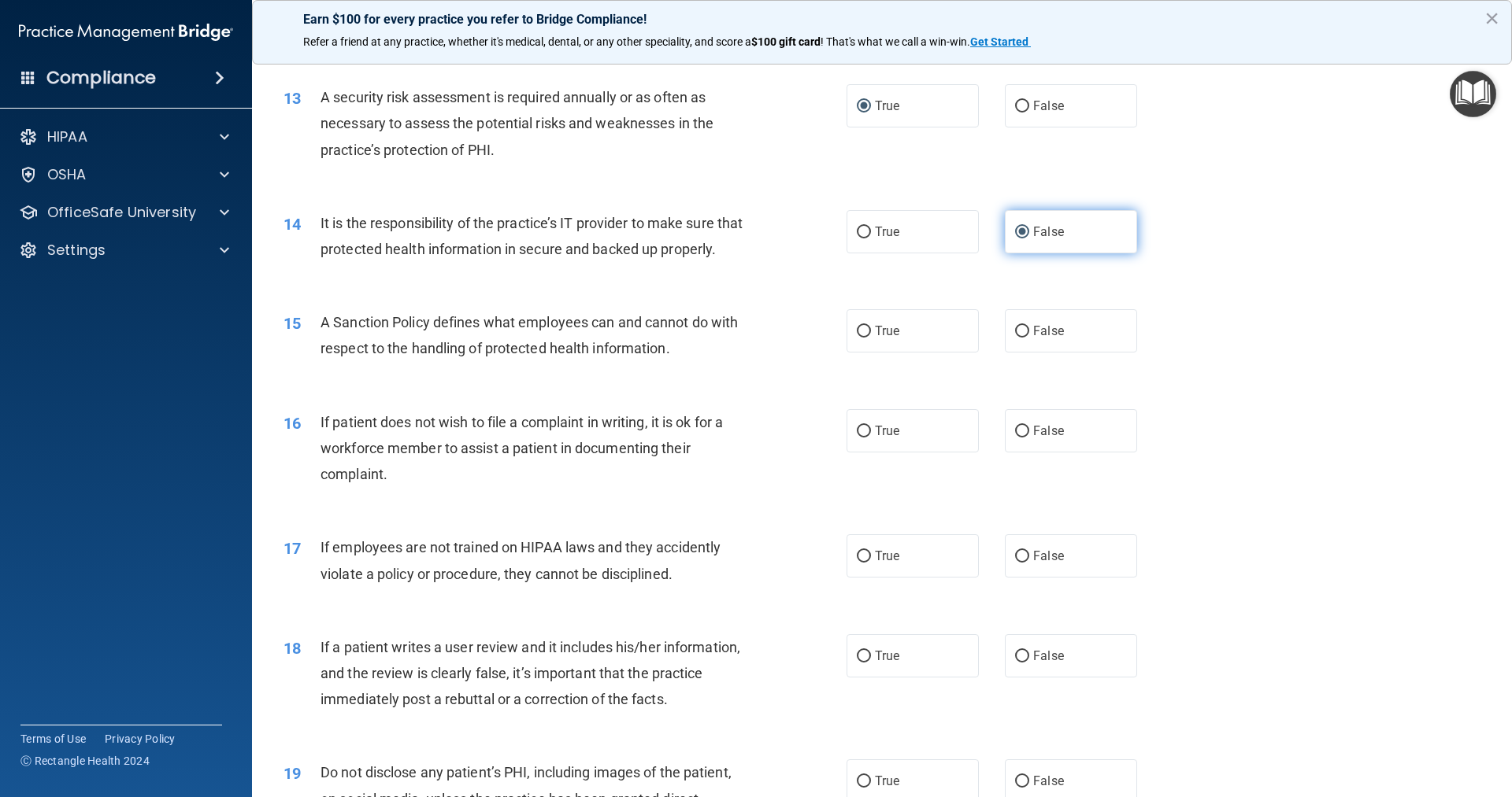
scroll to position [1732, 0]
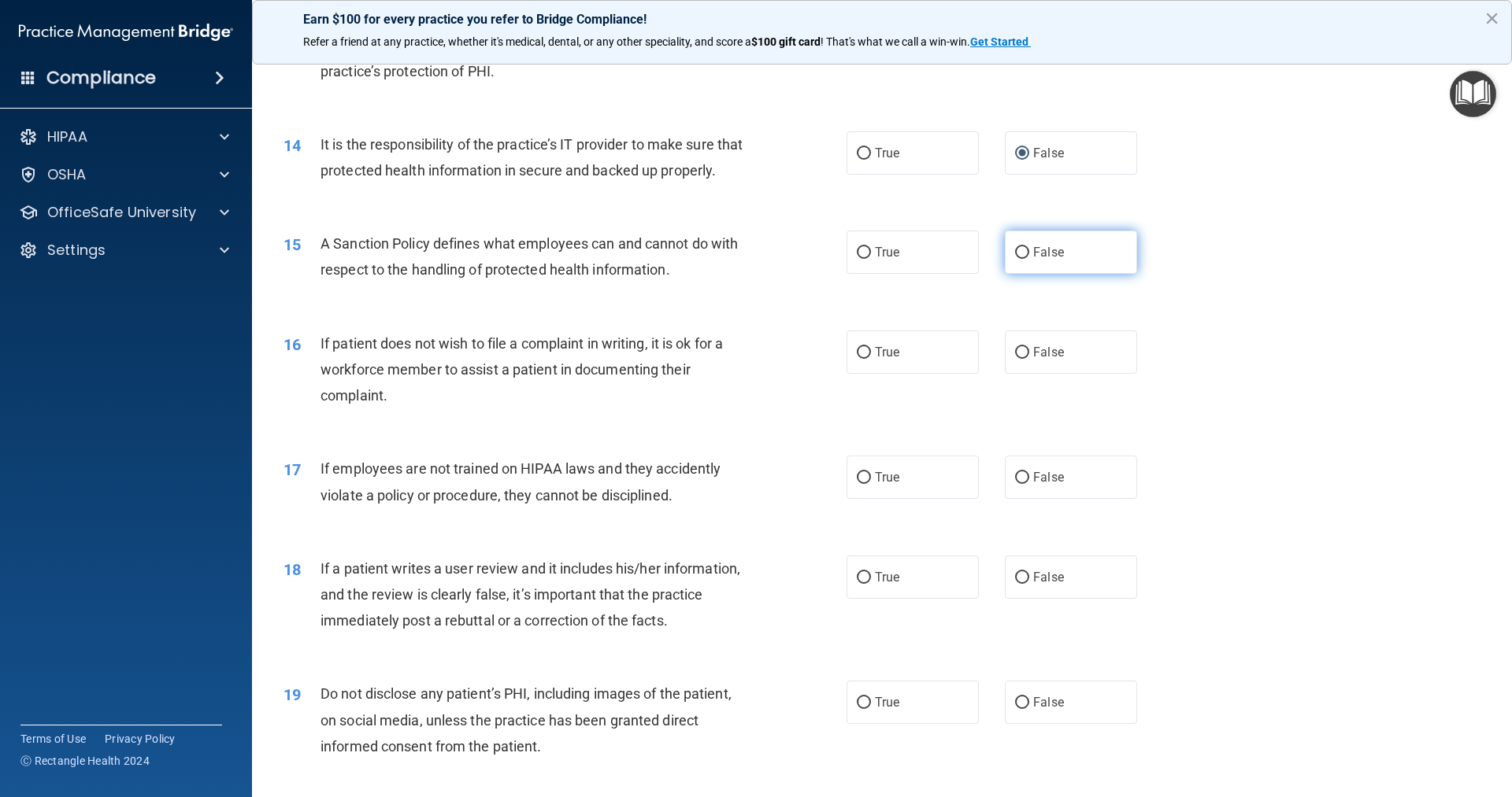
click at [1015, 259] on input "False" at bounding box center [1022, 253] width 14 height 12
radio input "true"
click at [1017, 359] on input "False" at bounding box center [1022, 353] width 14 height 12
radio input "true"
click at [861, 359] on input "True" at bounding box center [863, 353] width 14 height 12
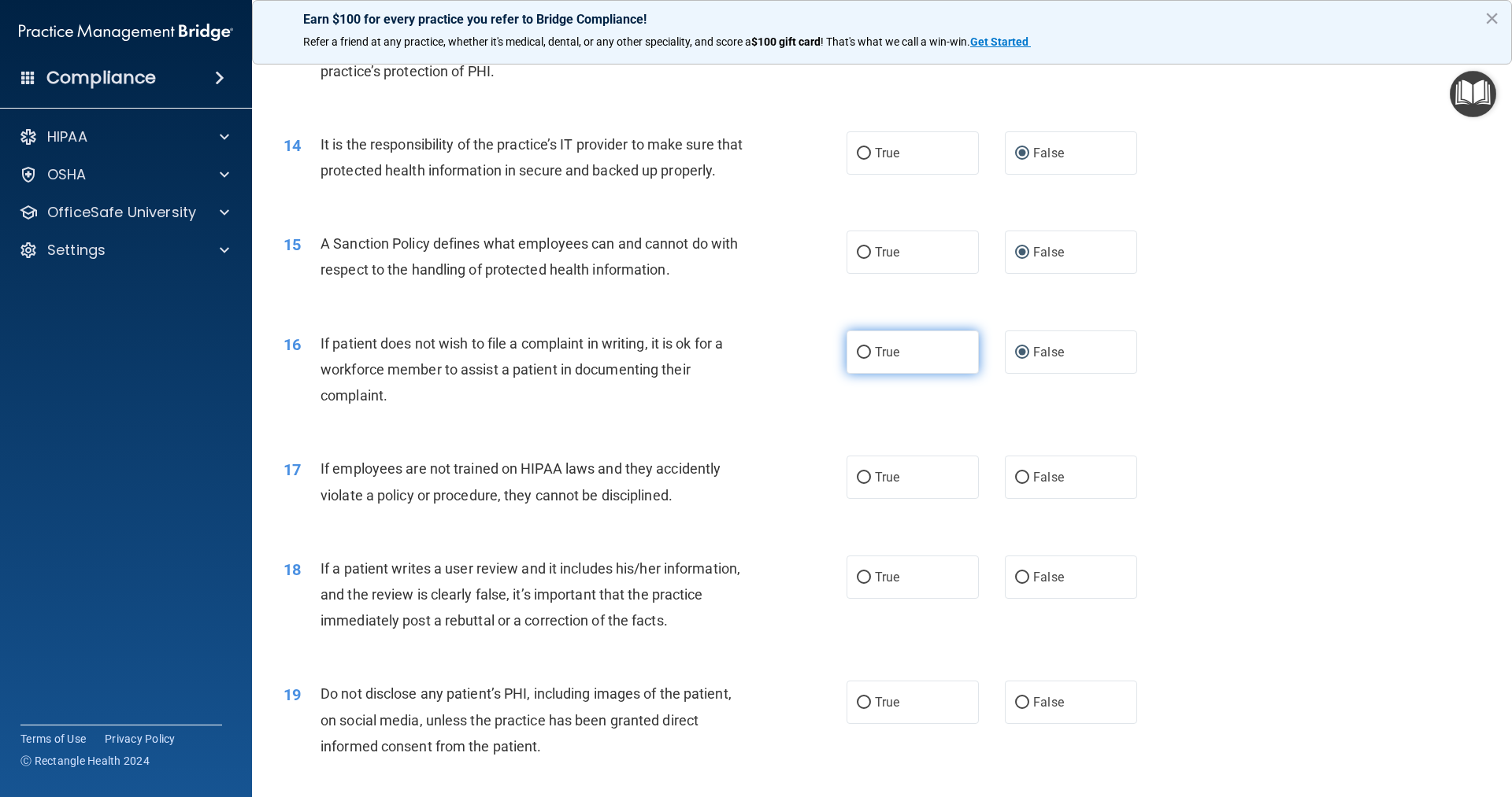
radio input "true"
radio input "false"
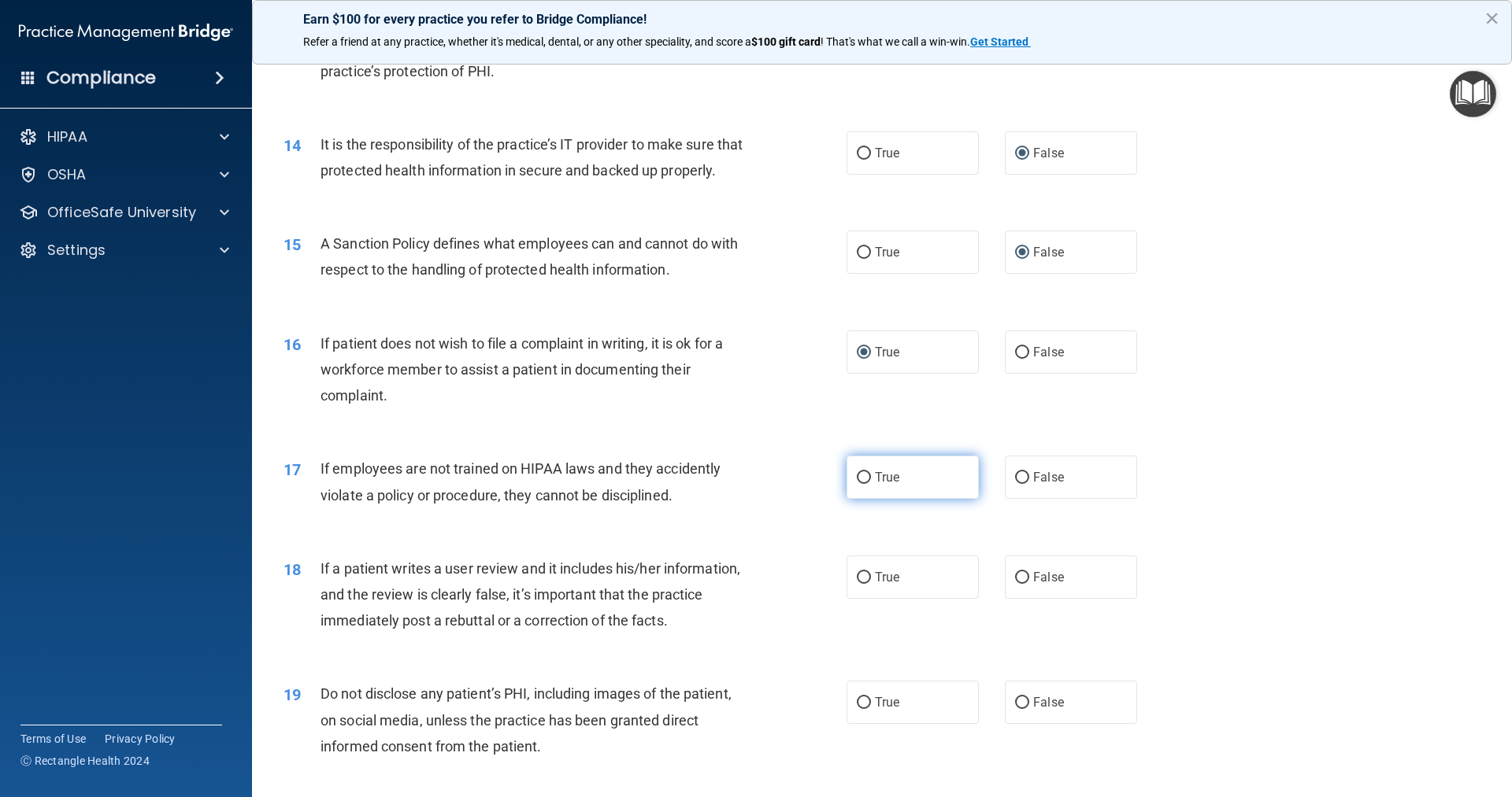
click at [856, 484] on input "True" at bounding box center [863, 478] width 14 height 12
radio input "true"
click at [1016, 584] on input "False" at bounding box center [1022, 578] width 14 height 12
radio input "true"
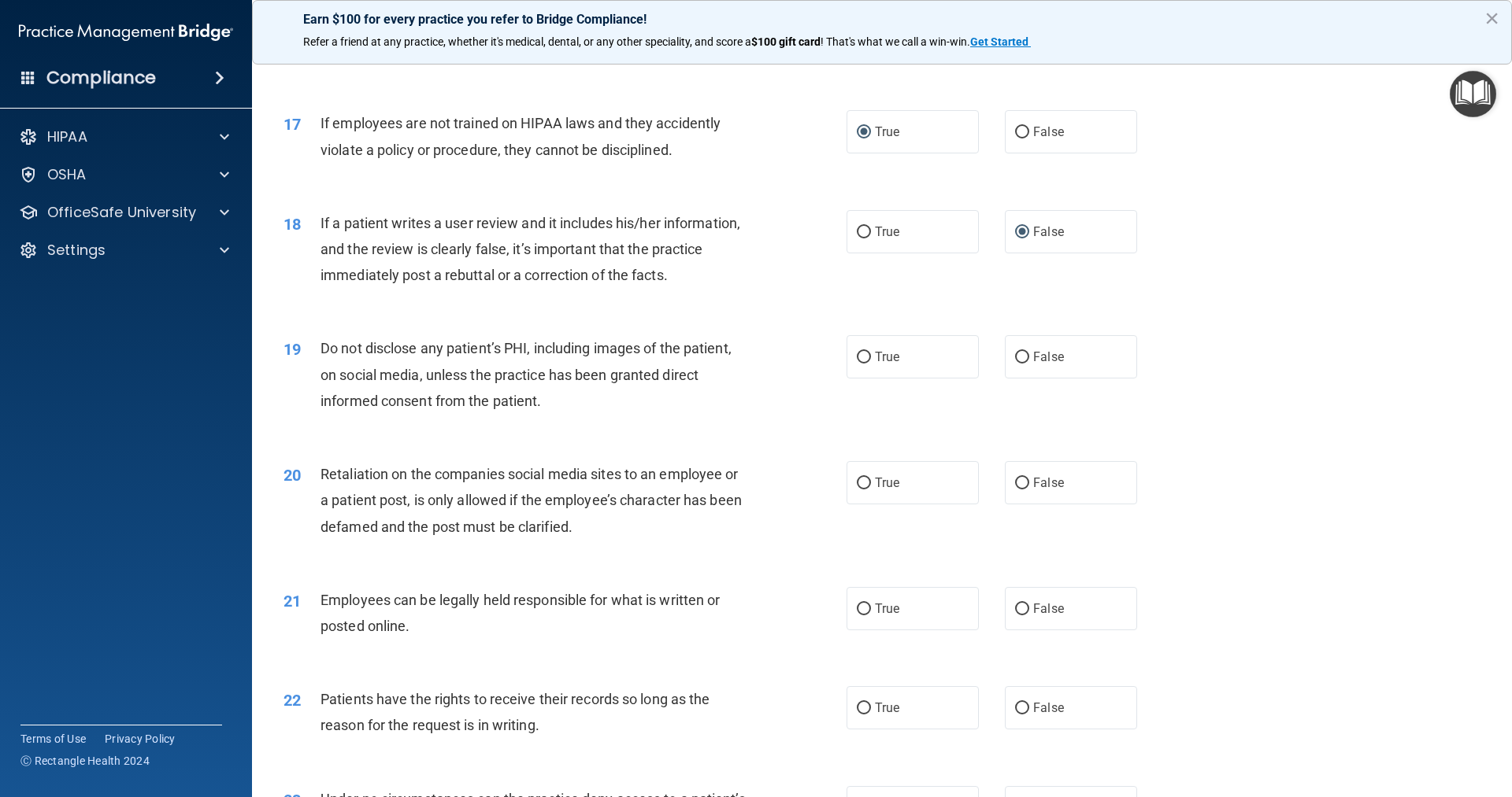
scroll to position [2125, 0]
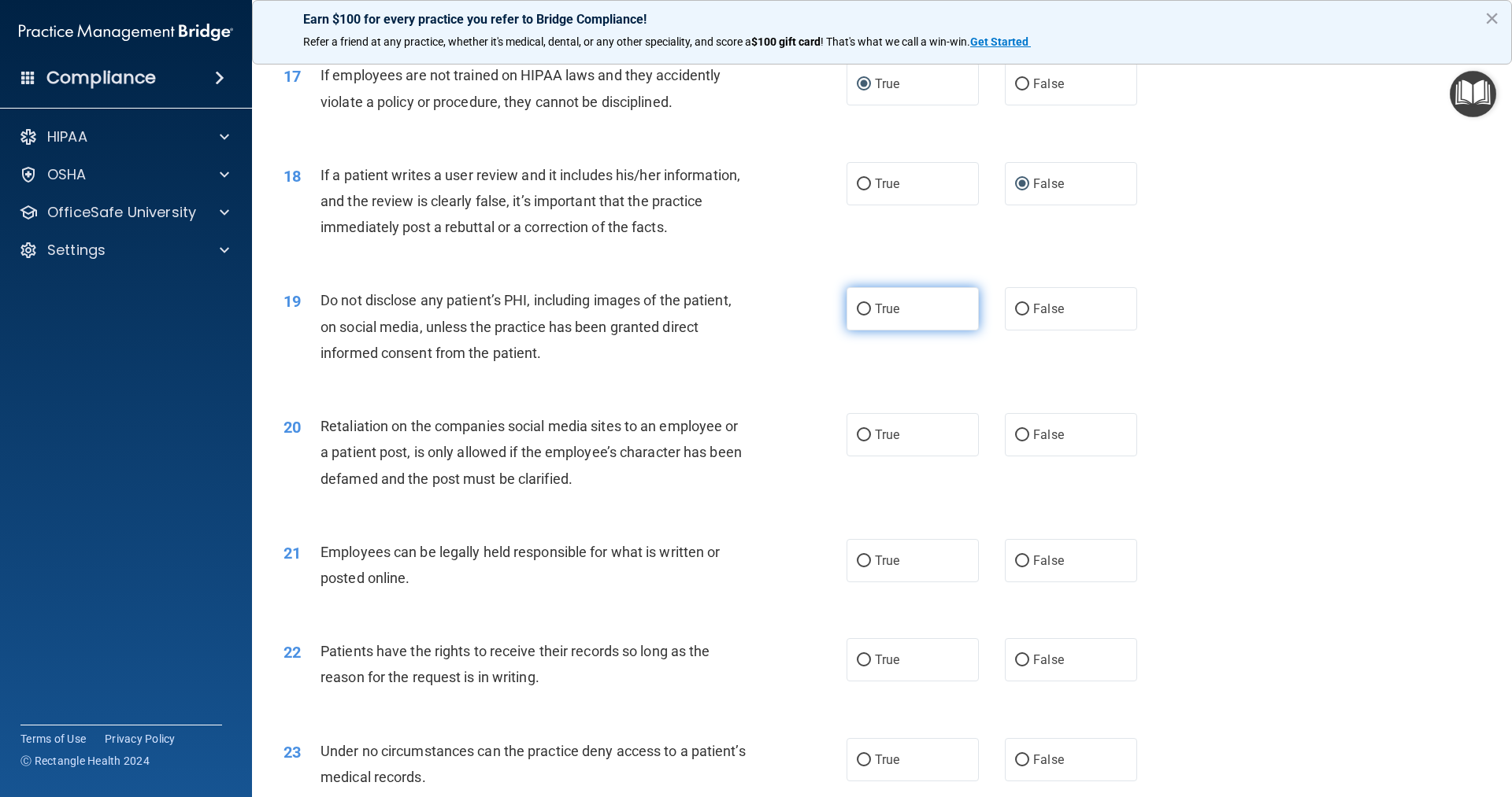
click at [861, 315] on input "True" at bounding box center [863, 310] width 14 height 12
radio input "true"
click at [1015, 441] on input "False" at bounding box center [1022, 436] width 14 height 12
radio input "true"
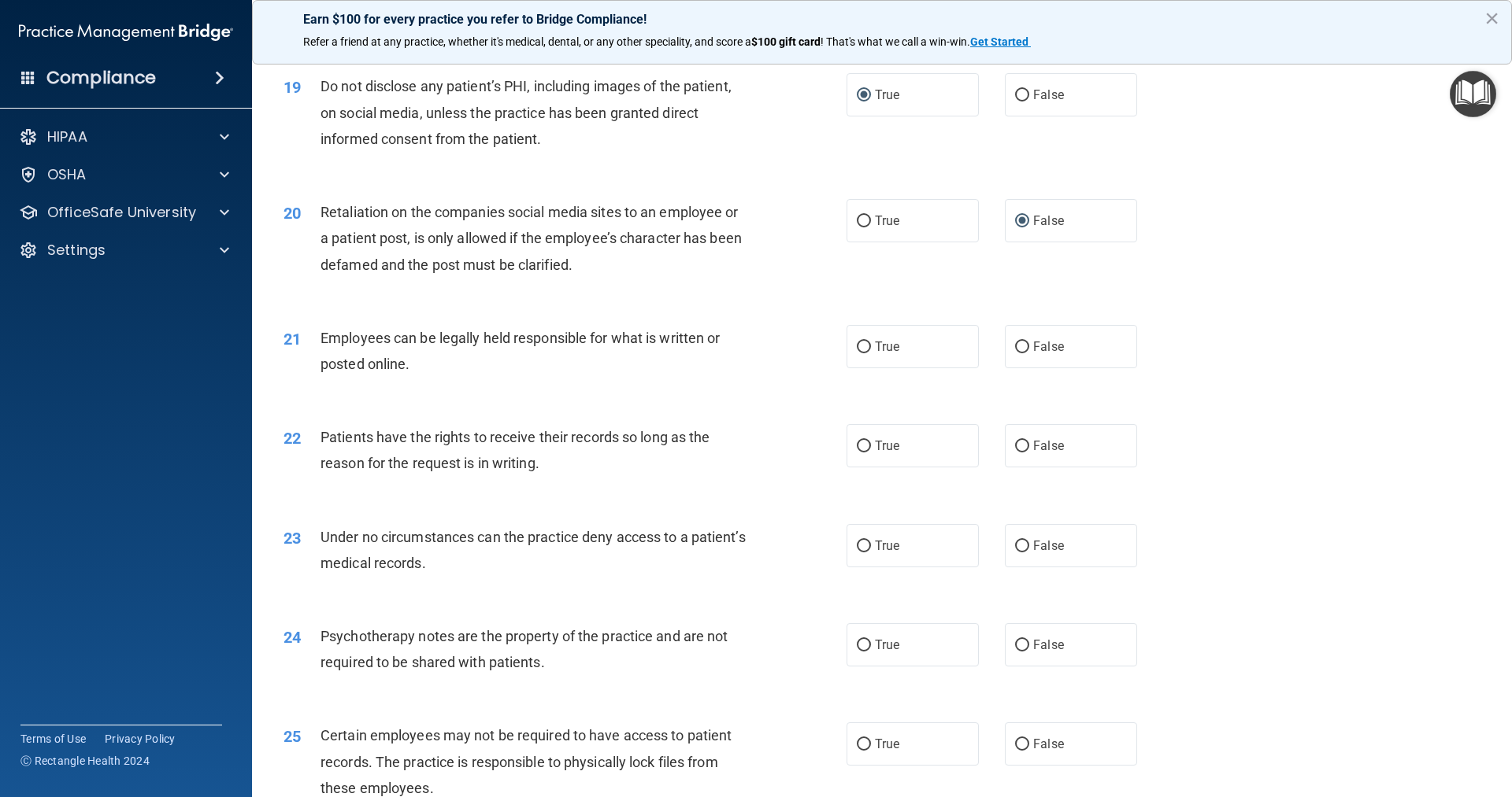
scroll to position [2362, 0]
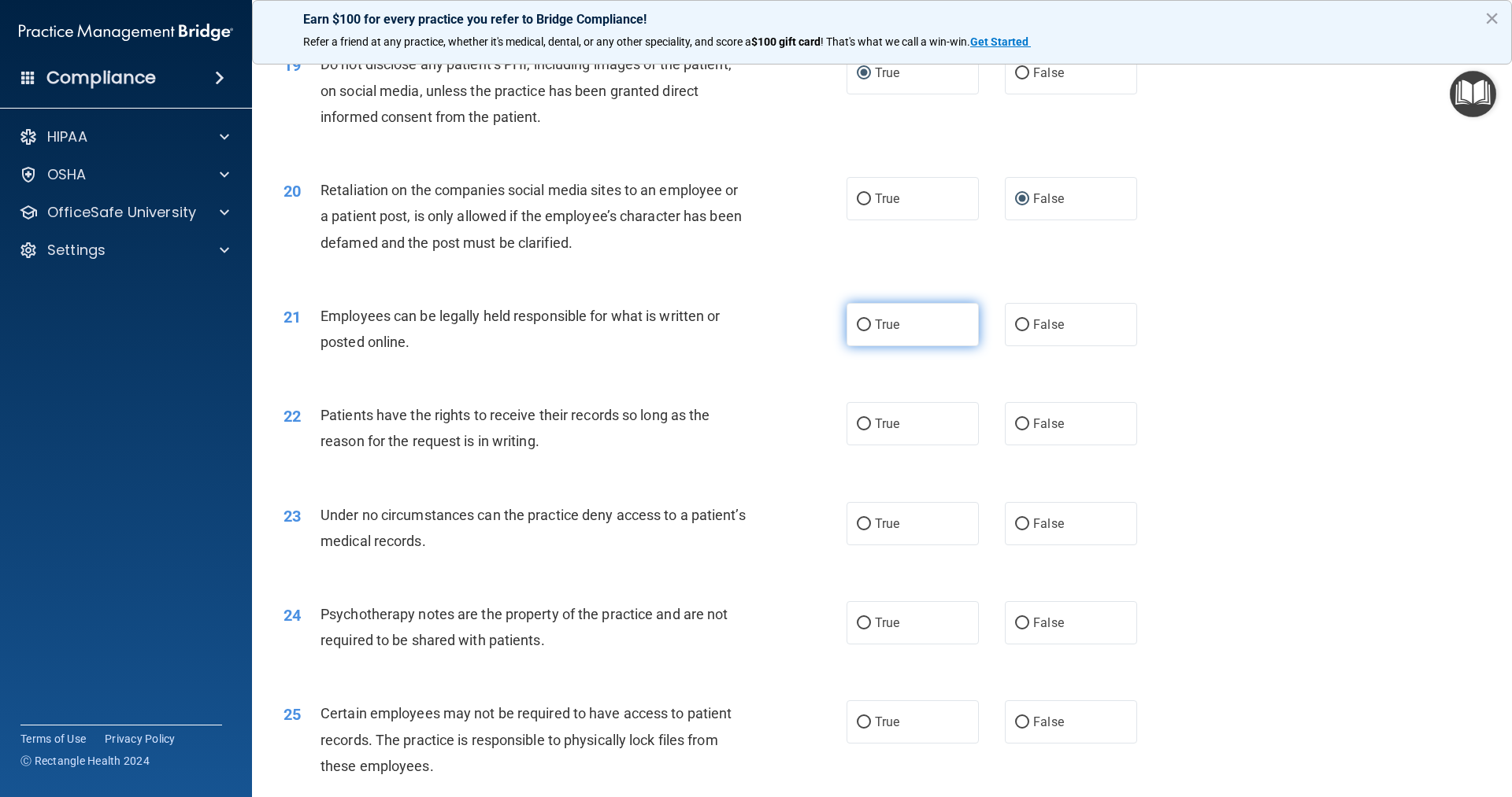
click at [856, 331] on input "True" at bounding box center [863, 325] width 14 height 12
radio input "true"
click at [1016, 431] on input "False" at bounding box center [1022, 424] width 14 height 12
radio input "true"
click at [1020, 530] on input "False" at bounding box center [1022, 525] width 14 height 12
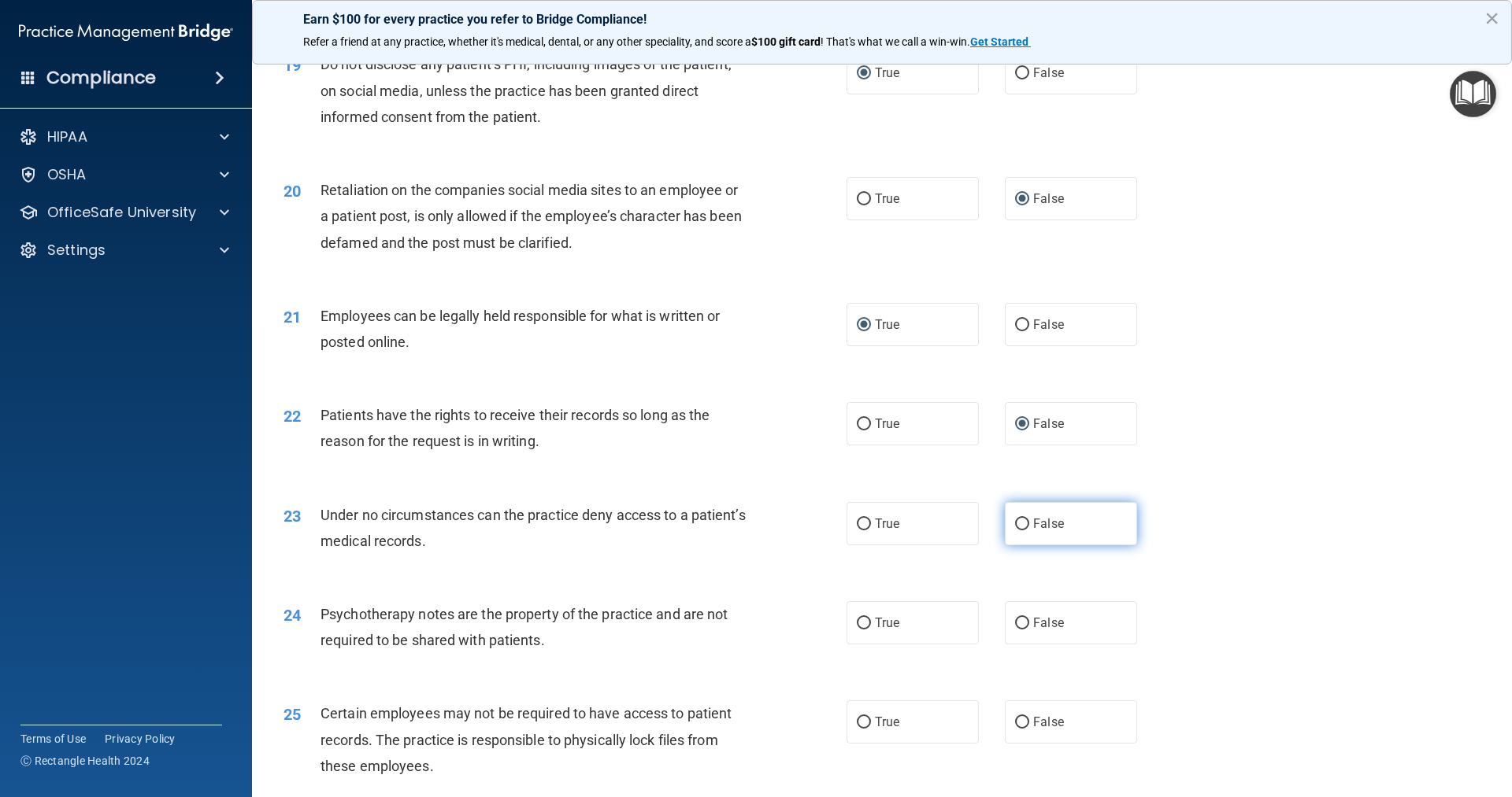
radio input "true"
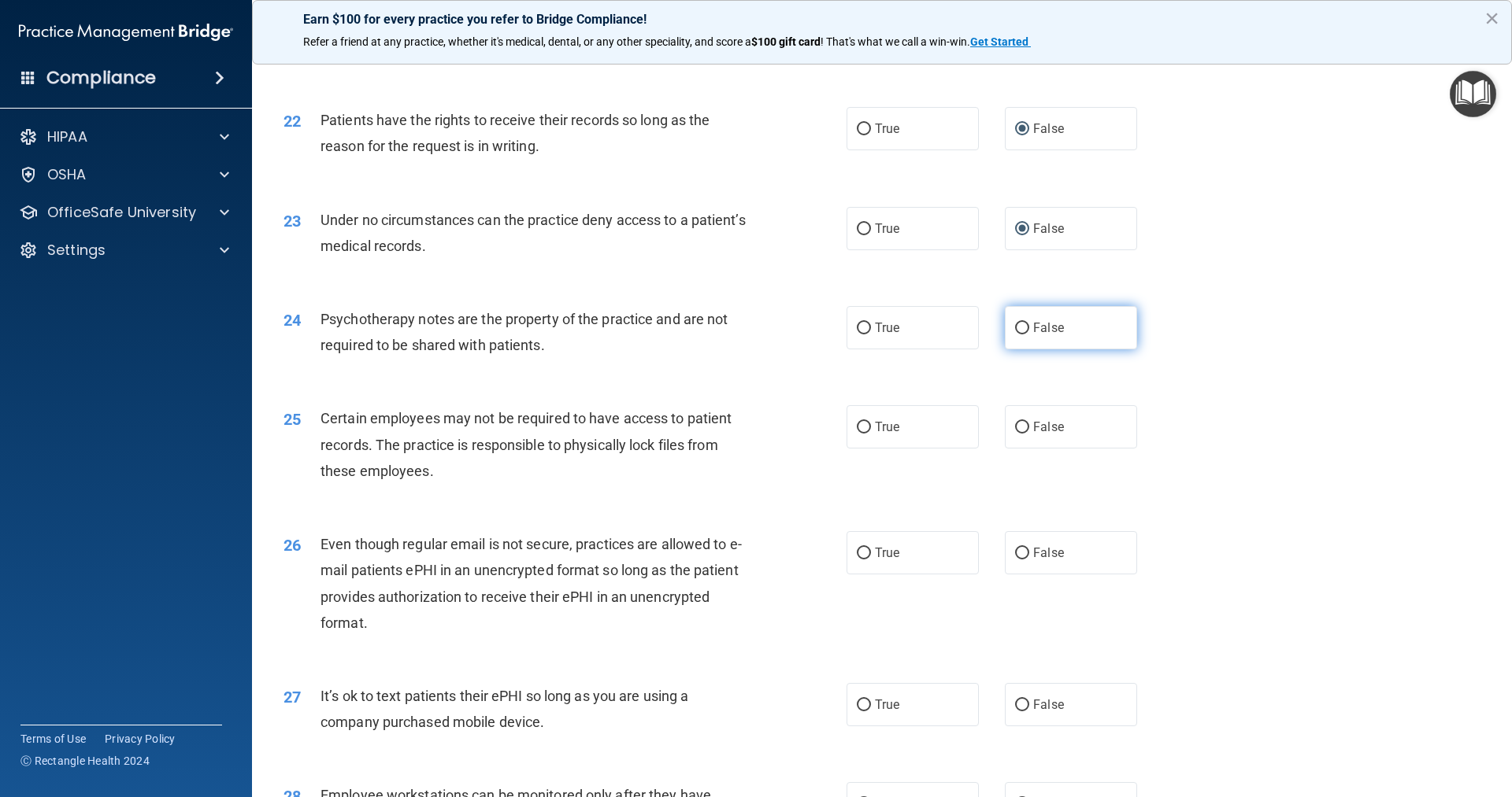
scroll to position [2676, 0]
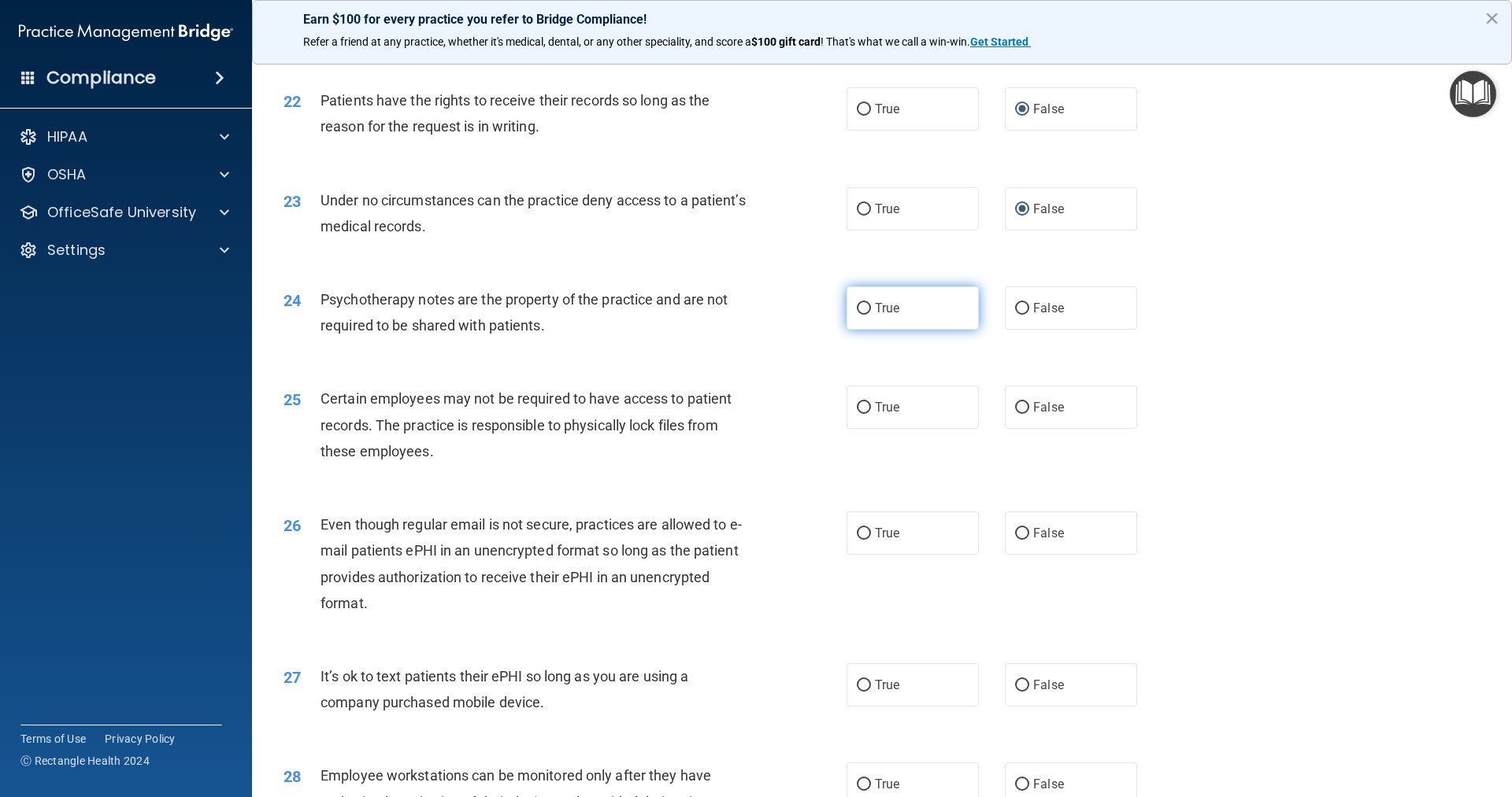
click at [856, 314] on input "True" at bounding box center [863, 309] width 14 height 12
radio input "true"
click at [861, 414] on input "True" at bounding box center [863, 408] width 14 height 12
radio input "true"
click at [859, 540] on input "True" at bounding box center [863, 534] width 14 height 12
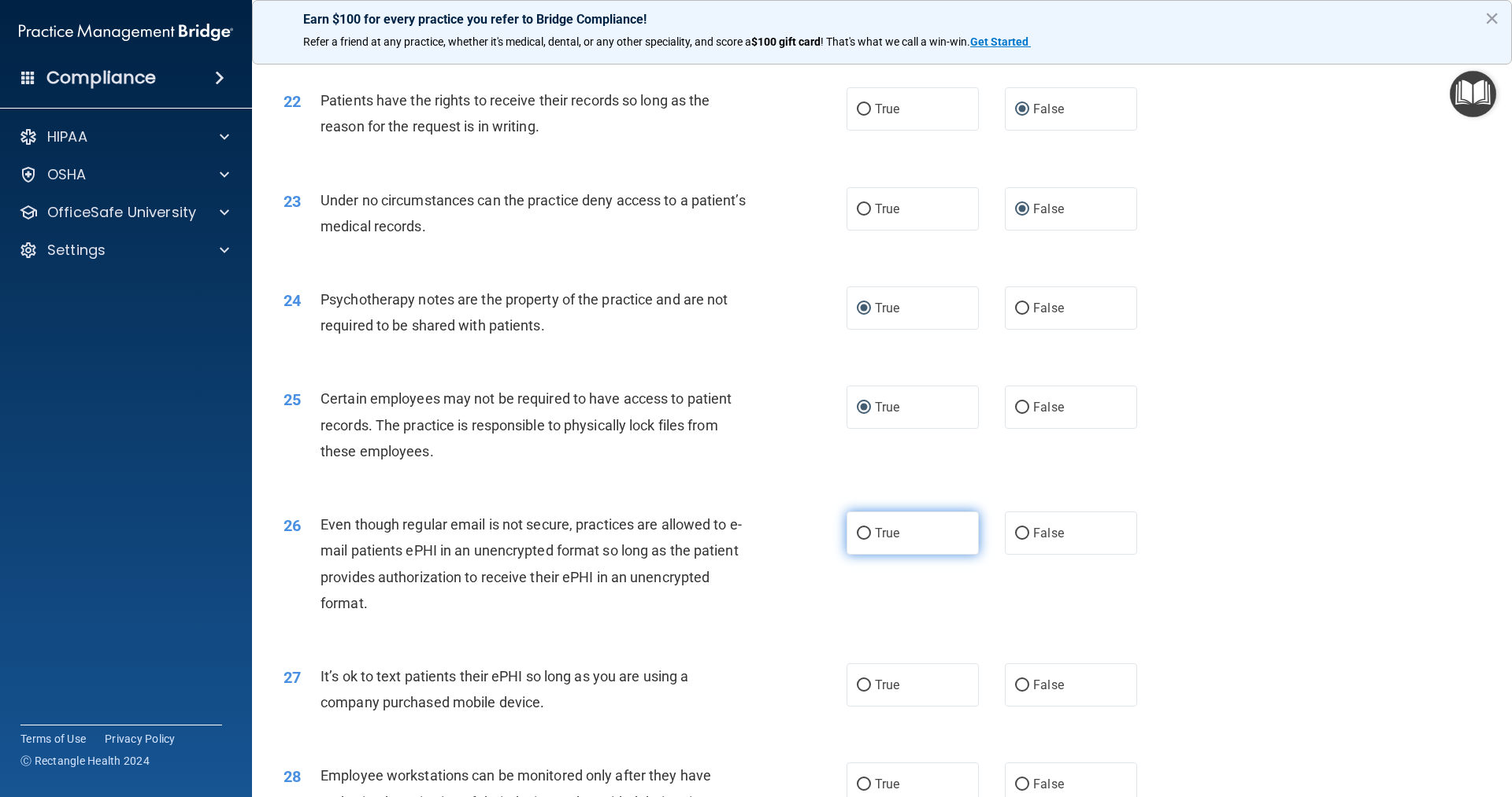
radio input "true"
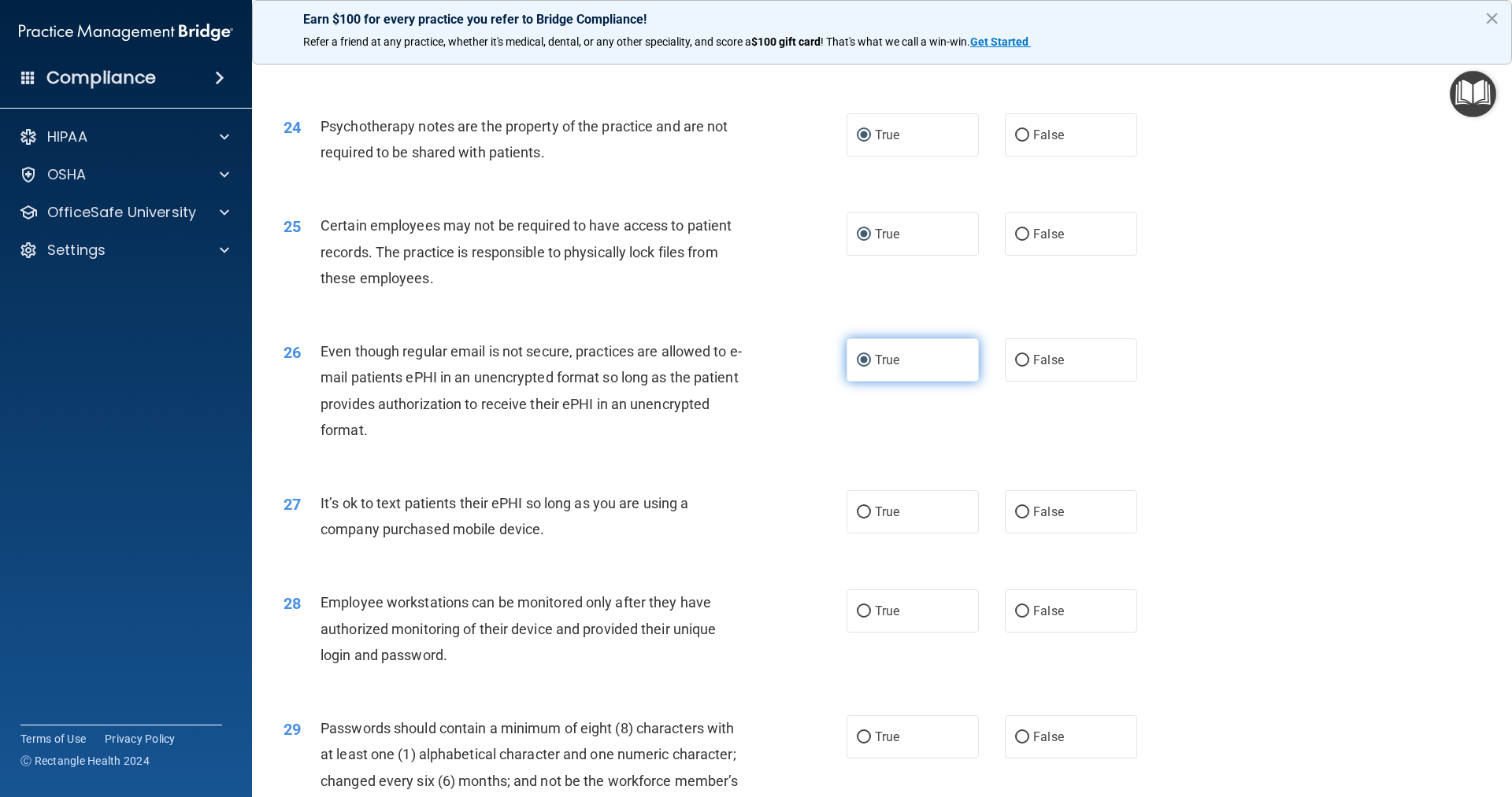
scroll to position [2913, 0]
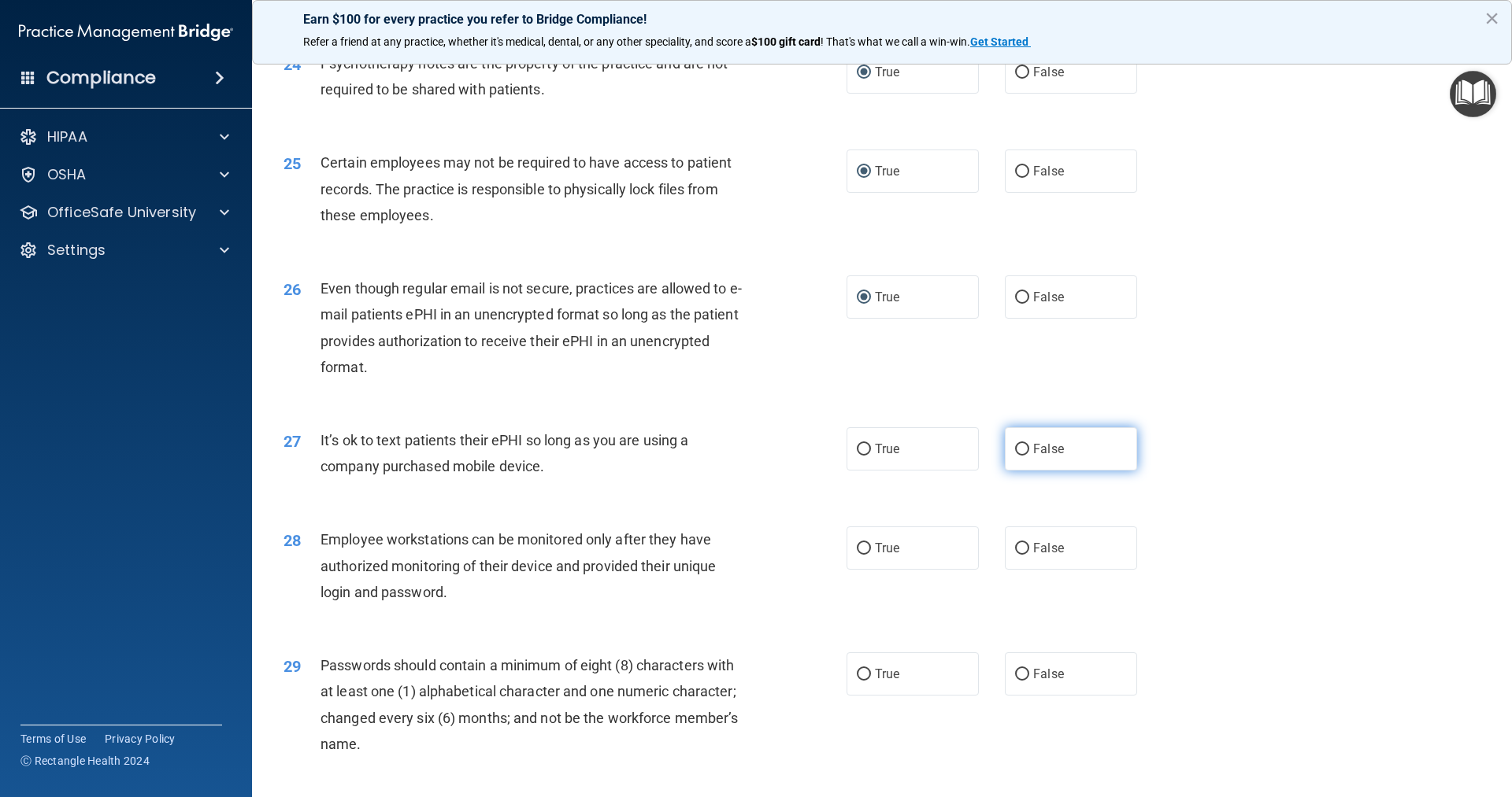
click at [1018, 456] on input "False" at bounding box center [1022, 450] width 14 height 12
radio input "true"
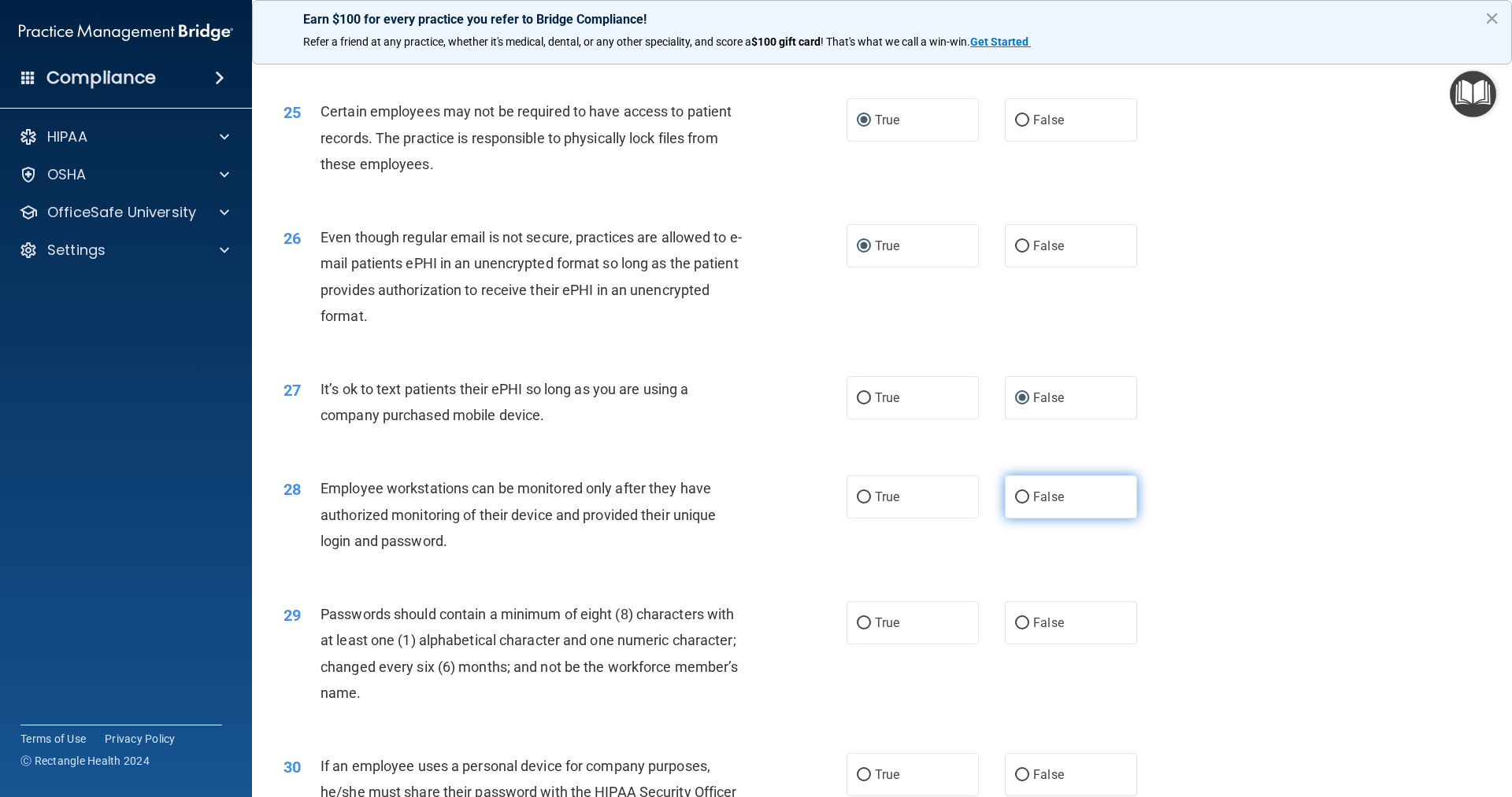
scroll to position [2992, 0]
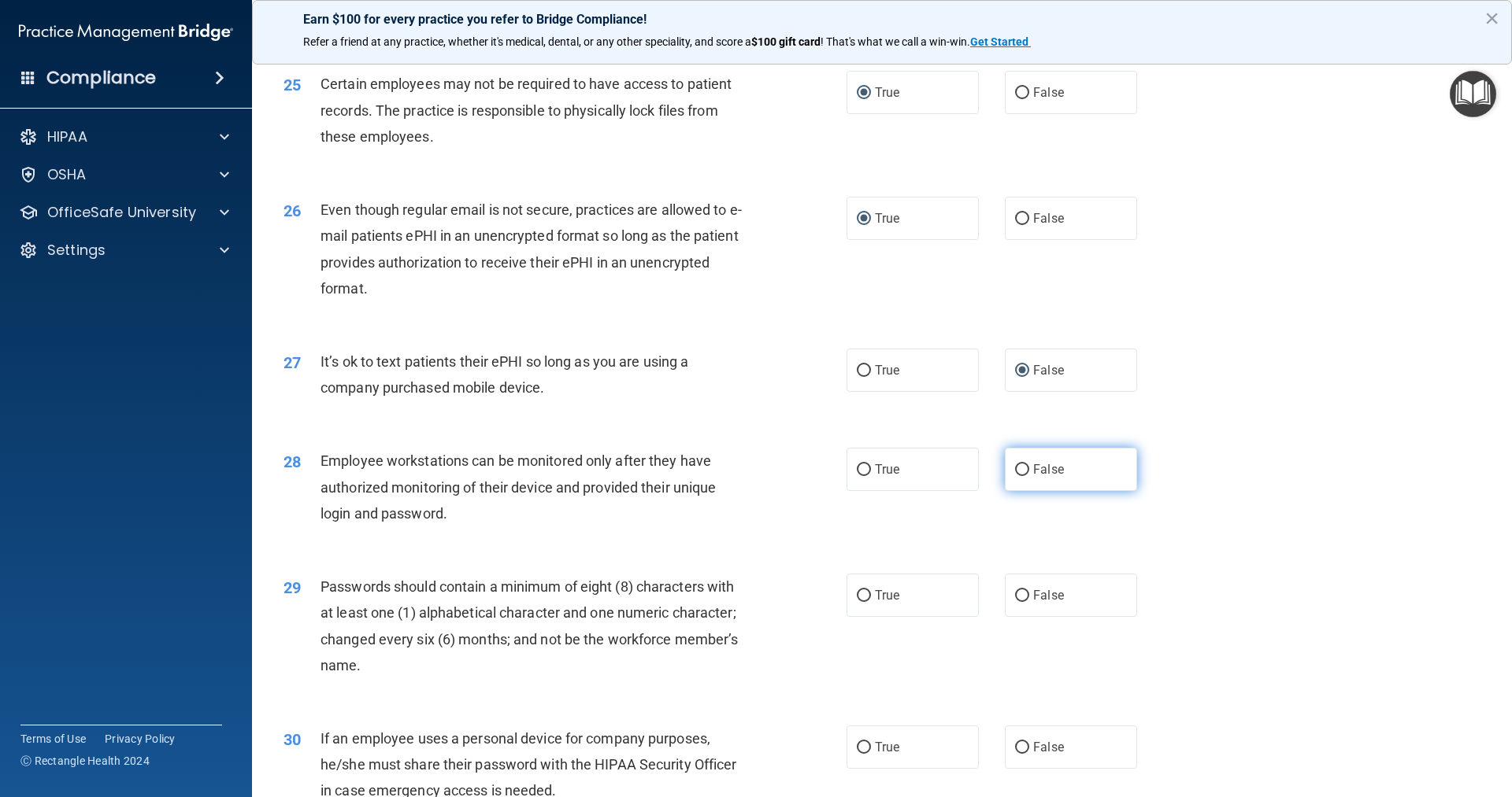
click at [1015, 476] on input "False" at bounding box center [1022, 470] width 14 height 12
radio input "true"
click at [864, 616] on label "True" at bounding box center [912, 595] width 132 height 43
click at [864, 603] on input "True" at bounding box center [863, 596] width 14 height 12
radio input "true"
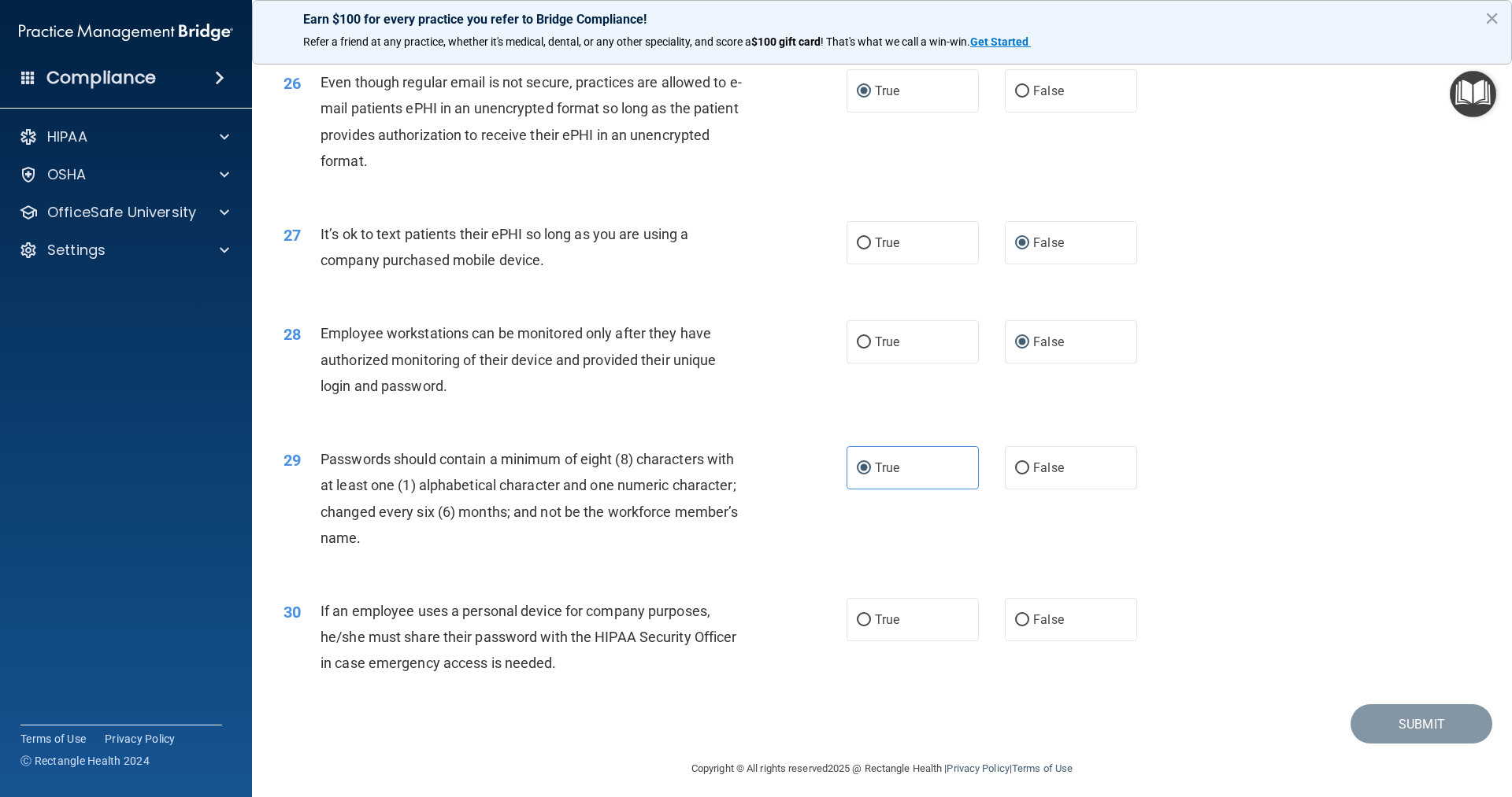
scroll to position [3154, 0]
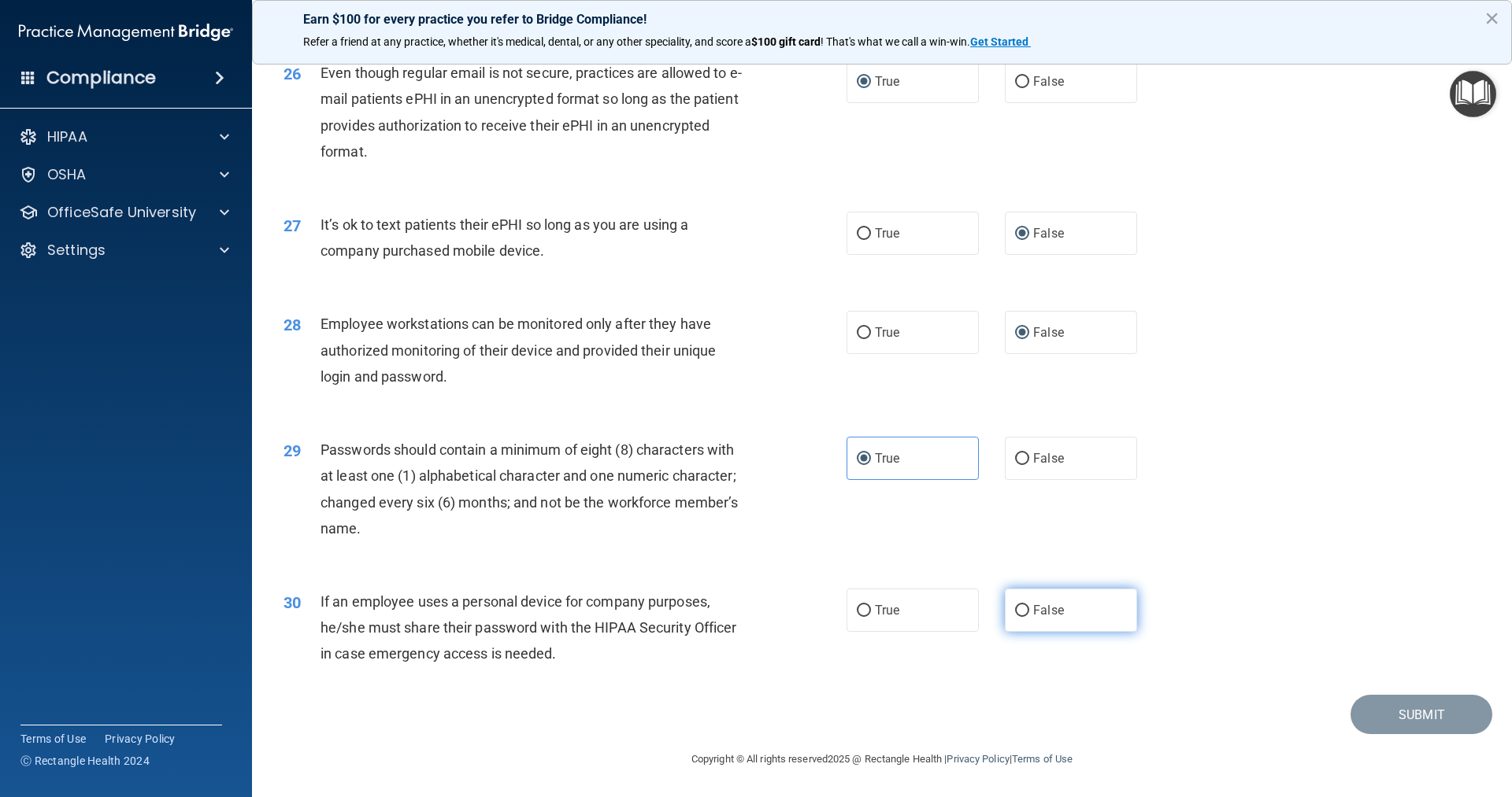
click at [1015, 607] on input "False" at bounding box center [1022, 611] width 14 height 12
radio input "true"
click at [1400, 714] on button "Submit" at bounding box center [1421, 714] width 142 height 40
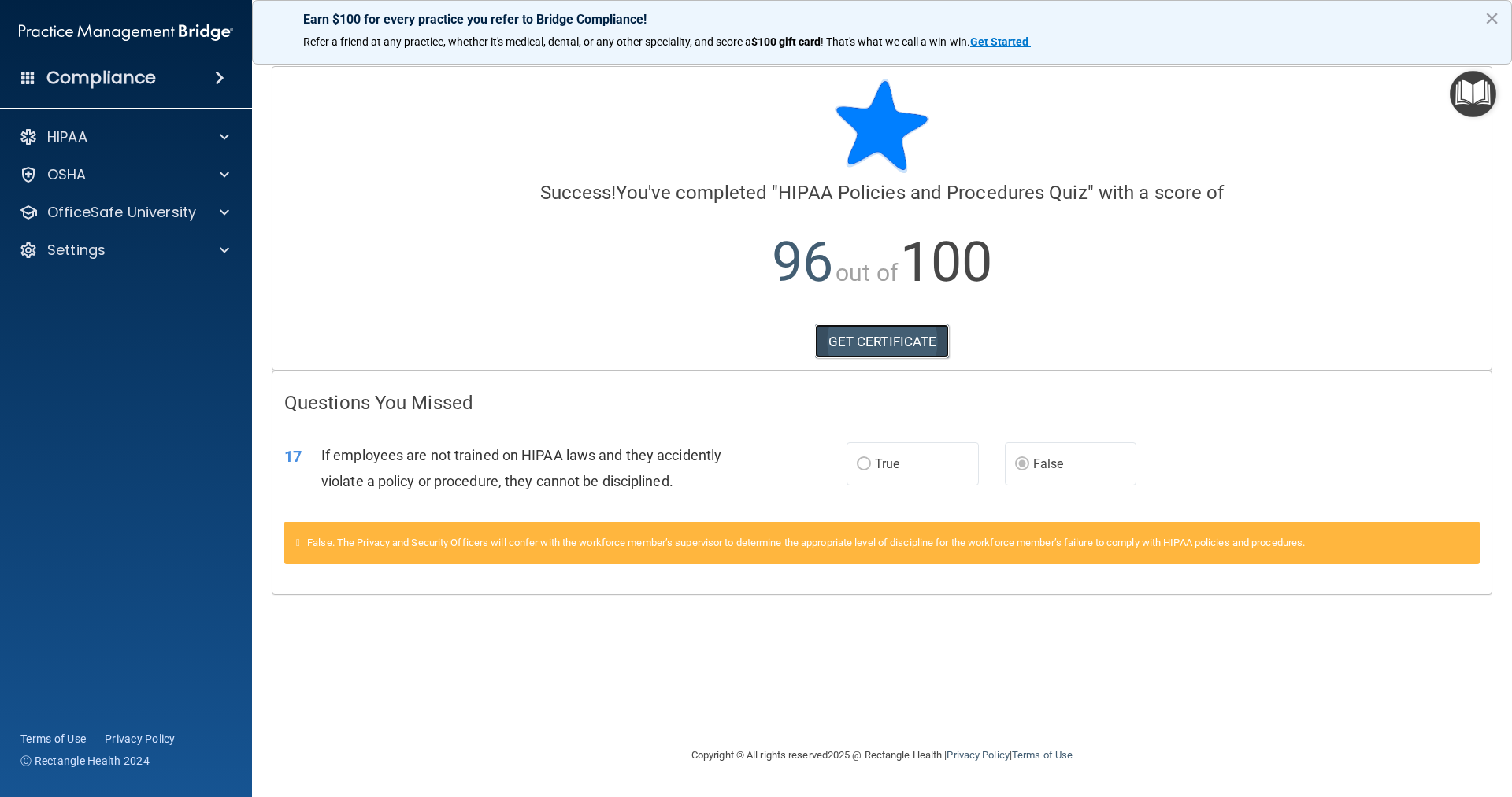
click at [863, 339] on link "GET CERTIFICATE" at bounding box center [882, 341] width 134 height 35
click at [163, 212] on p "OfficeSafe University" at bounding box center [121, 212] width 148 height 19
click at [139, 248] on p "HIPAA Training" at bounding box center [75, 250] width 130 height 16
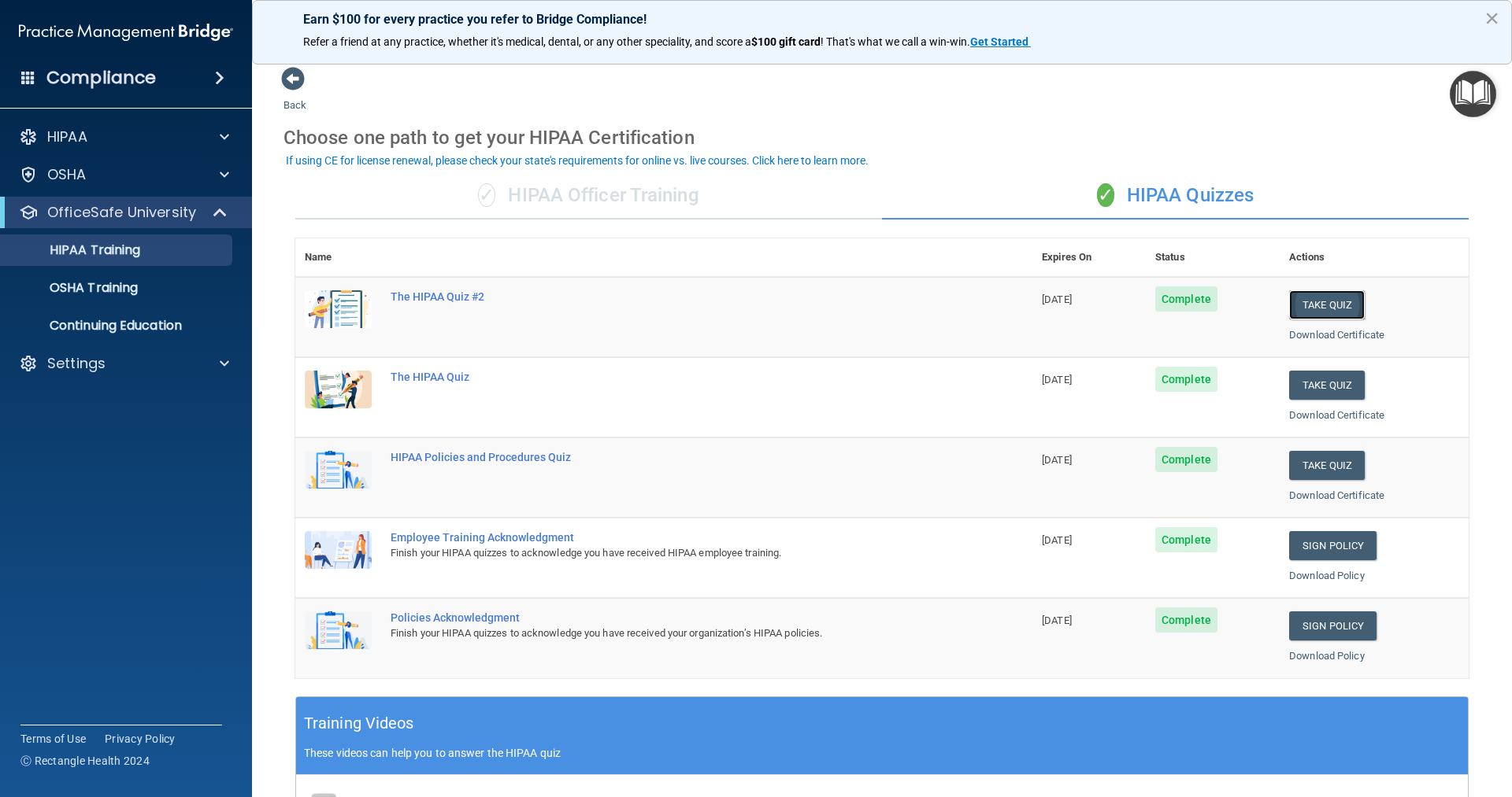
click at [1318, 310] on button "Take Quiz" at bounding box center [1327, 304] width 76 height 29
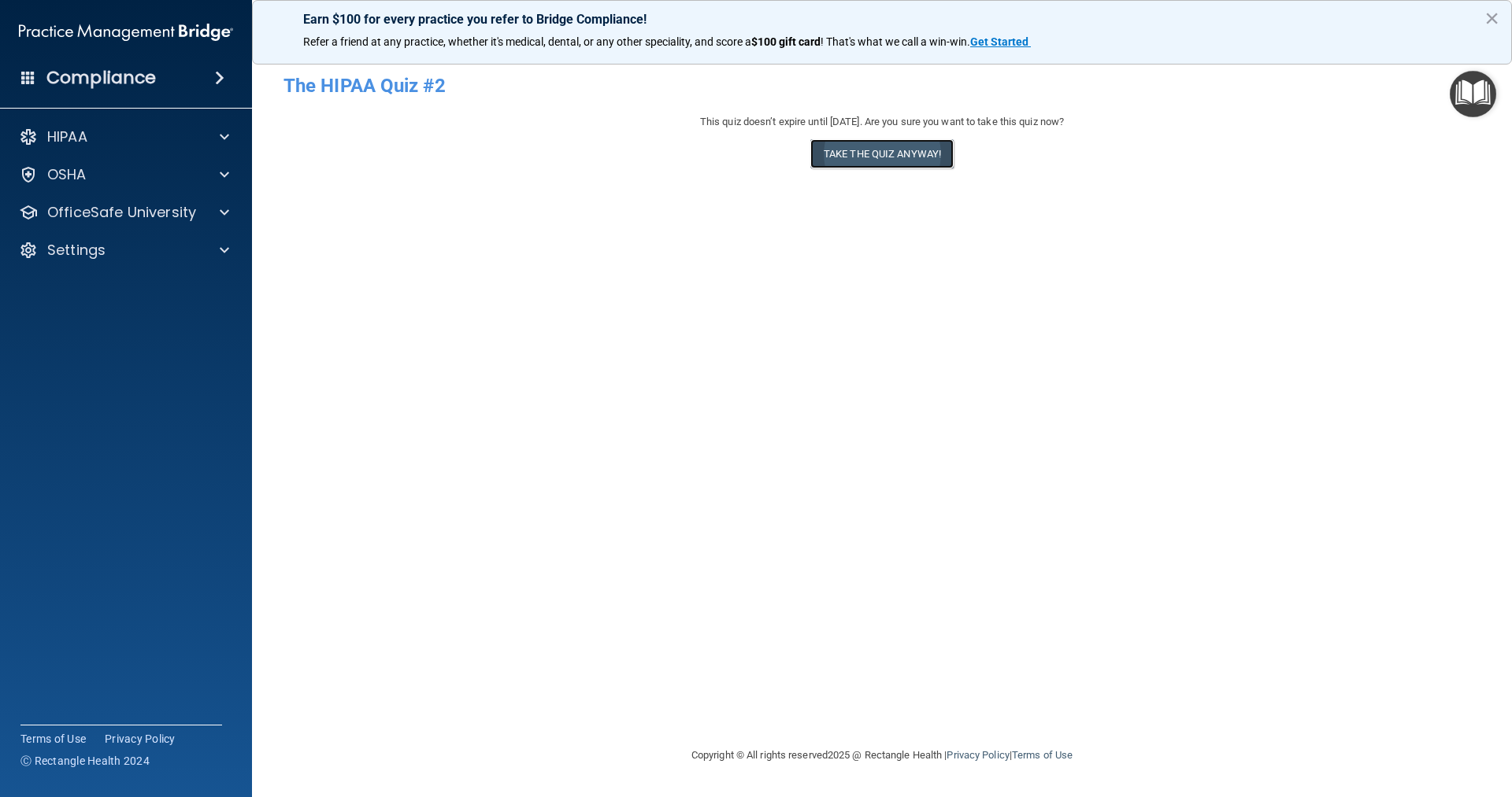
click at [846, 160] on button "Take the quiz anyway!" at bounding box center [882, 153] width 144 height 29
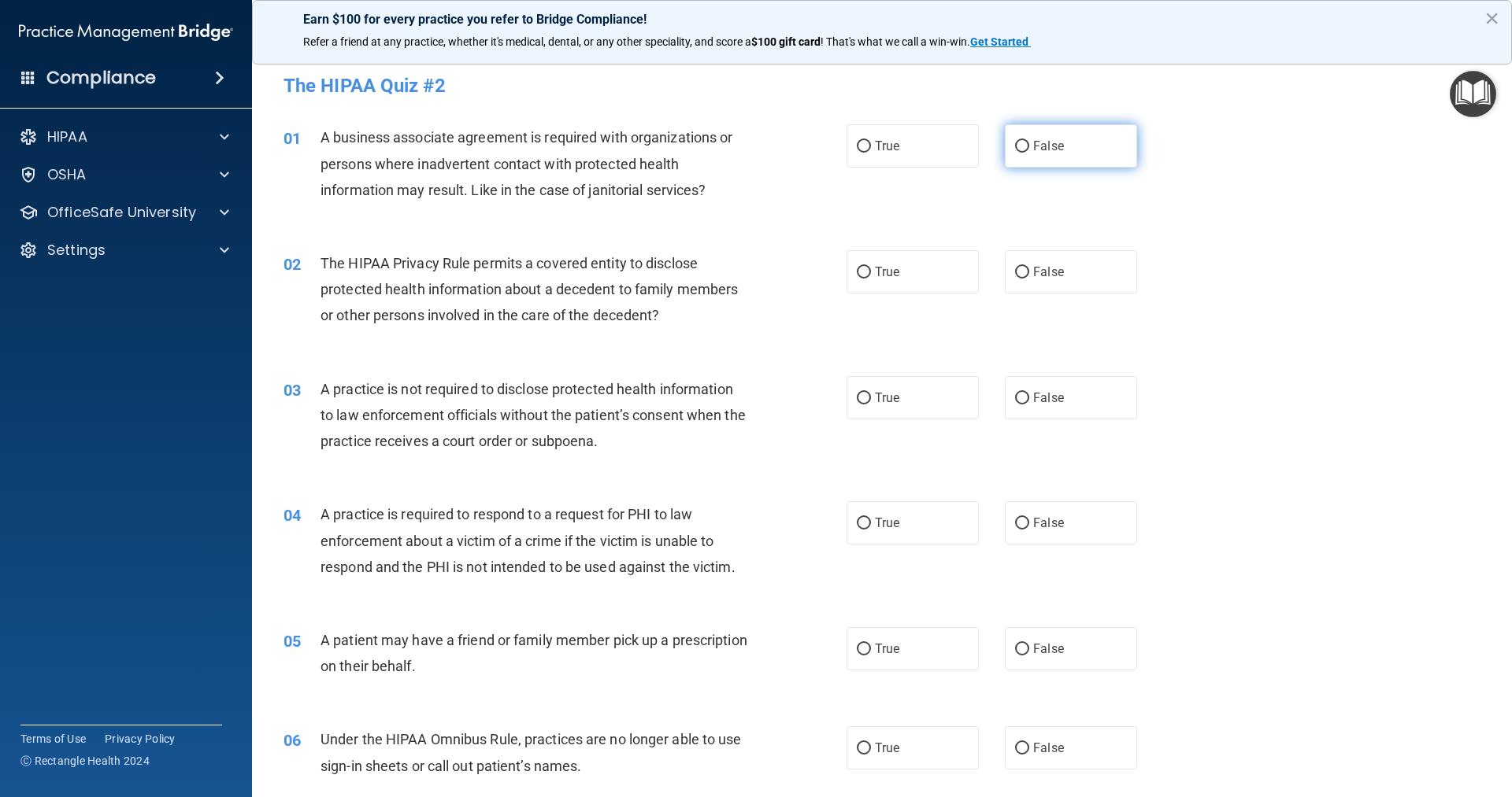
click at [1015, 146] on input "False" at bounding box center [1022, 146] width 14 height 12
radio input "true"
click at [856, 269] on input "True" at bounding box center [863, 272] width 14 height 12
radio input "true"
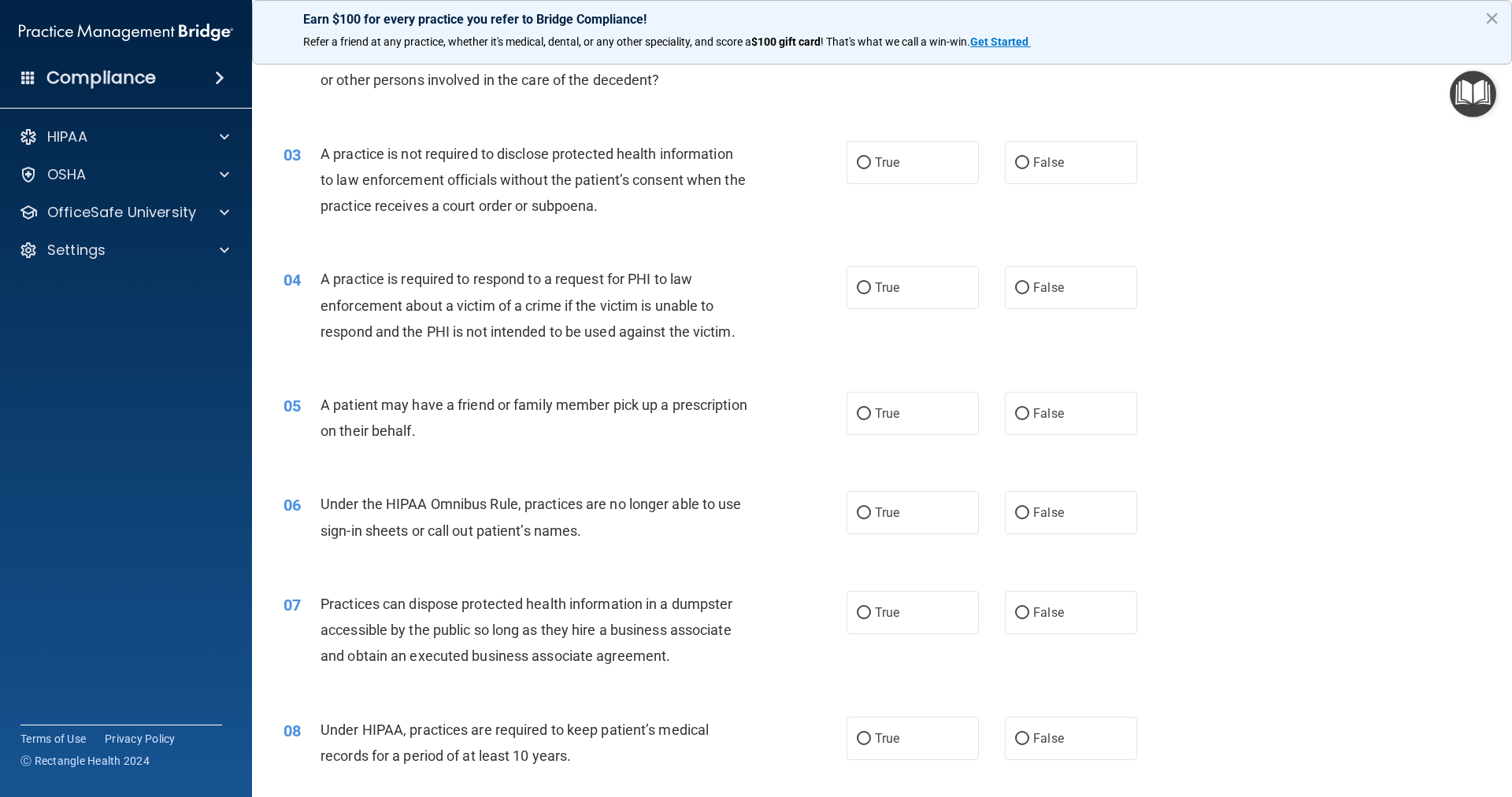
scroll to position [237, 0]
click at [1015, 162] on input "False" at bounding box center [1022, 162] width 14 height 12
radio input "true"
click at [856, 287] on input "True" at bounding box center [863, 287] width 14 height 12
radio input "true"
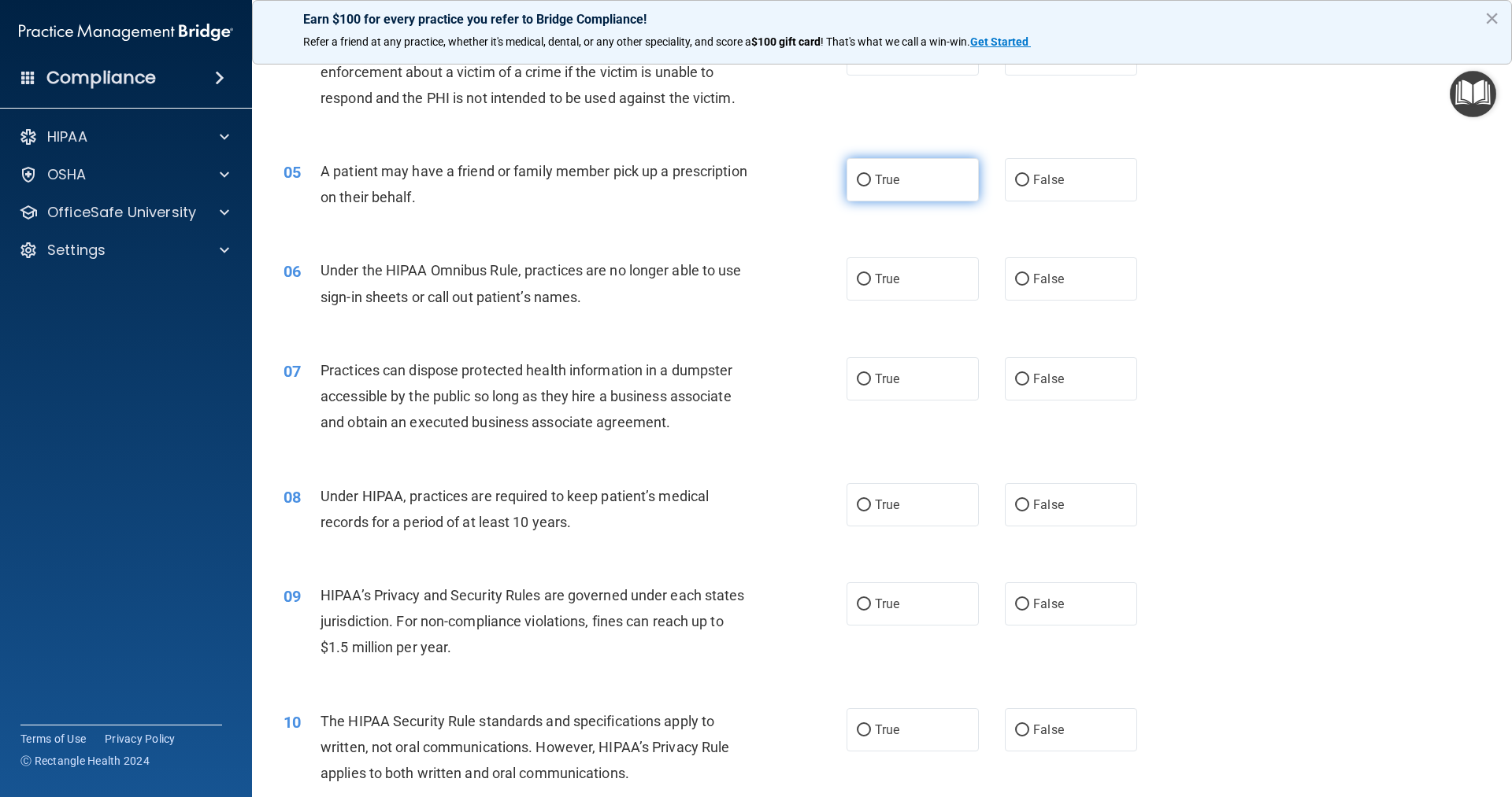
scroll to position [472, 0]
click at [856, 174] on input "True" at bounding box center [863, 177] width 14 height 12
radio input "true"
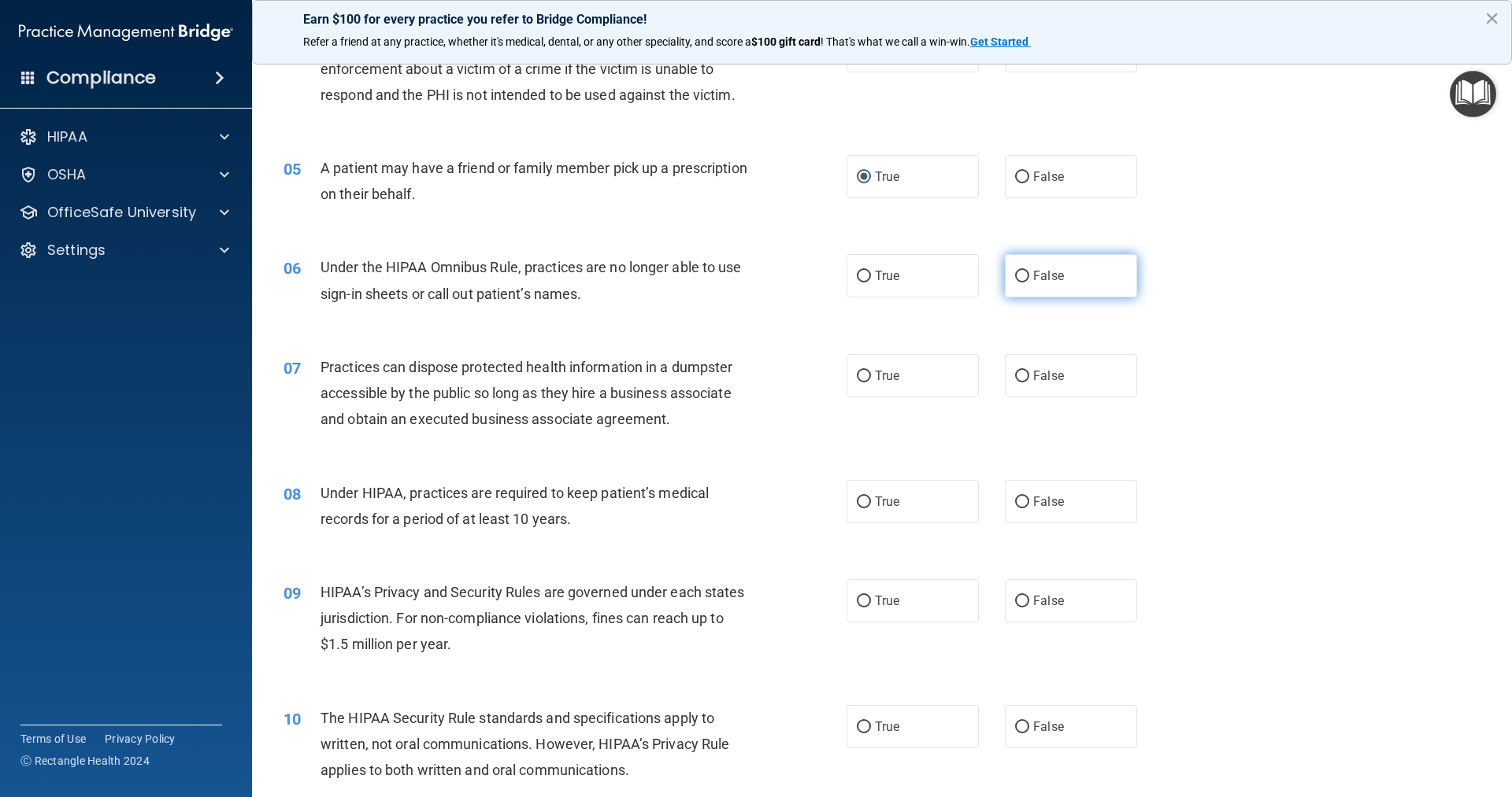
click at [1015, 271] on input "False" at bounding box center [1022, 276] width 14 height 12
radio input "true"
click at [1015, 378] on input "False" at bounding box center [1022, 376] width 14 height 12
radio input "true"
click at [1015, 502] on input "False" at bounding box center [1022, 502] width 14 height 12
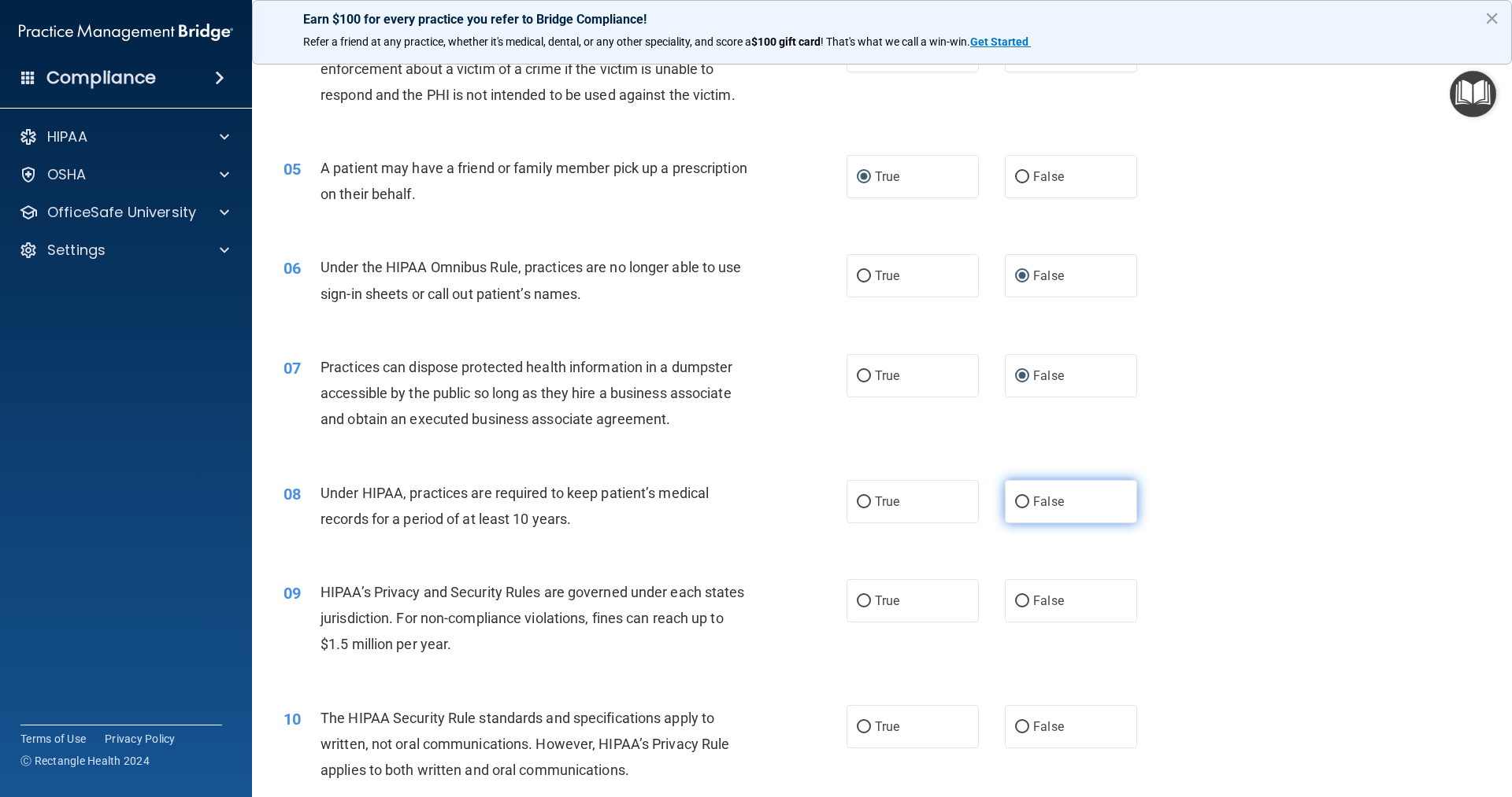
radio input "true"
click at [1015, 597] on input "False" at bounding box center [1022, 602] width 14 height 12
radio input "true"
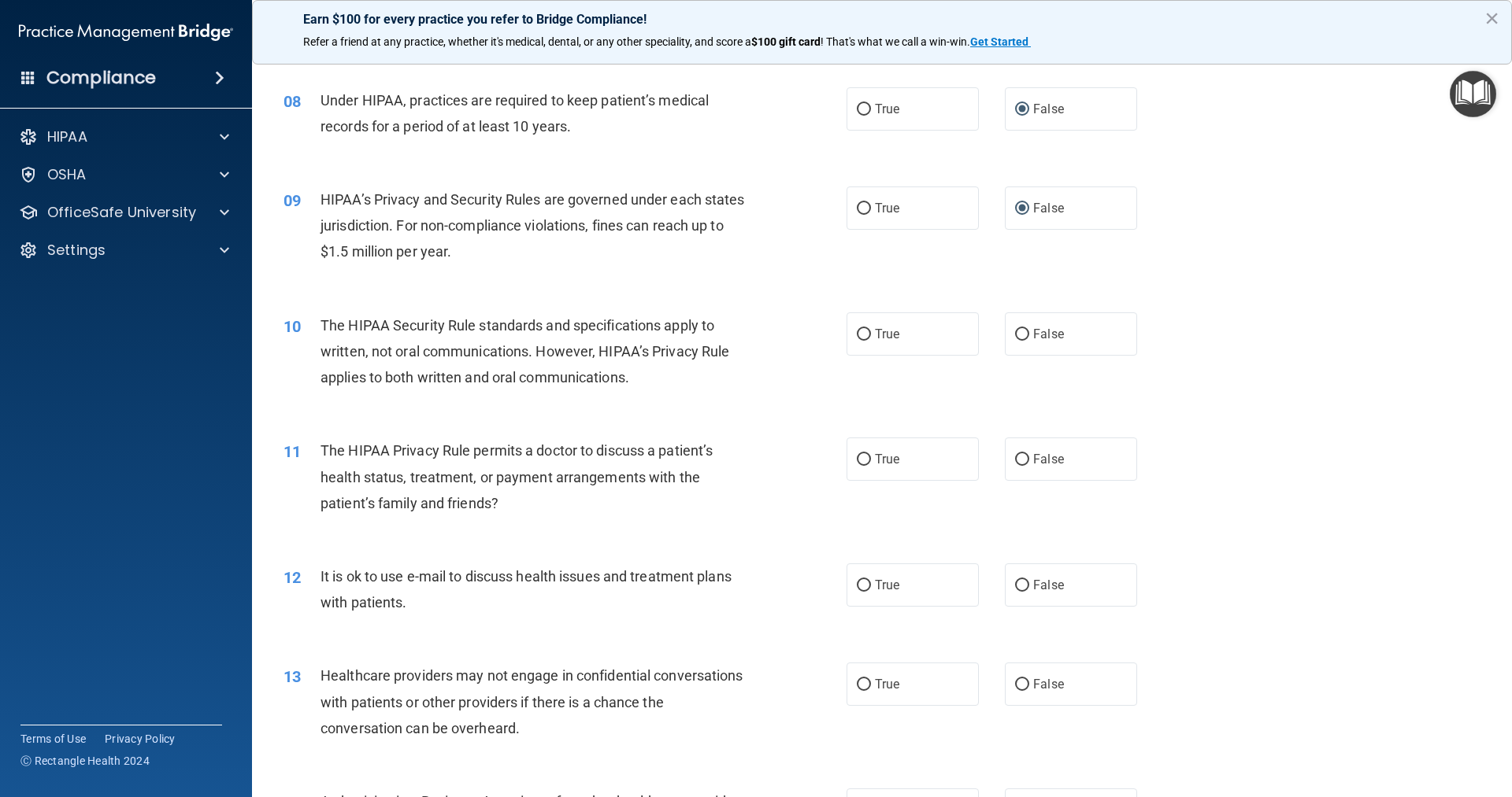
scroll to position [866, 0]
click at [857, 336] on input "True" at bounding box center [863, 334] width 14 height 12
radio input "true"
click at [861, 457] on input "True" at bounding box center [863, 459] width 14 height 12
radio input "true"
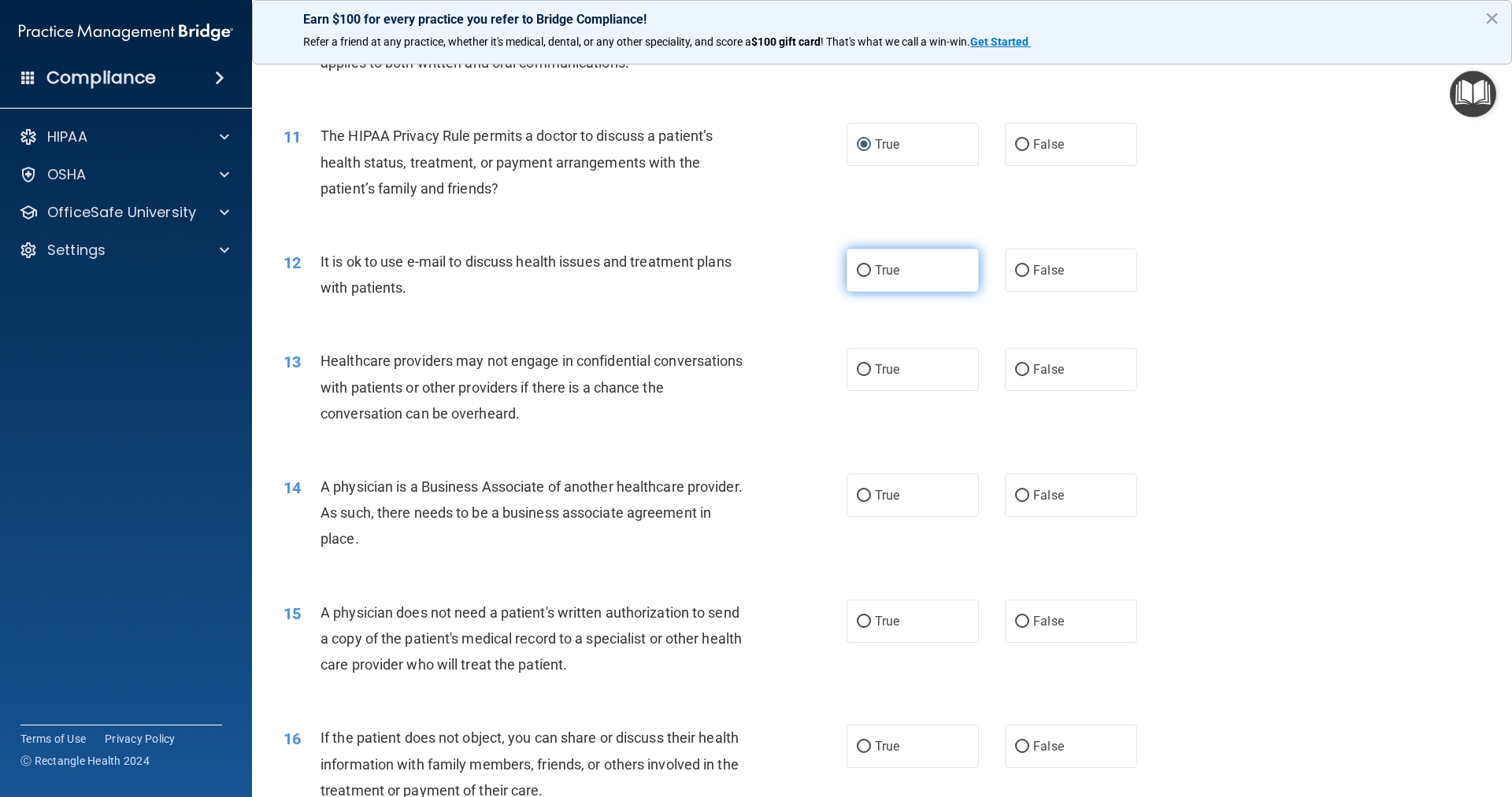
scroll to position [1181, 0]
click at [856, 269] on input "True" at bounding box center [863, 270] width 14 height 12
radio input "true"
click at [1017, 365] on input "False" at bounding box center [1022, 369] width 14 height 12
radio input "true"
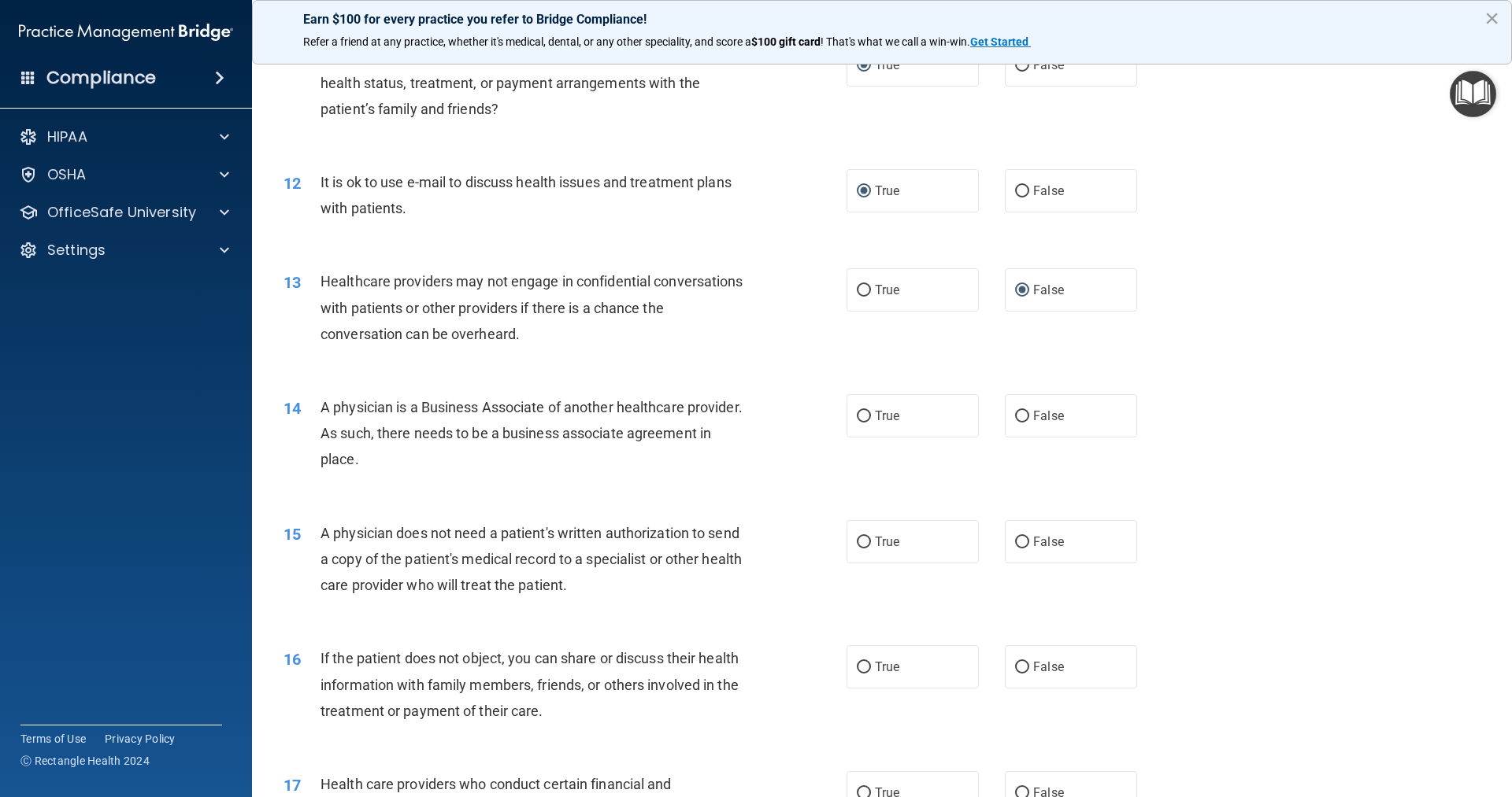
scroll to position [1339, 0]
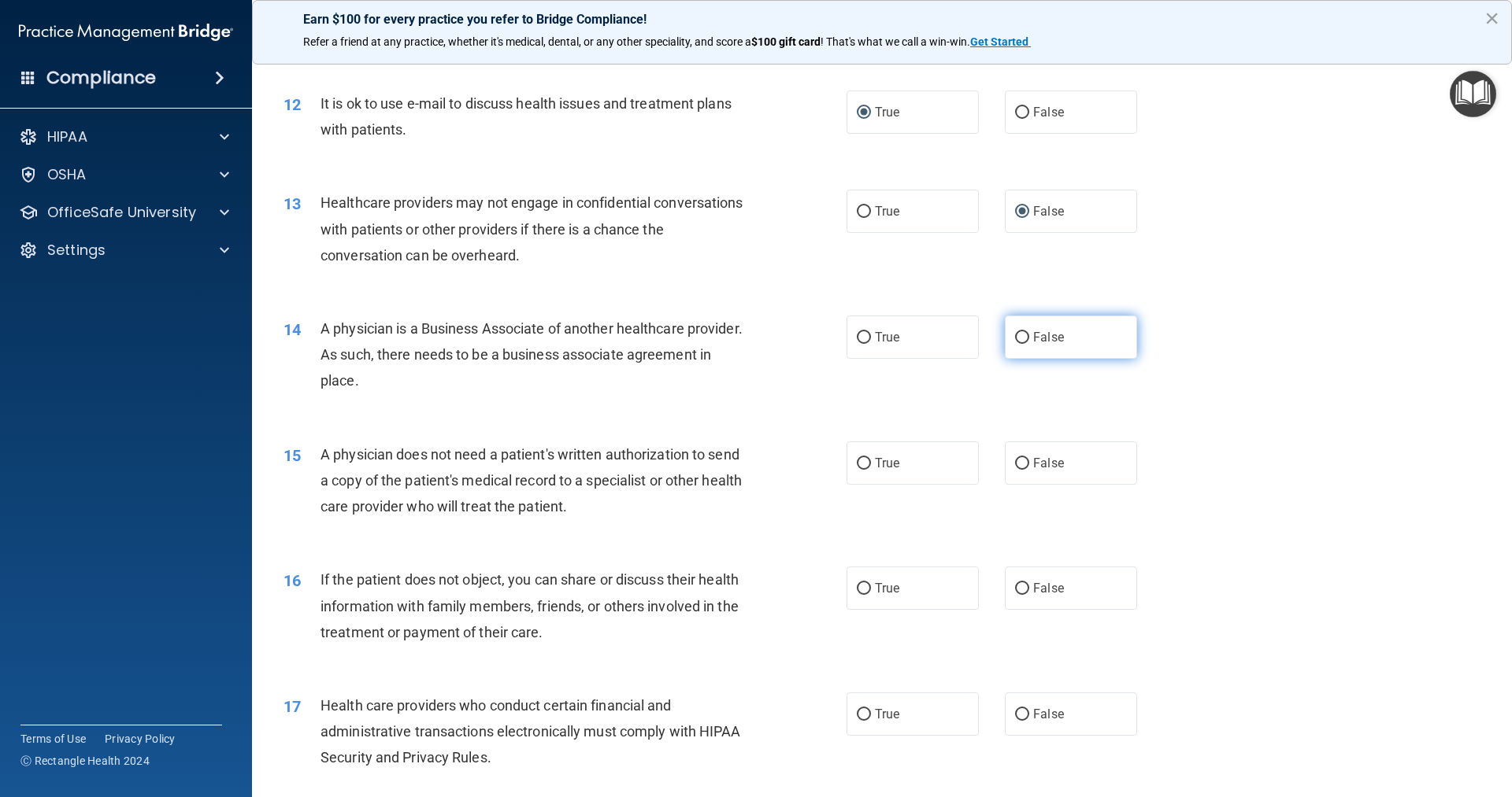
click at [1015, 332] on input "False" at bounding box center [1022, 338] width 14 height 12
radio input "true"
click at [856, 466] on input "True" at bounding box center [863, 464] width 14 height 12
radio input "true"
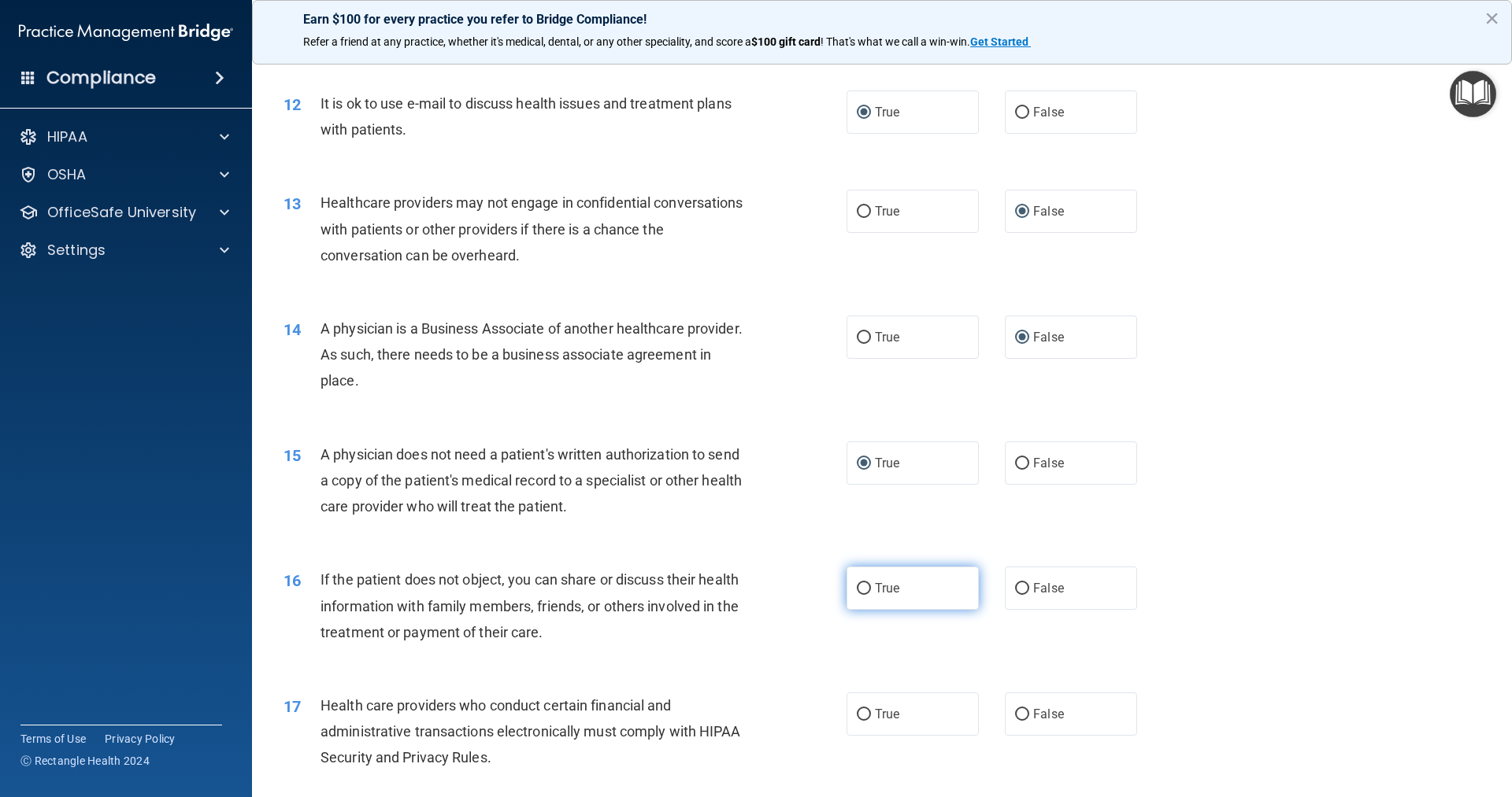
click at [856, 589] on input "True" at bounding box center [863, 589] width 14 height 12
radio input "true"
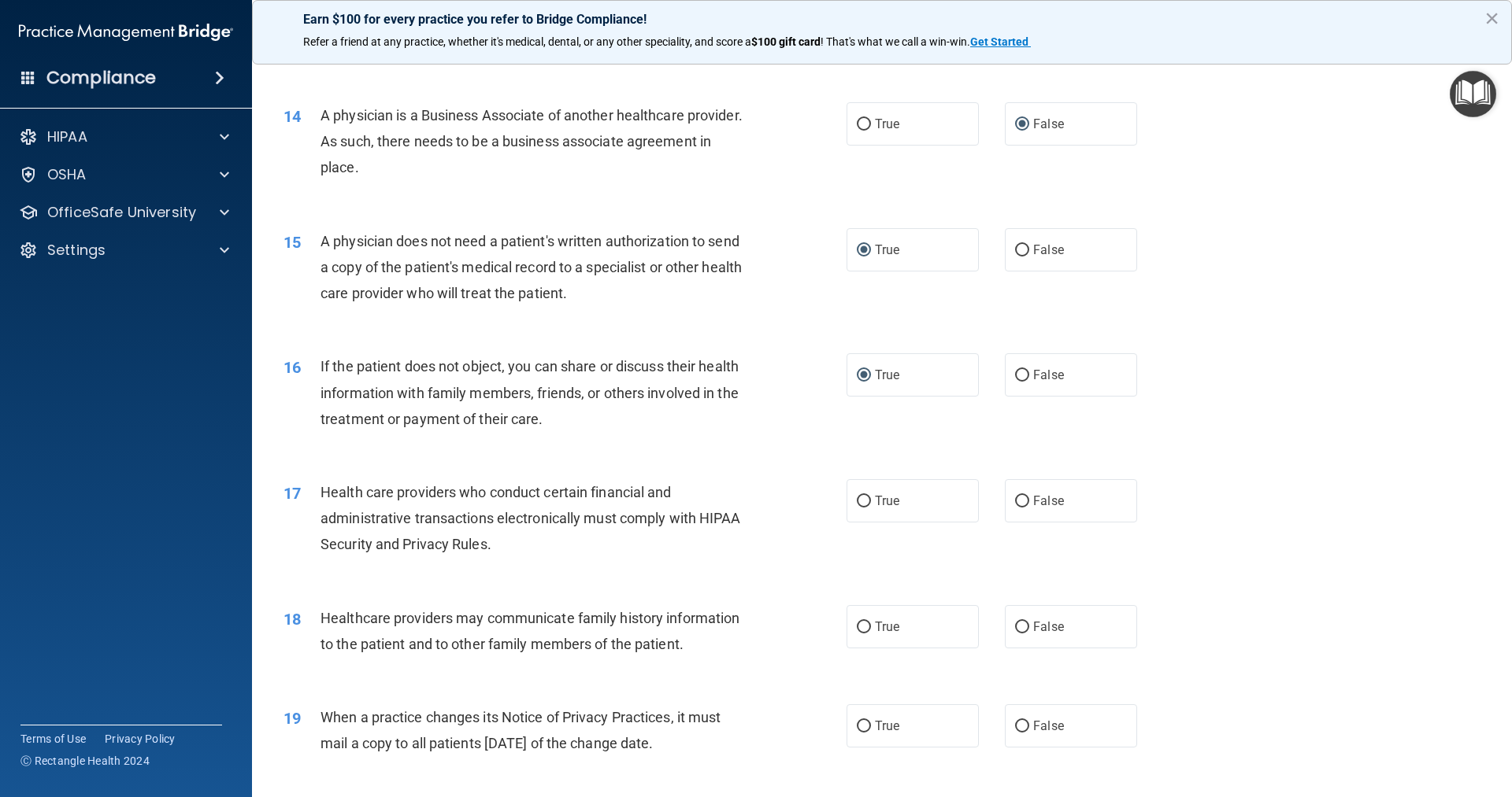
scroll to position [1574, 0]
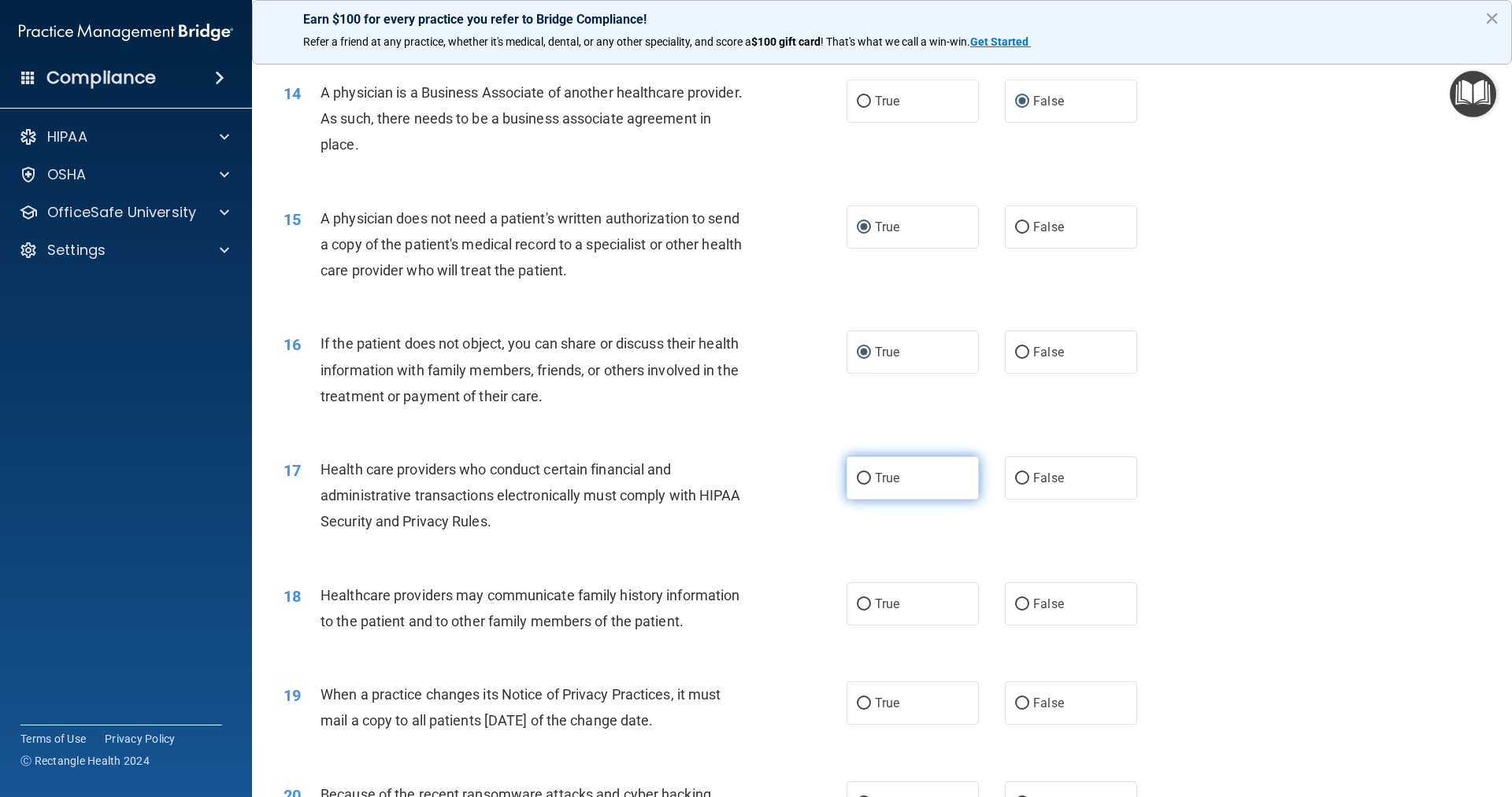
click at [859, 479] on input "True" at bounding box center [863, 479] width 14 height 12
radio input "true"
click at [1020, 604] on input "False" at bounding box center [1022, 605] width 14 height 12
radio input "true"
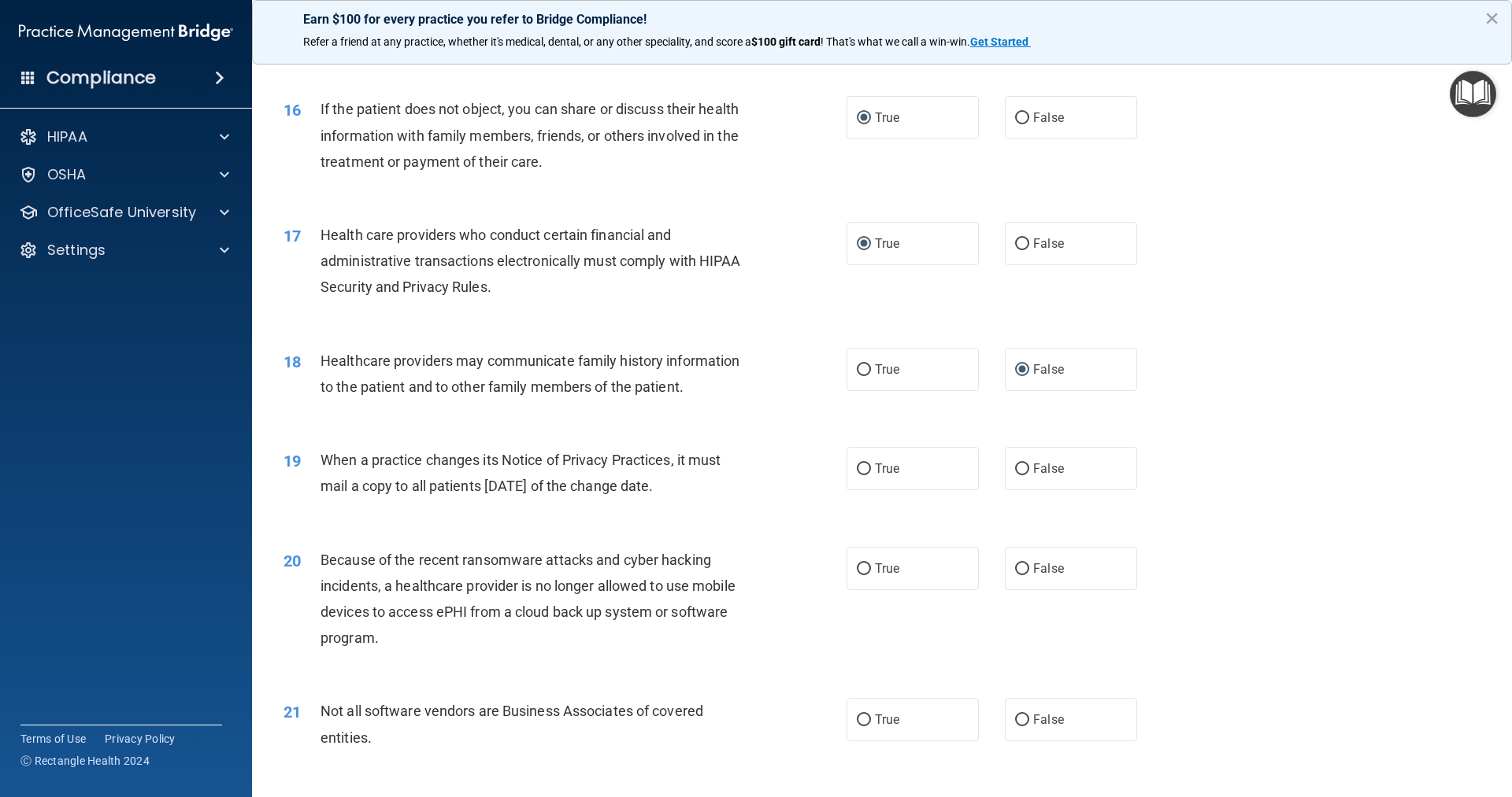
scroll to position [1811, 0]
click at [1019, 467] on input "False" at bounding box center [1022, 467] width 14 height 12
radio input "true"
click at [1018, 570] on input "False" at bounding box center [1022, 568] width 14 height 12
radio input "true"
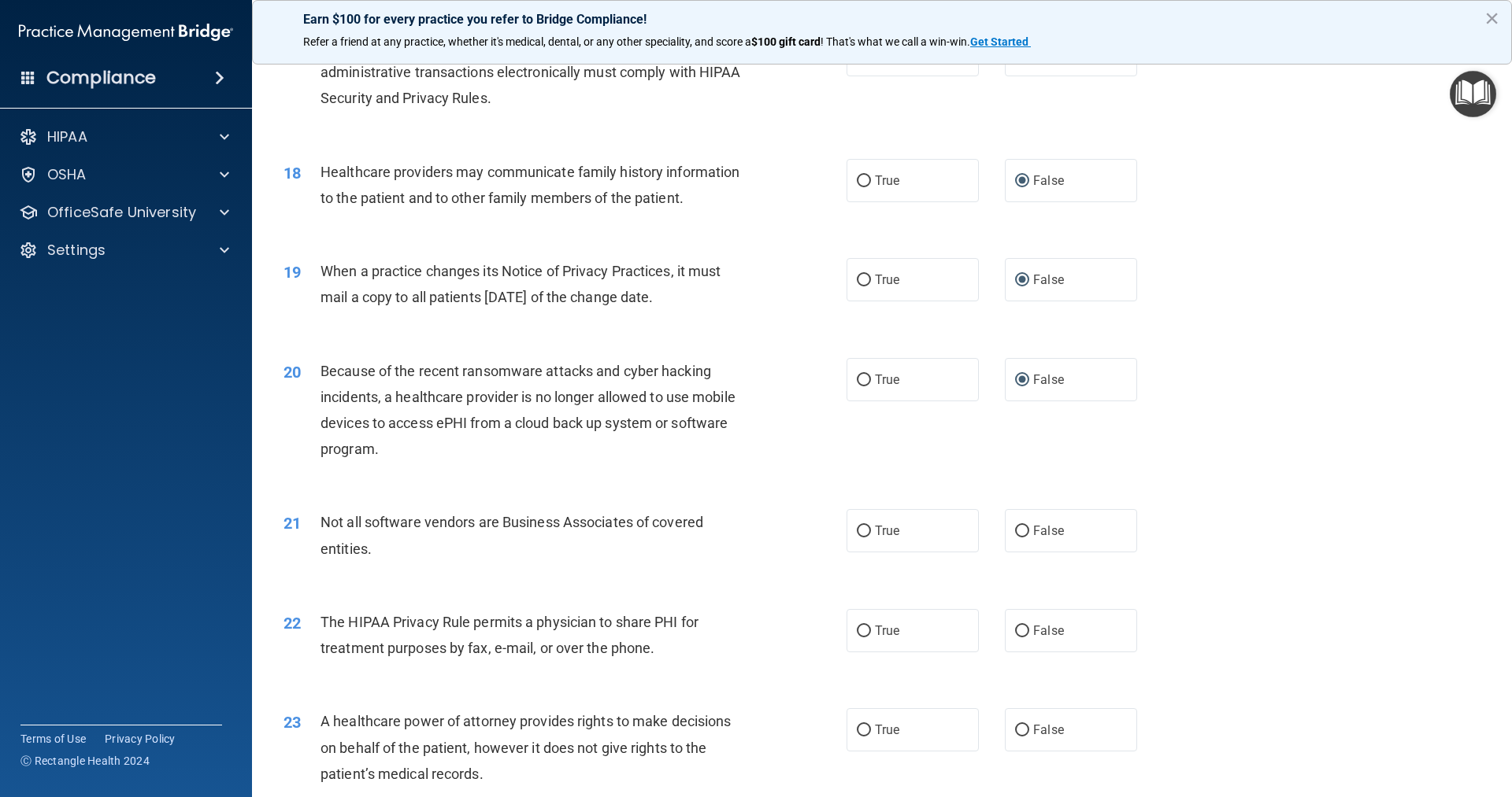
scroll to position [2046, 0]
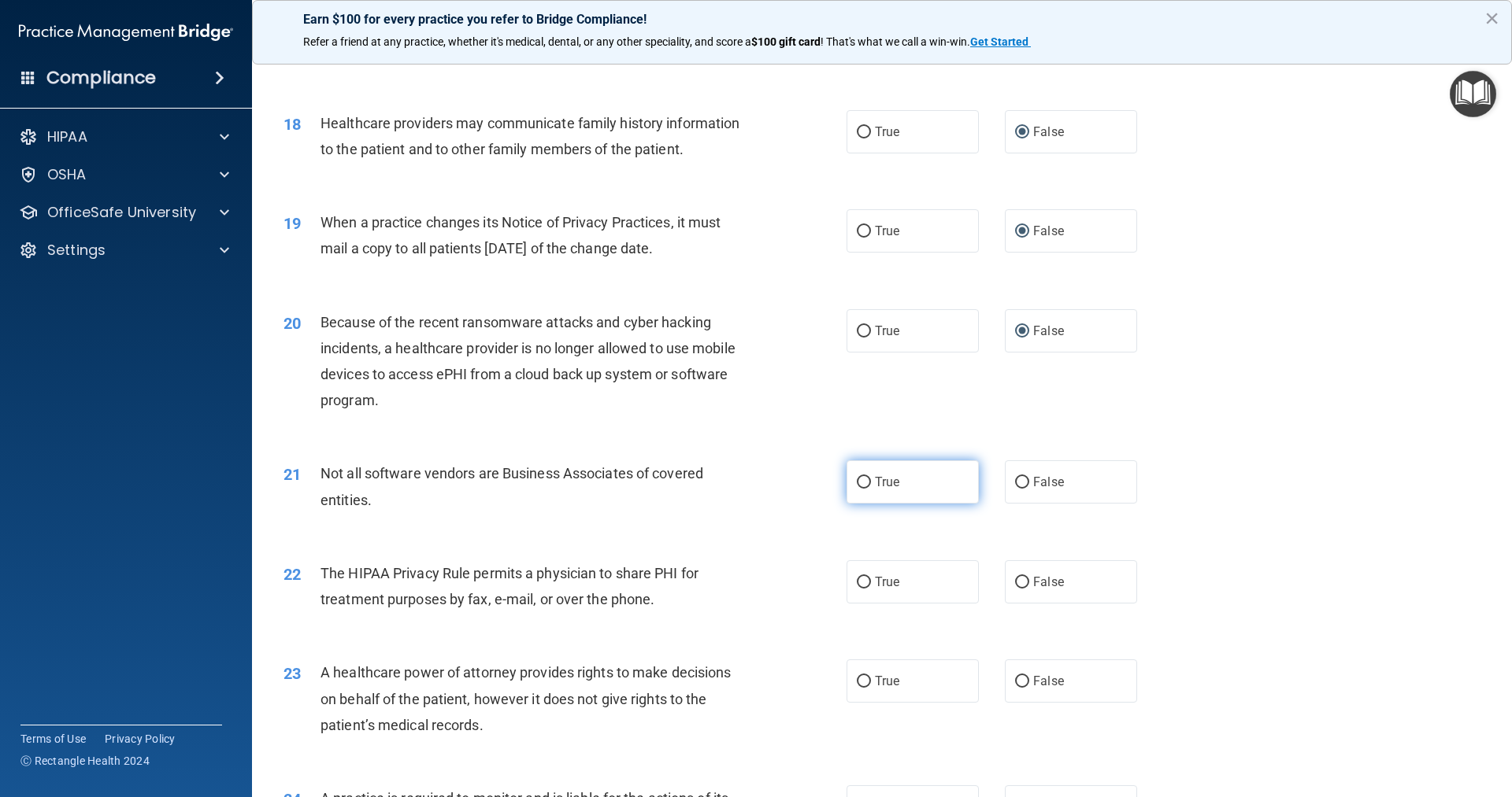
click at [856, 484] on input "True" at bounding box center [863, 483] width 14 height 12
radio input "true"
click at [858, 584] on input "True" at bounding box center [863, 583] width 14 height 12
radio input "true"
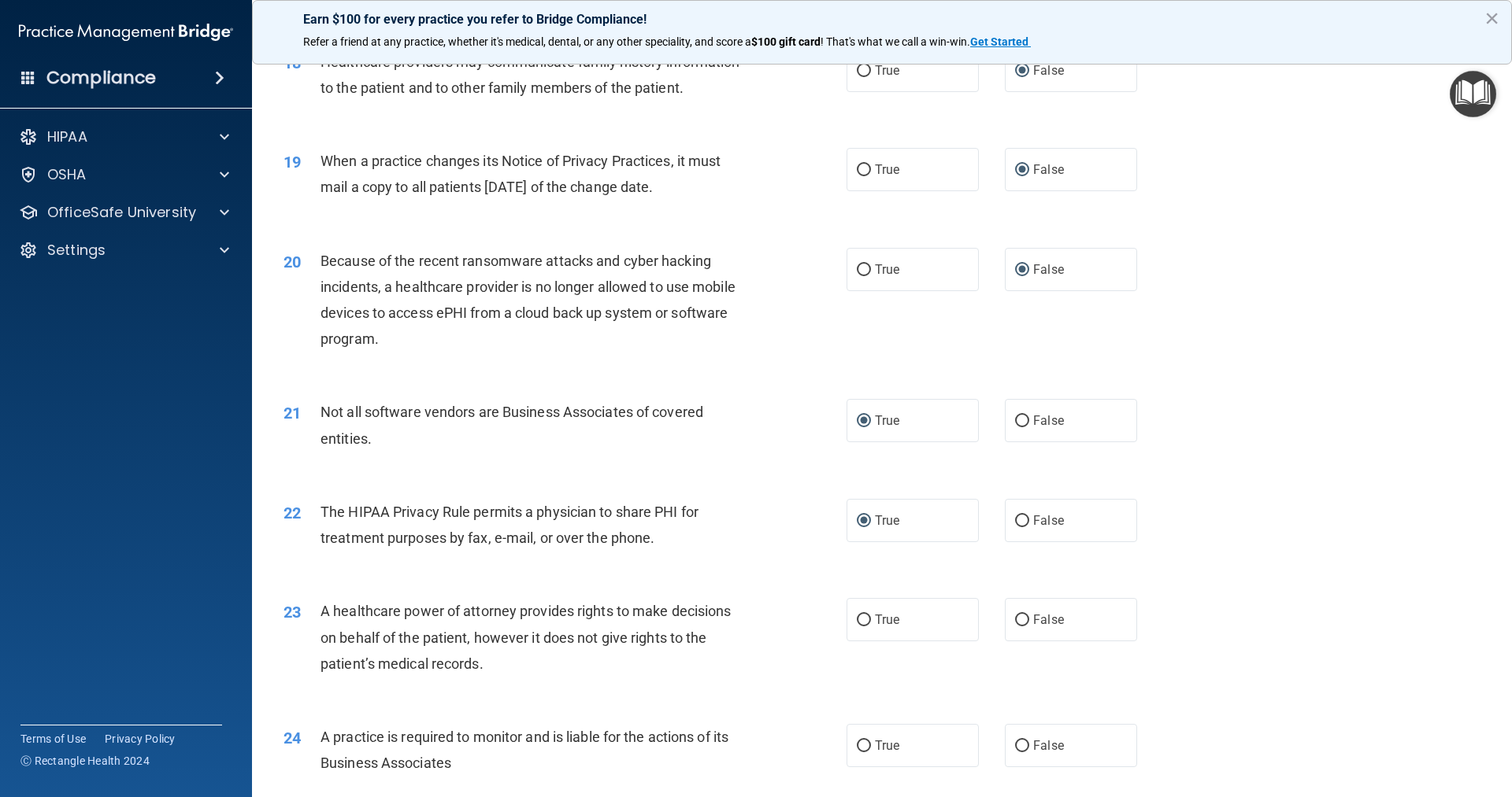
scroll to position [2283, 0]
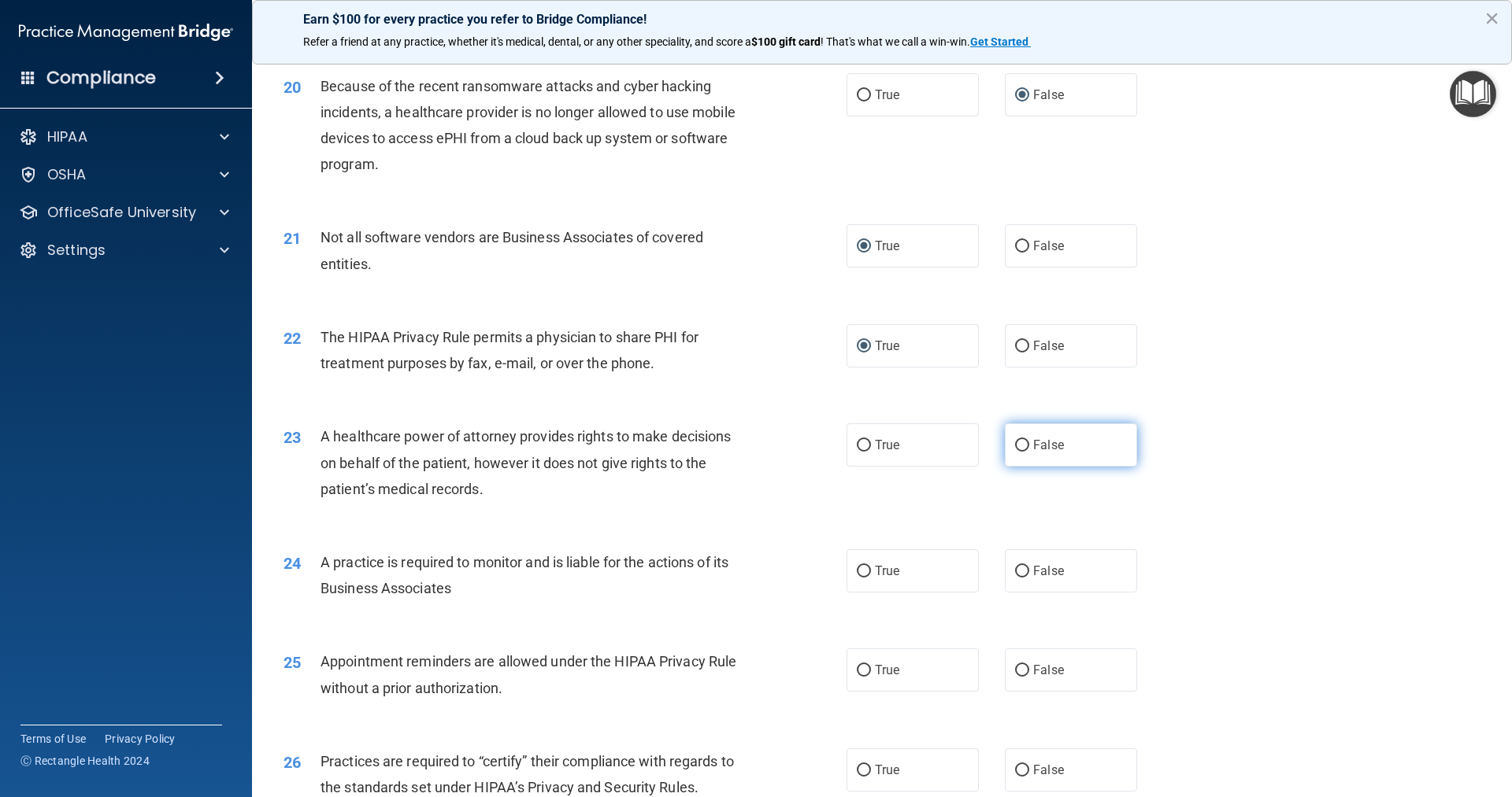
click at [1022, 445] on label "False" at bounding box center [1071, 445] width 132 height 43
click at [1022, 445] on input "False" at bounding box center [1022, 446] width 14 height 12
radio input "true"
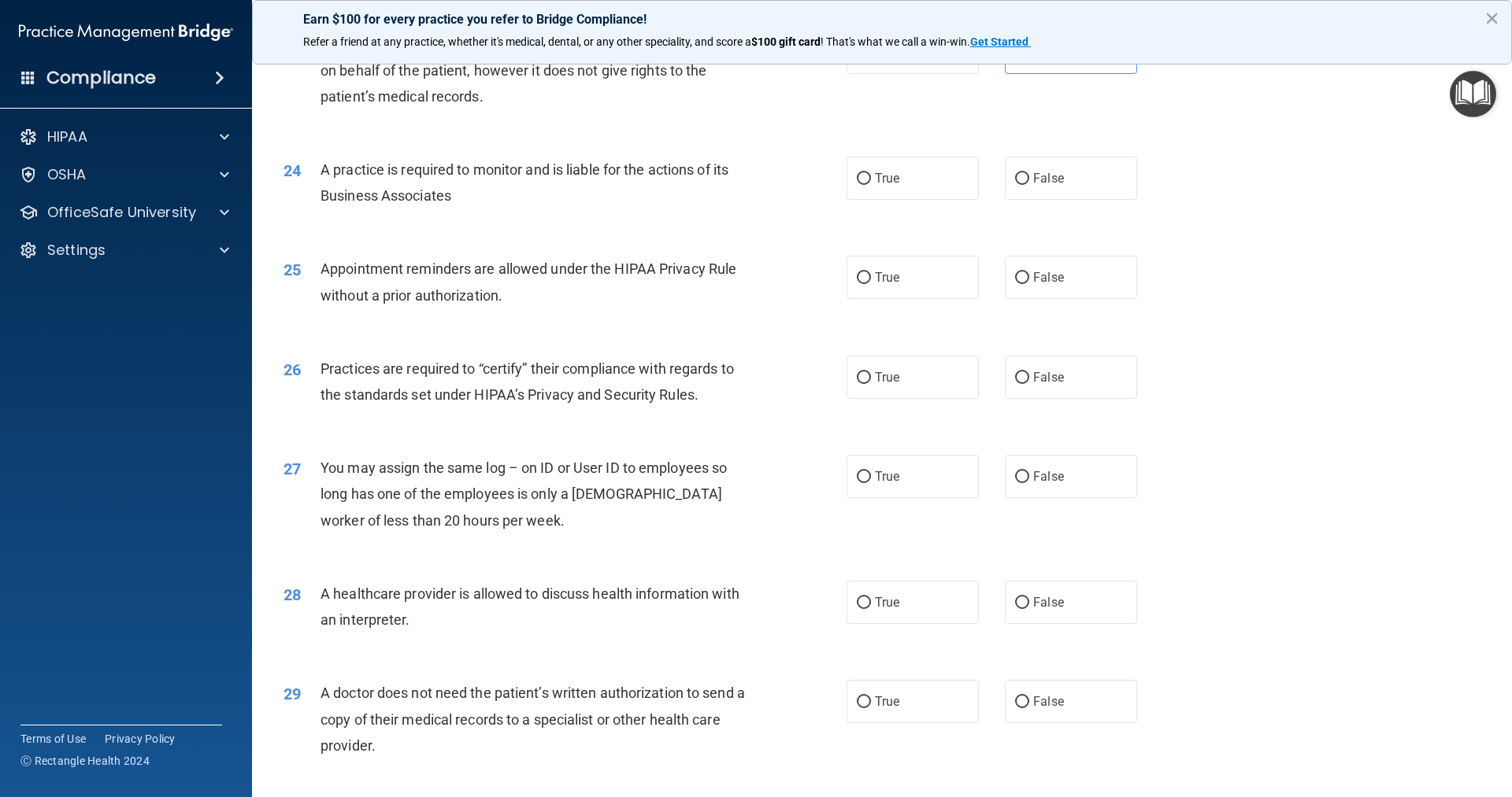
scroll to position [2676, 0]
click at [1015, 176] on input "False" at bounding box center [1022, 178] width 14 height 12
radio input "true"
click at [859, 273] on input "True" at bounding box center [863, 277] width 14 height 12
radio input "true"
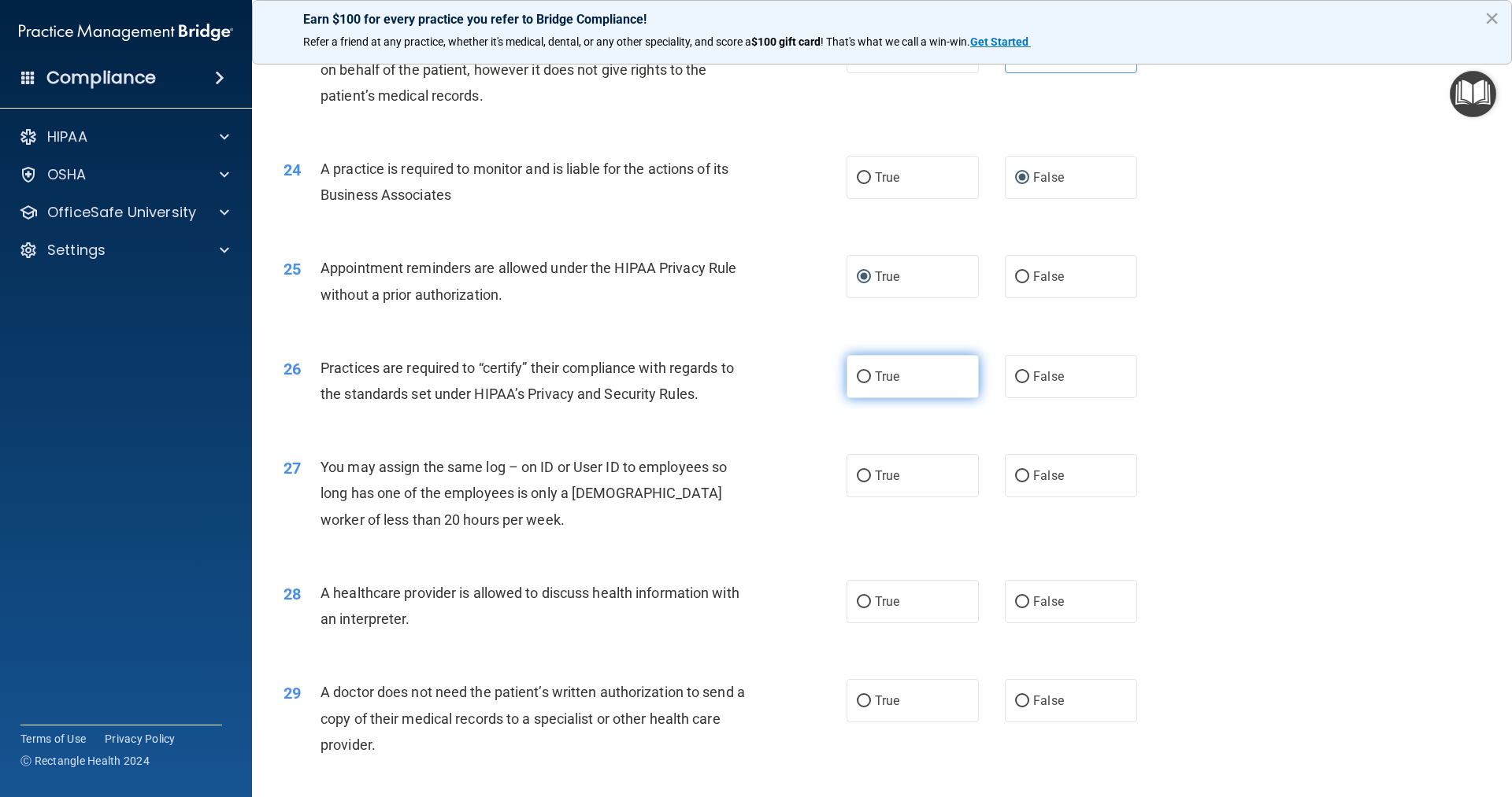
click at [856, 375] on input "True" at bounding box center [863, 377] width 14 height 12
radio input "true"
click at [1017, 476] on input "False" at bounding box center [1022, 476] width 14 height 12
radio input "true"
click at [860, 602] on input "True" at bounding box center [863, 603] width 14 height 12
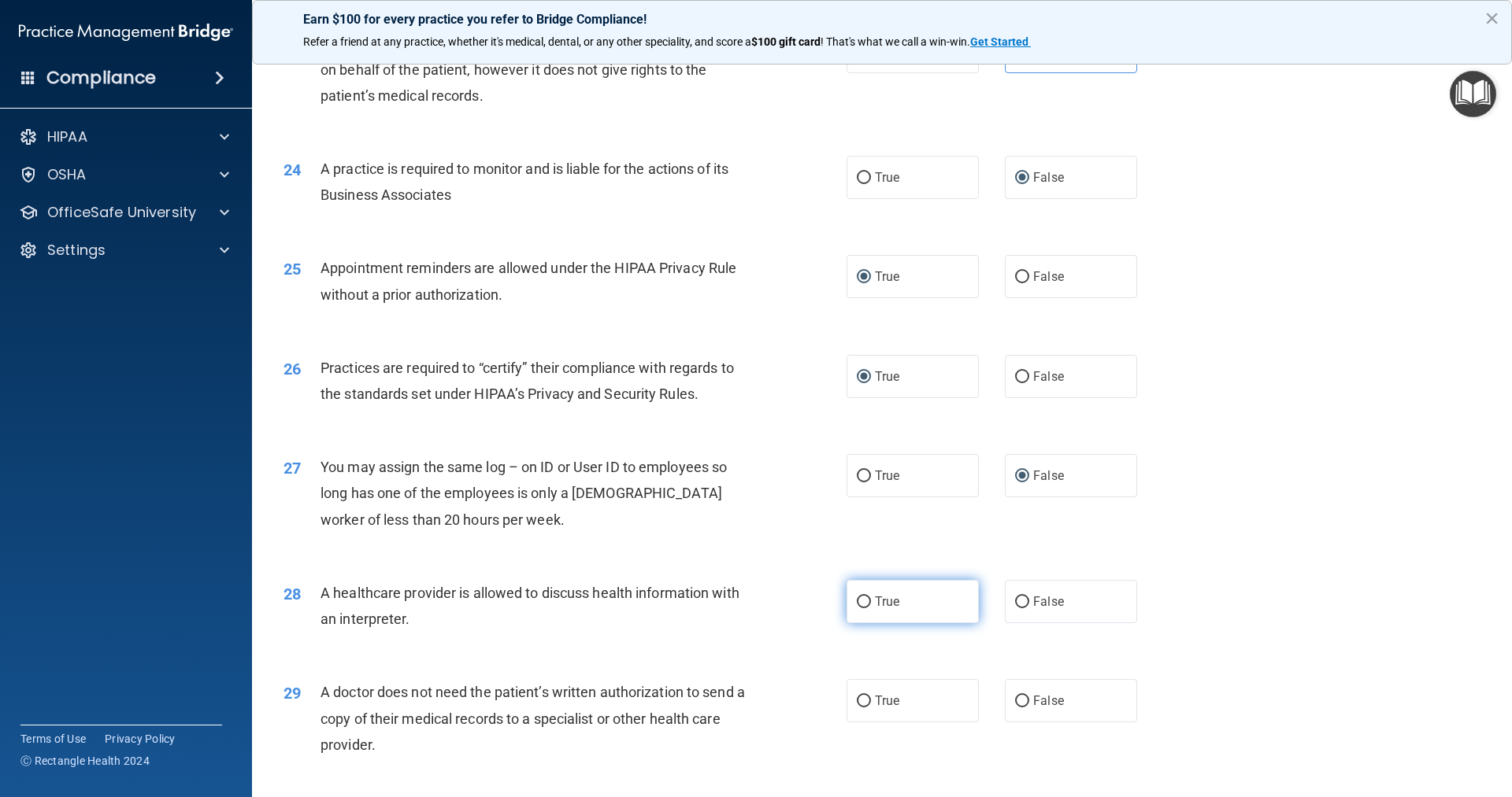
radio input "true"
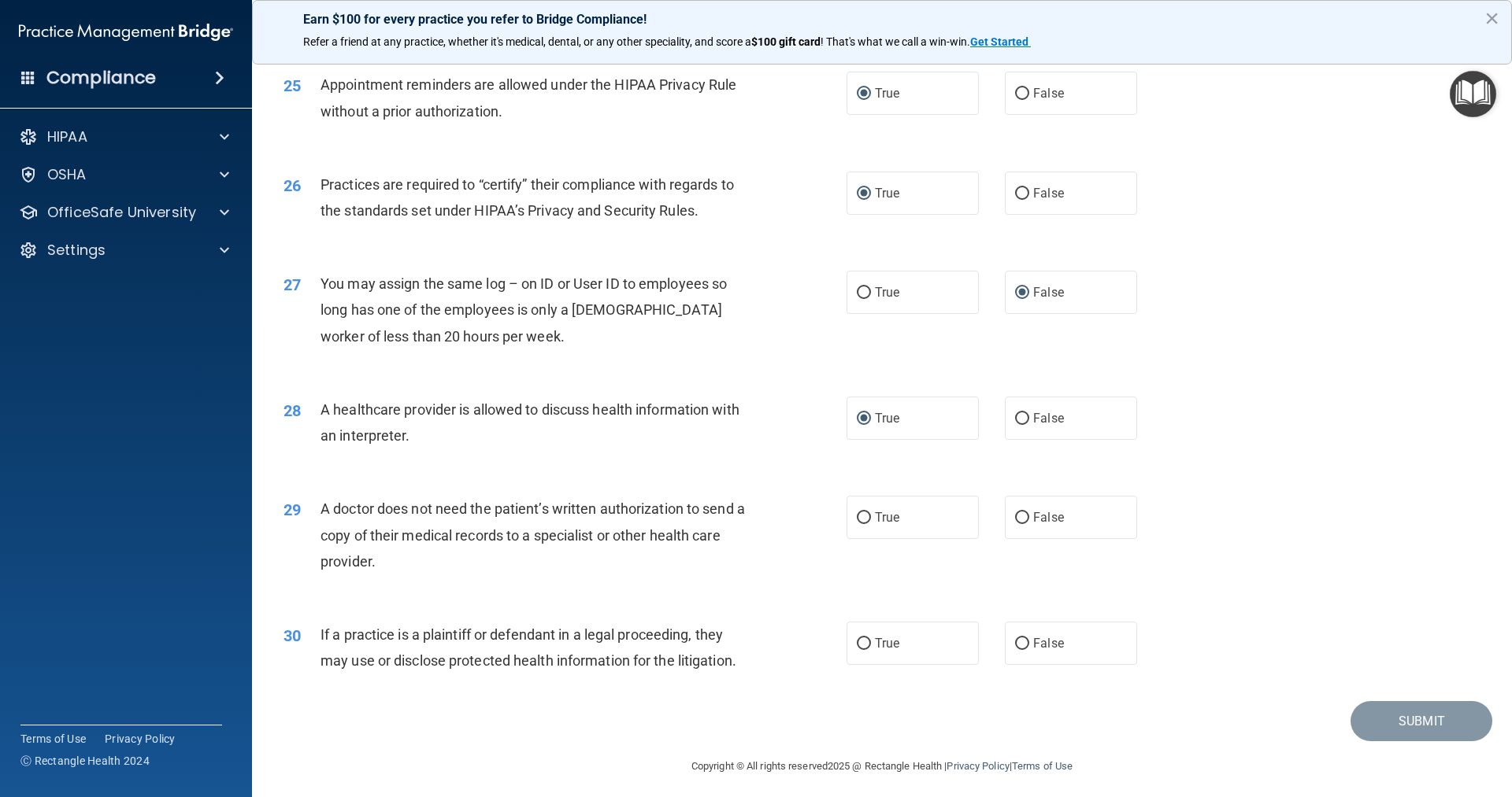
scroll to position [2867, 0]
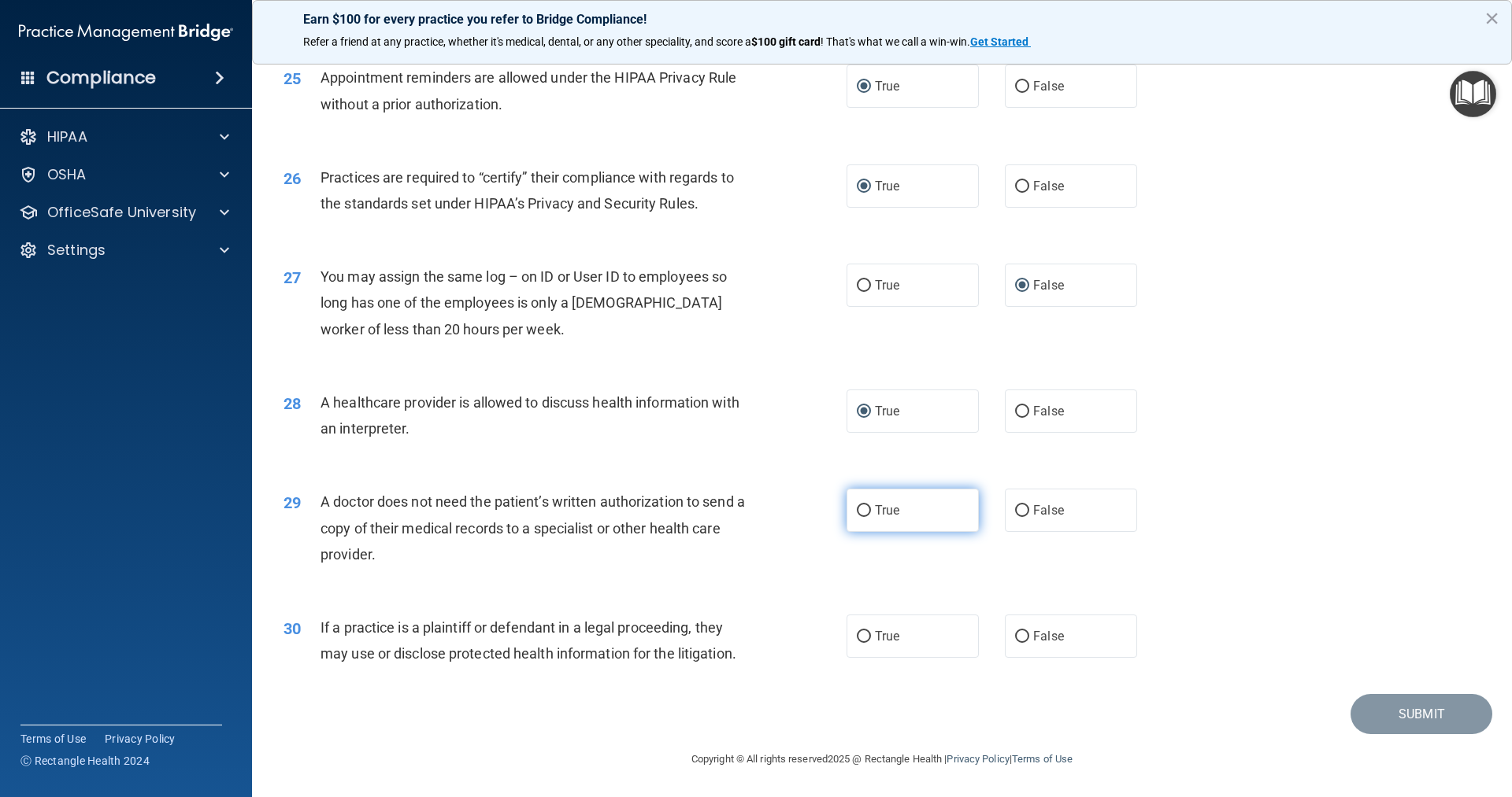
click at [861, 507] on input "True" at bounding box center [863, 511] width 14 height 12
radio input "true"
click at [862, 632] on input "True" at bounding box center [863, 637] width 14 height 12
radio input "true"
click at [1398, 713] on button "Submit" at bounding box center [1421, 714] width 142 height 40
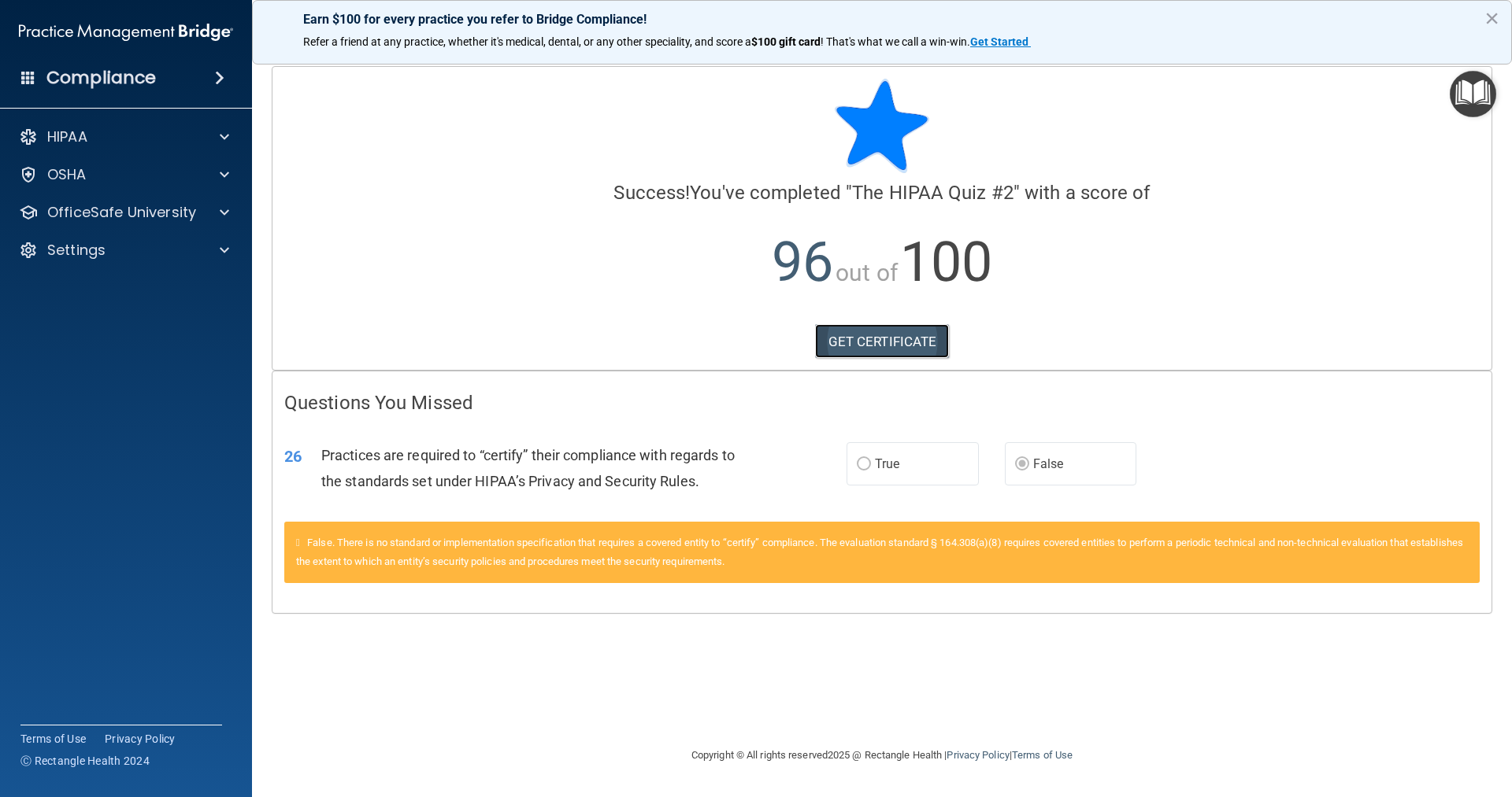
click at [877, 339] on link "GET CERTIFICATE" at bounding box center [882, 341] width 134 height 35
click at [218, 208] on div at bounding box center [223, 212] width 39 height 19
click at [130, 242] on p "HIPAA Training" at bounding box center [75, 250] width 130 height 16
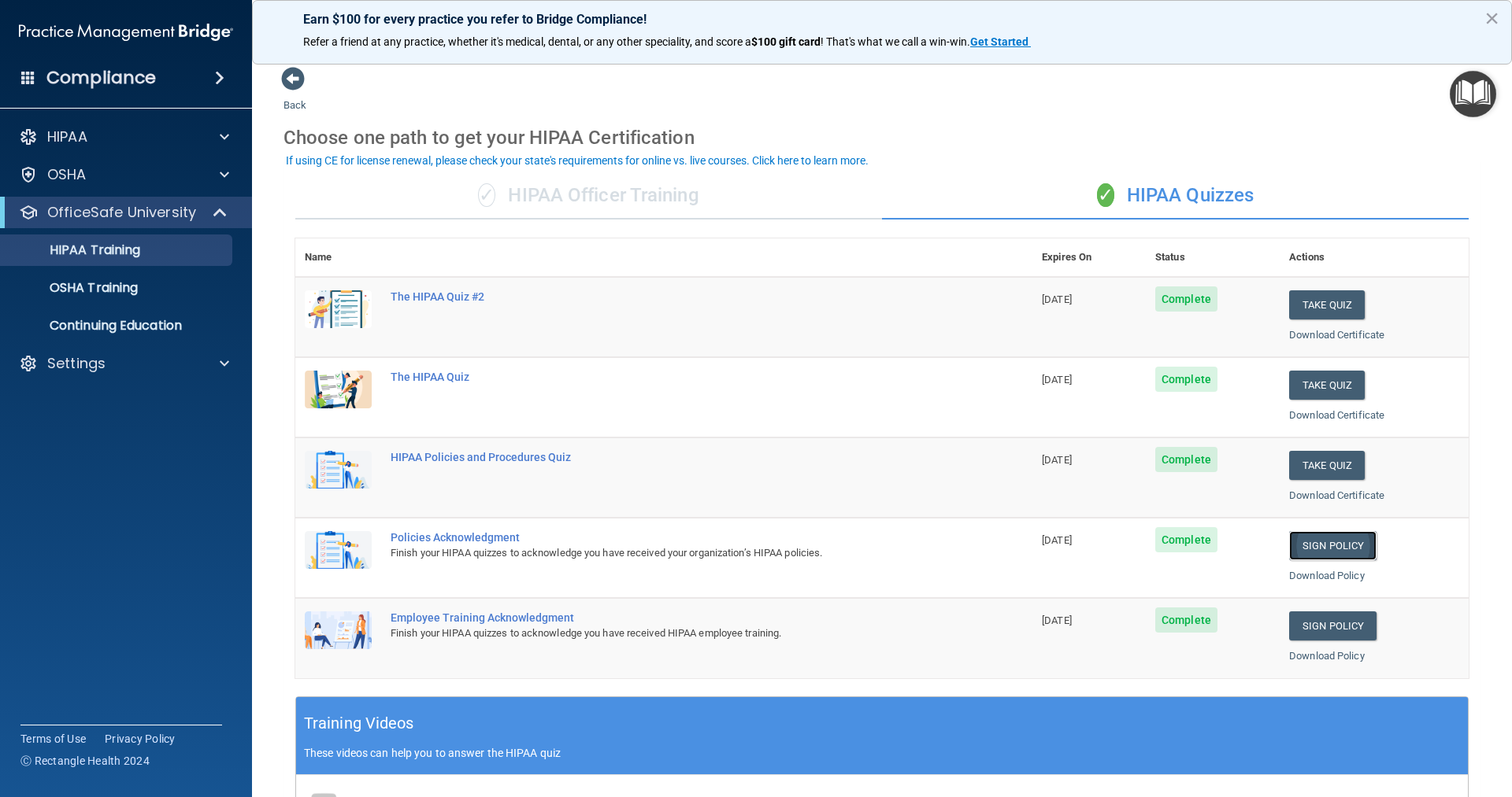
click at [1315, 553] on link "Sign Policy" at bounding box center [1333, 545] width 87 height 29
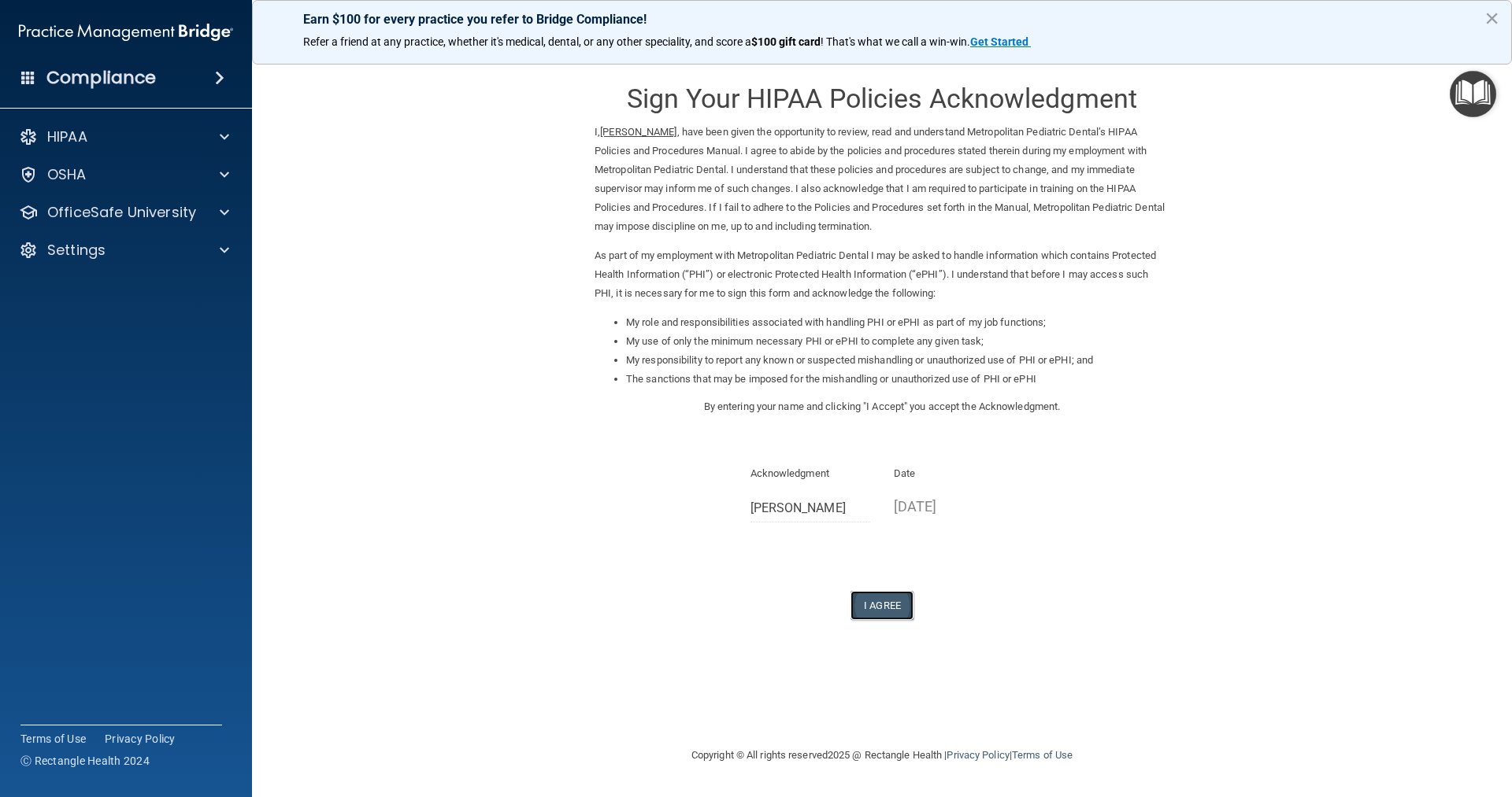
click at [890, 610] on button "I Agree" at bounding box center [882, 605] width 63 height 29
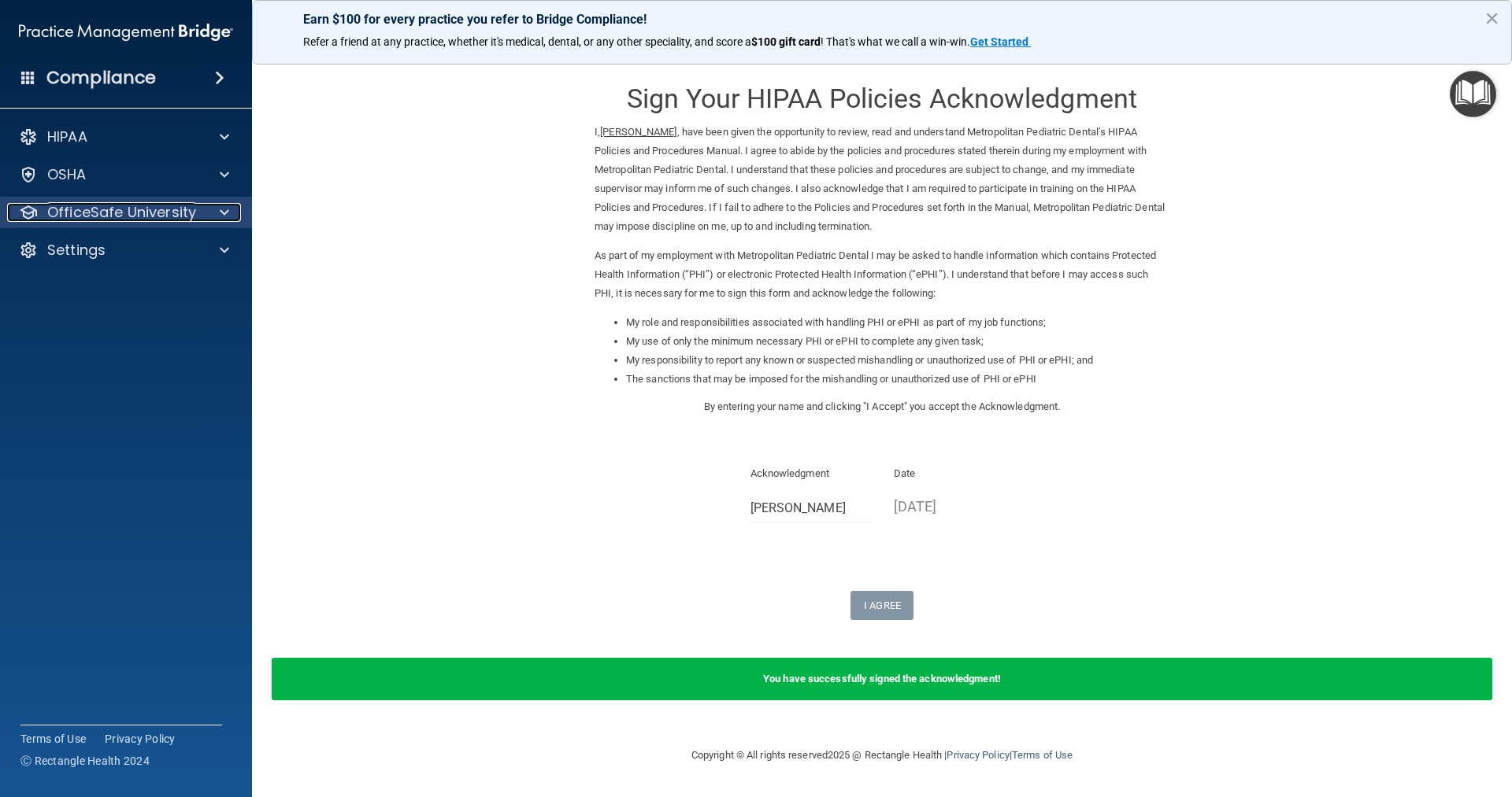
click at [216, 207] on div at bounding box center [223, 212] width 39 height 19
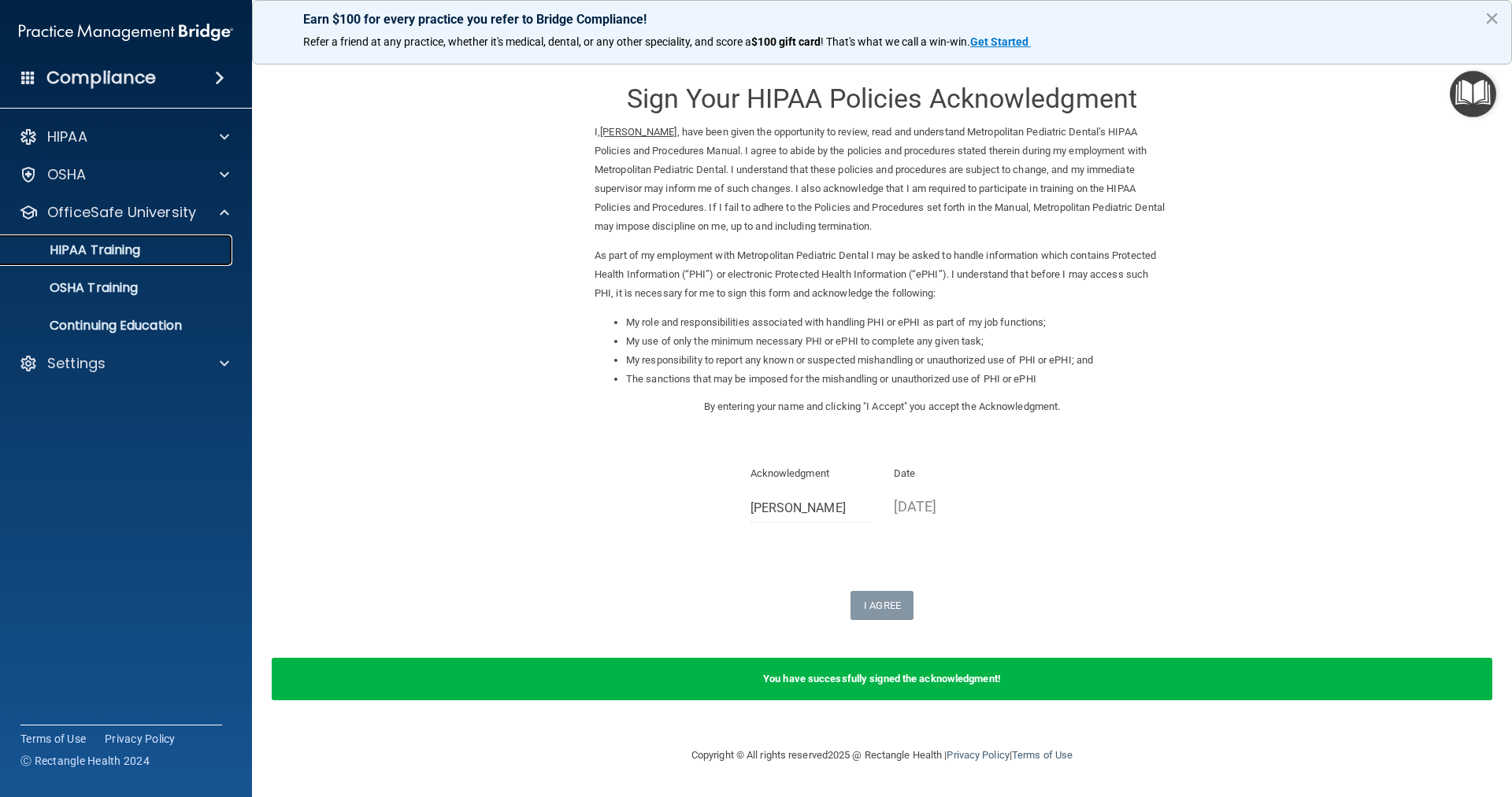
click at [124, 249] on p "HIPAA Training" at bounding box center [75, 250] width 130 height 16
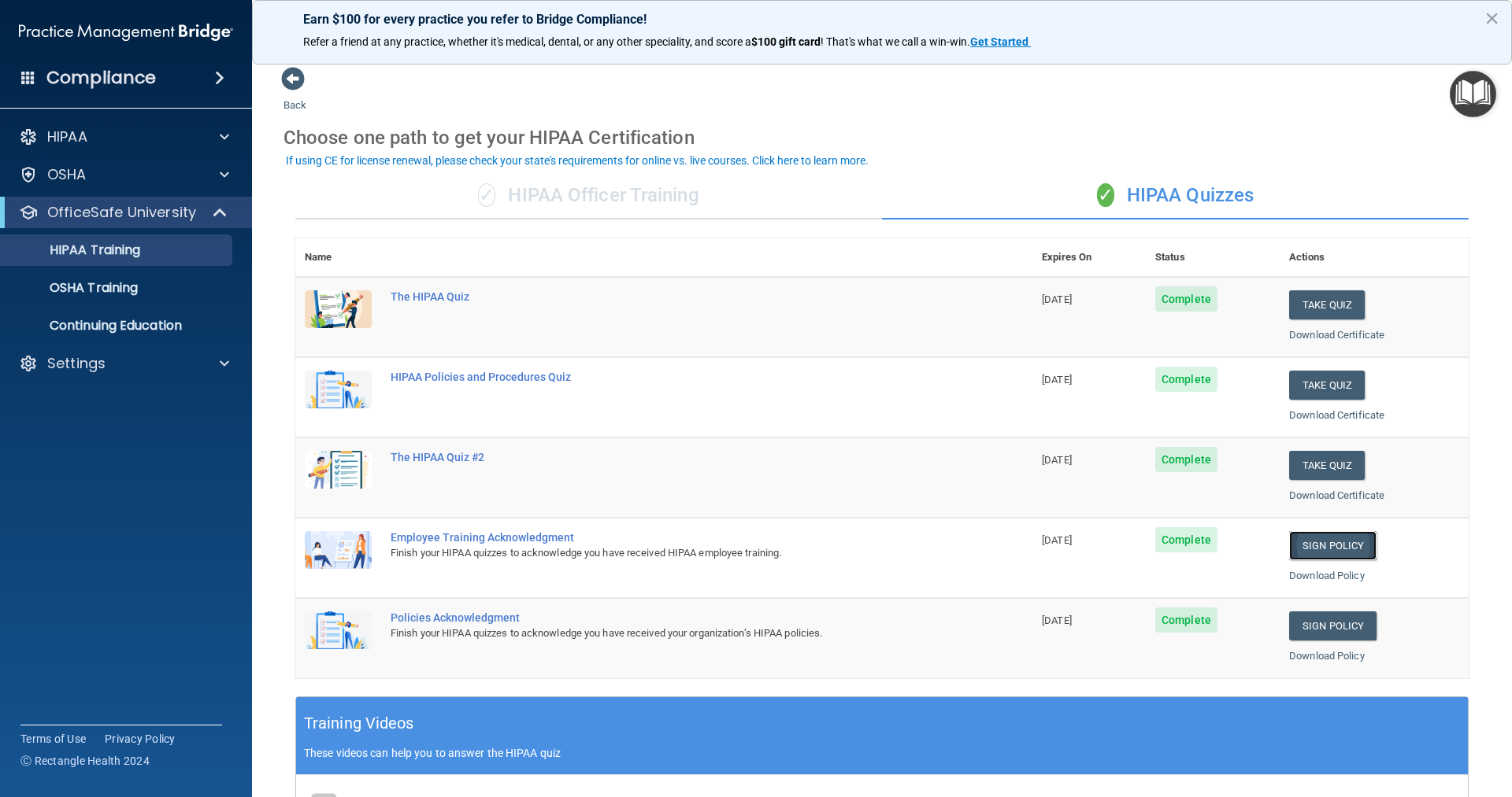
click at [1311, 548] on link "Sign Policy" at bounding box center [1333, 545] width 87 height 29
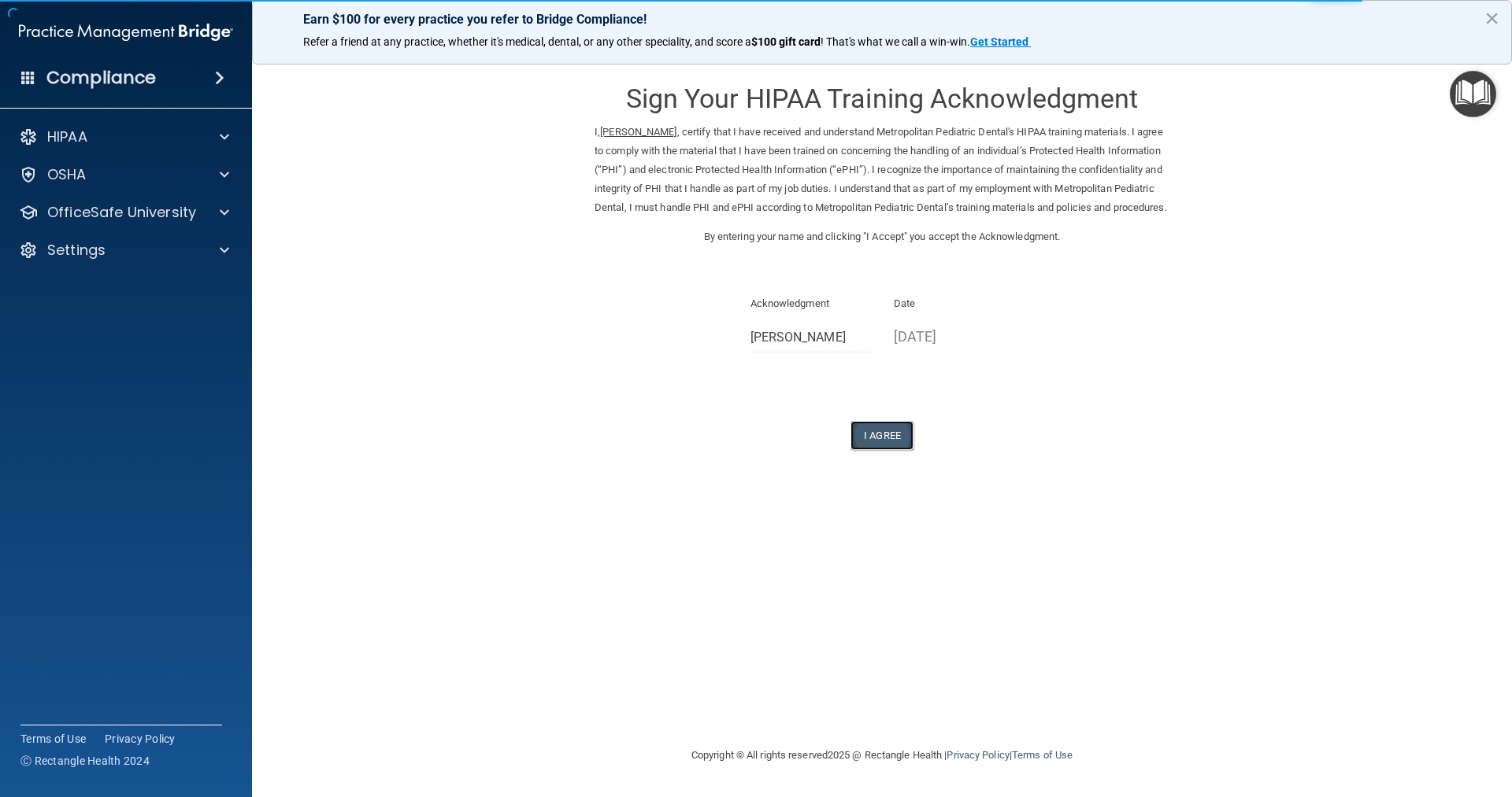
click at [881, 451] on button "I Agree" at bounding box center [882, 436] width 63 height 29
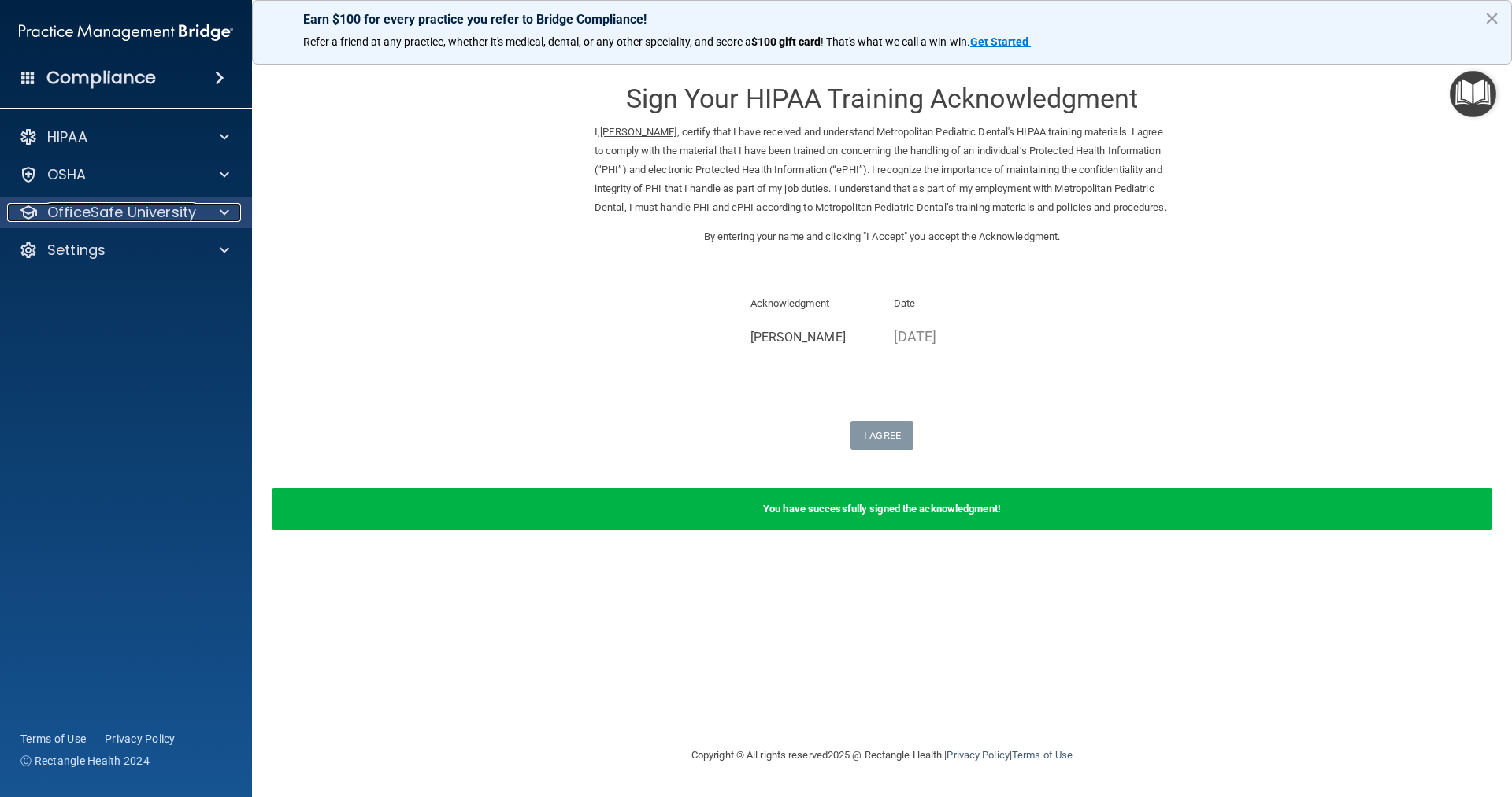
click at [184, 214] on p "OfficeSafe University" at bounding box center [121, 212] width 148 height 19
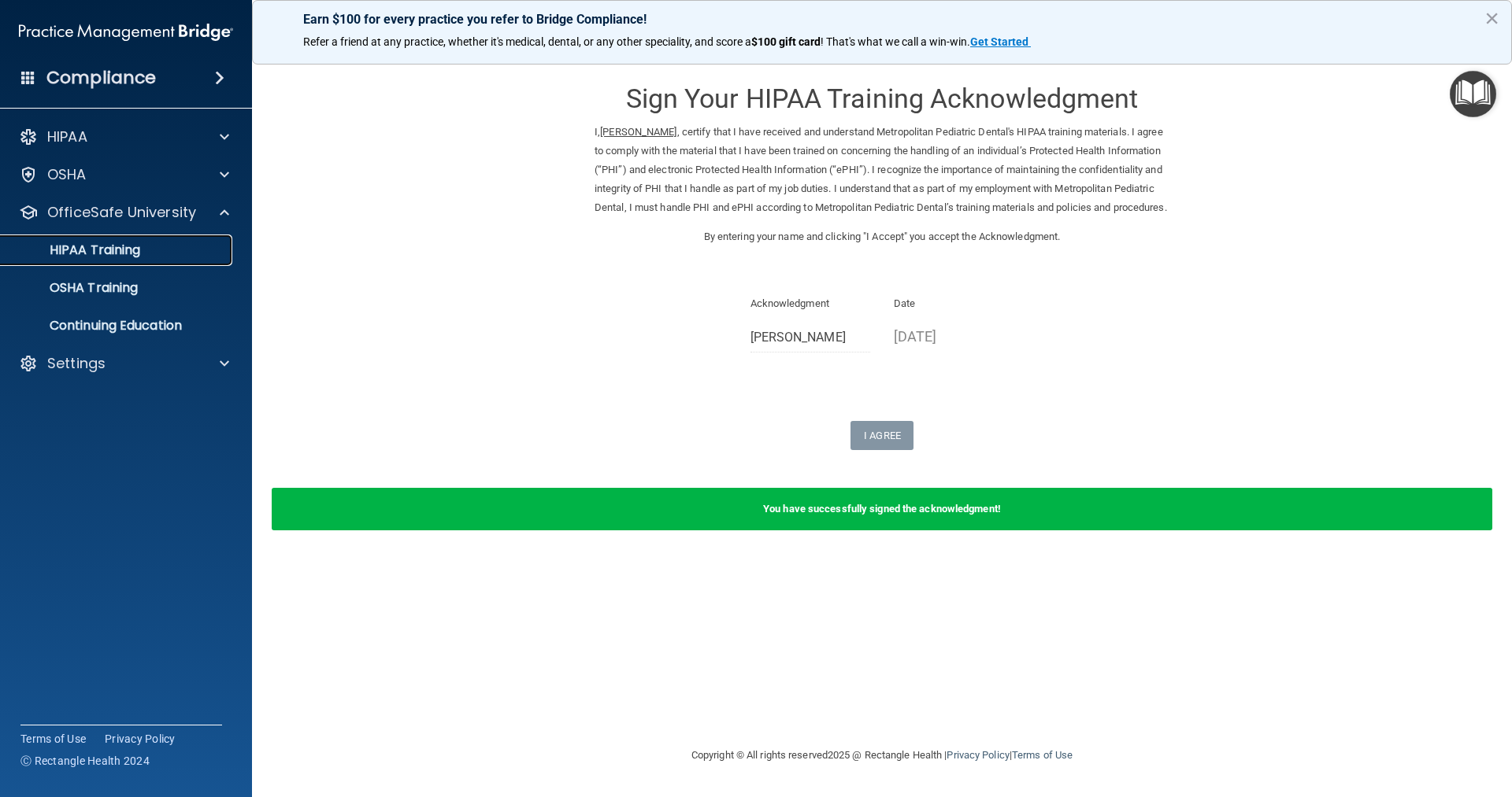
click at [119, 251] on p "HIPAA Training" at bounding box center [75, 250] width 130 height 16
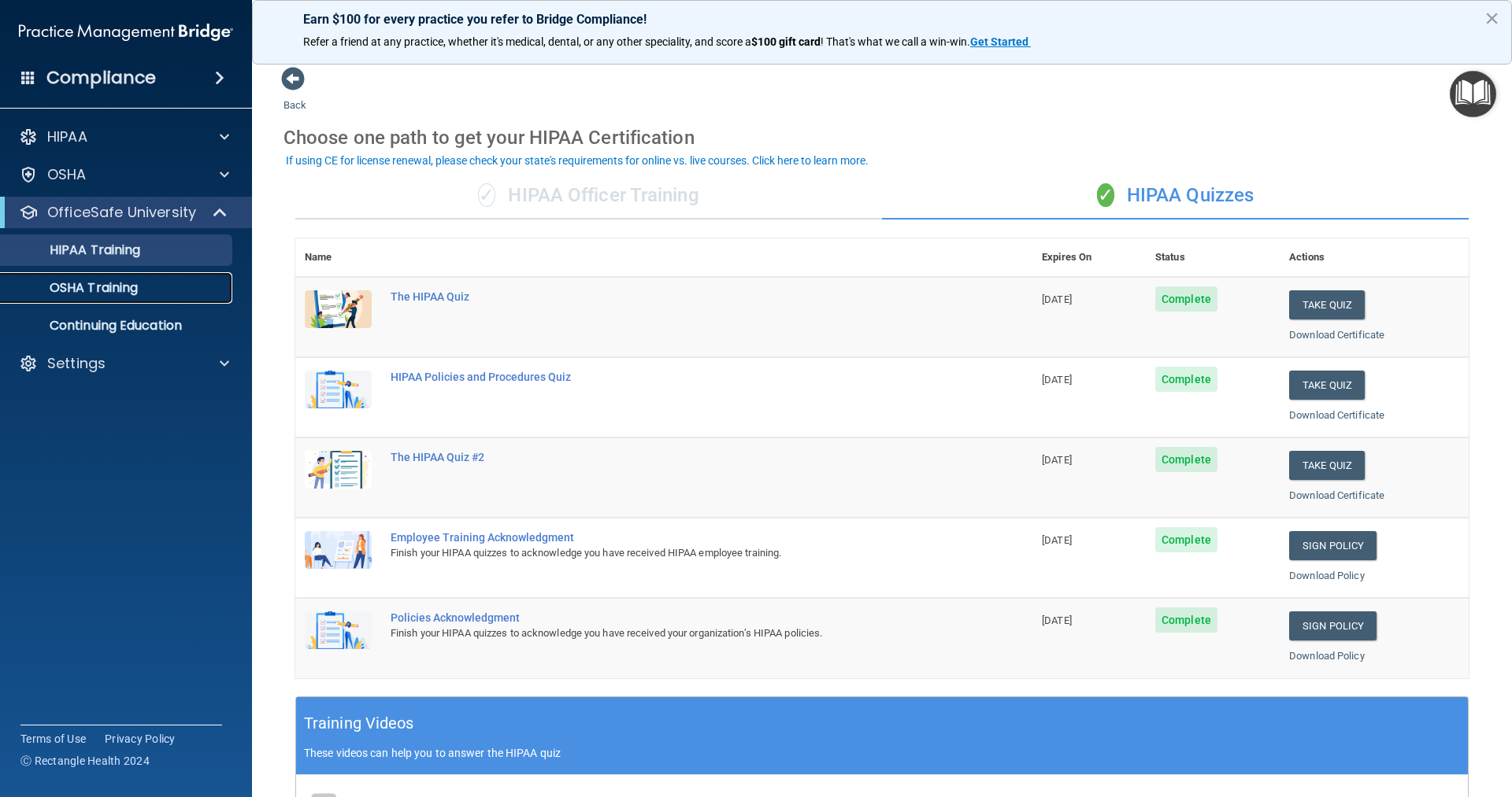
click at [114, 285] on p "OSHA Training" at bounding box center [74, 288] width 128 height 16
